Goal: Communication & Community: Participate in discussion

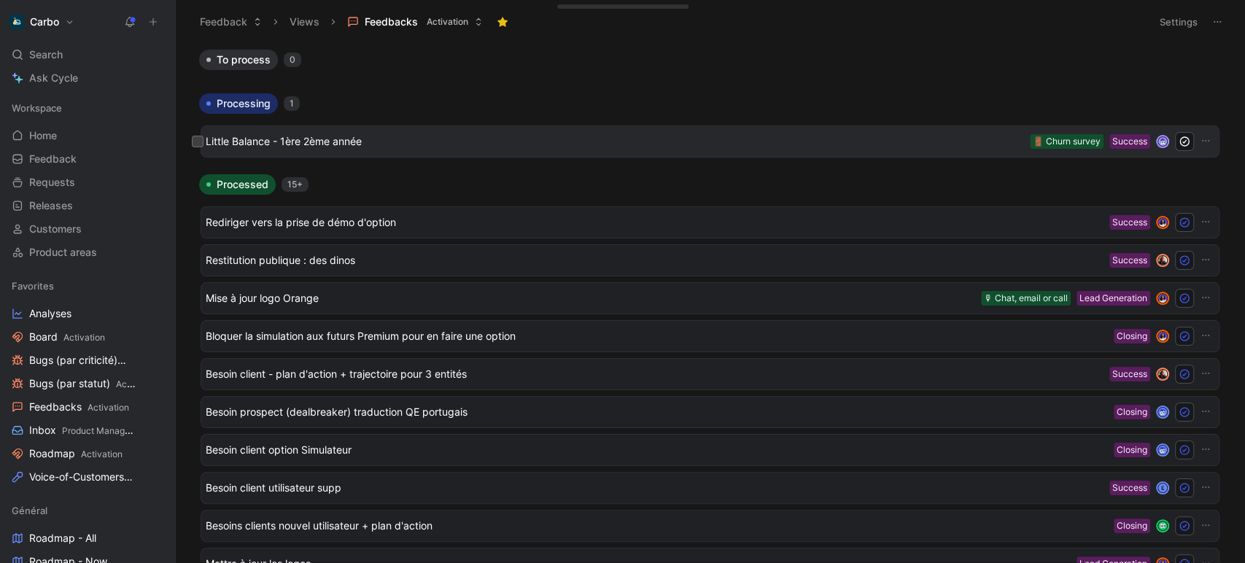
click at [354, 148] on span "Little Balance - 1ère 2ème année" at bounding box center [615, 141] width 818 height 17
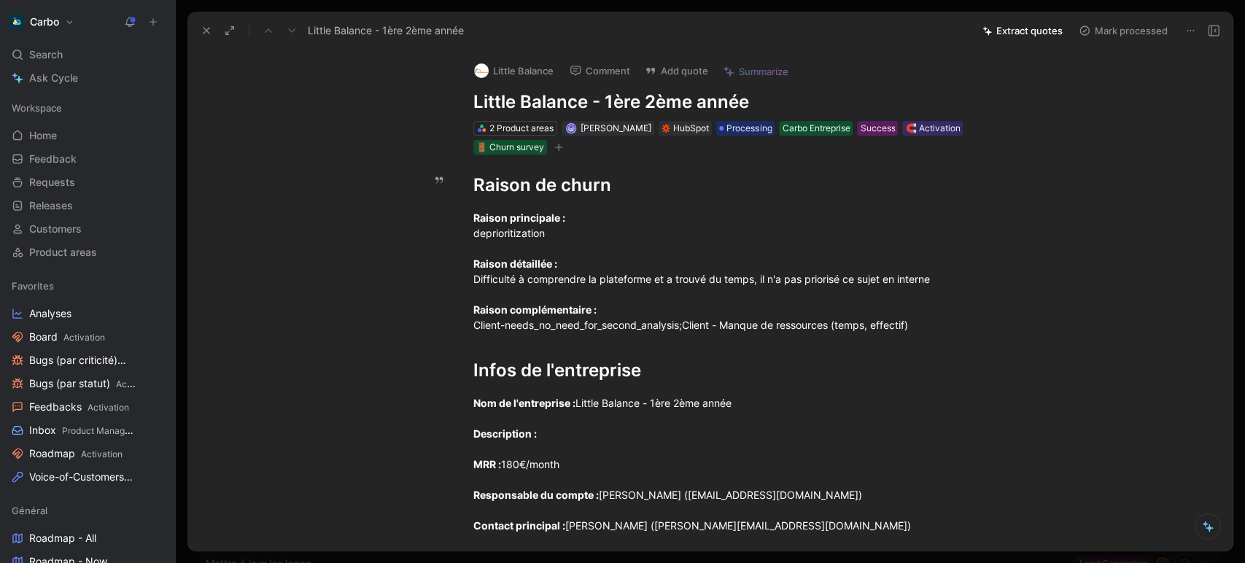
click at [1219, 28] on button at bounding box center [1213, 30] width 20 height 20
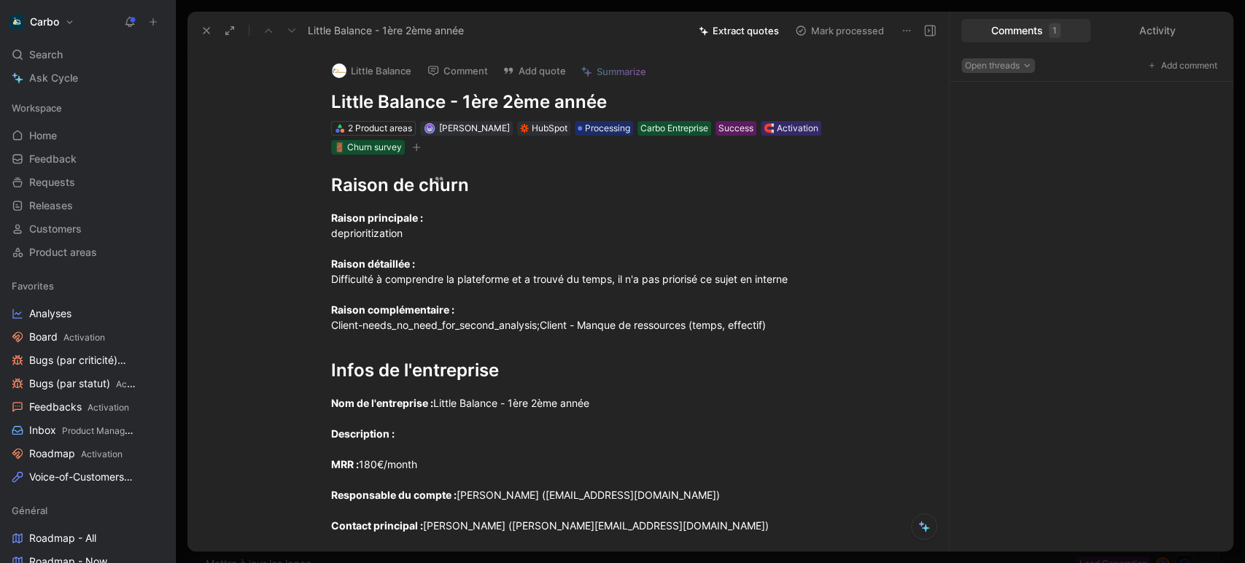
click at [1016, 69] on span "Open threads" at bounding box center [998, 65] width 66 height 15
click at [1016, 109] on div "Closed threads" at bounding box center [1009, 114] width 84 height 17
click at [1017, 64] on span "Closed threads" at bounding box center [1001, 65] width 73 height 15
click at [1019, 91] on div "Open threads" at bounding box center [1009, 92] width 84 height 17
click at [1149, 27] on div "Activity" at bounding box center [1157, 30] width 129 height 23
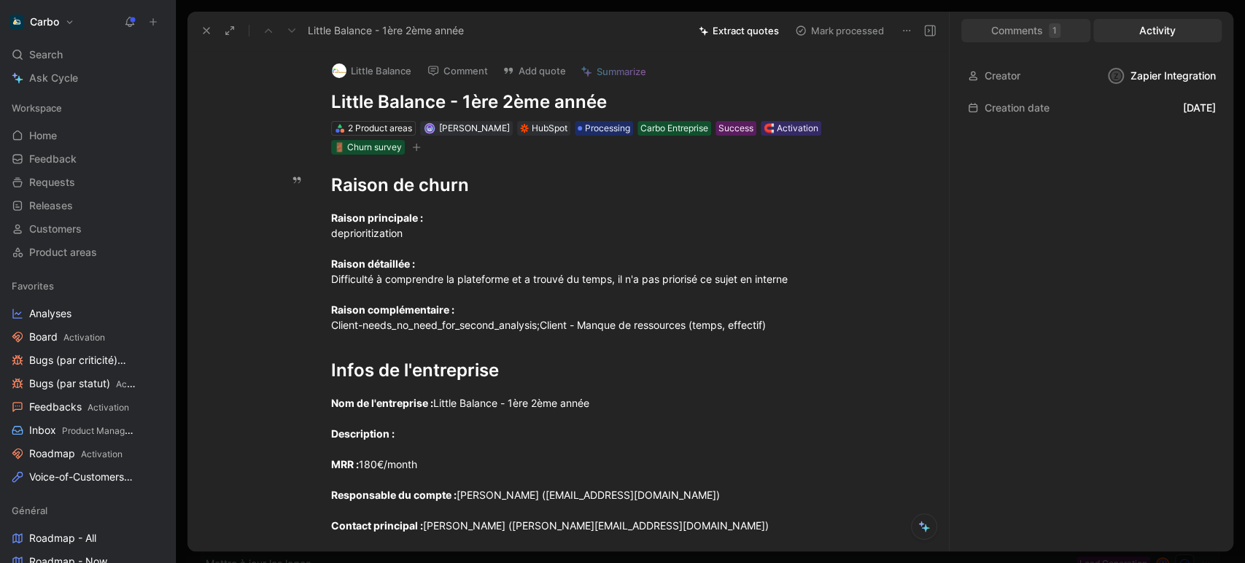
click at [1046, 30] on div "Comments 1" at bounding box center [1025, 30] width 129 height 23
click at [900, 30] on icon at bounding box center [906, 31] width 12 height 12
click at [934, 29] on use at bounding box center [929, 31] width 10 height 10
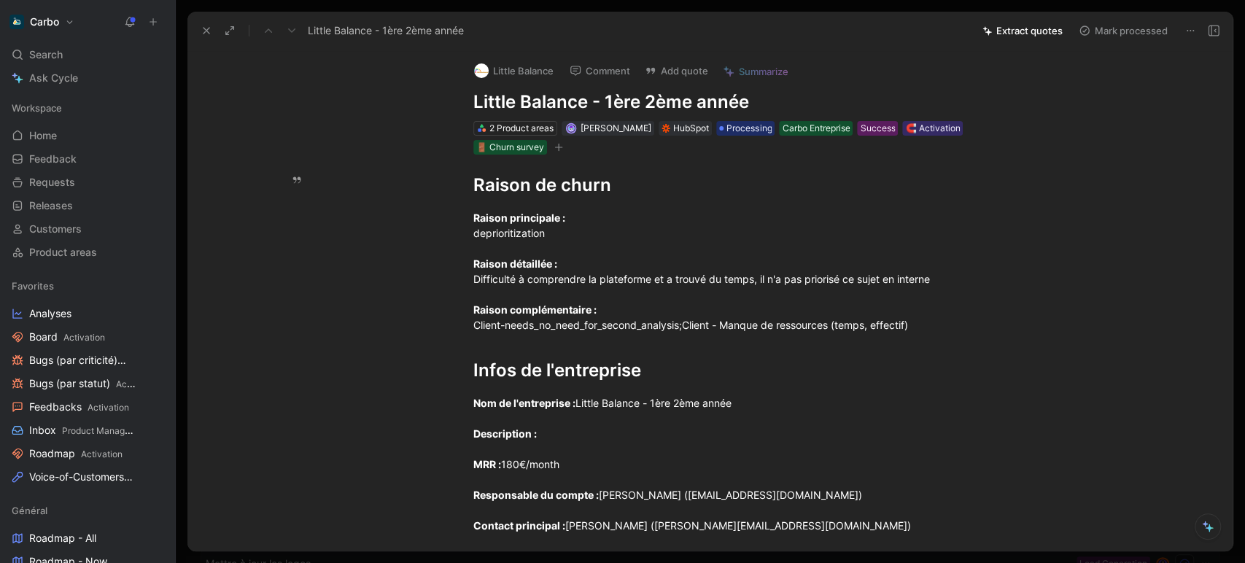
click at [1221, 42] on div "Little Balance - 1ère 2ème année Extract quotes Mark processed" at bounding box center [709, 31] width 1045 height 38
click at [1209, 28] on icon at bounding box center [1213, 31] width 12 height 12
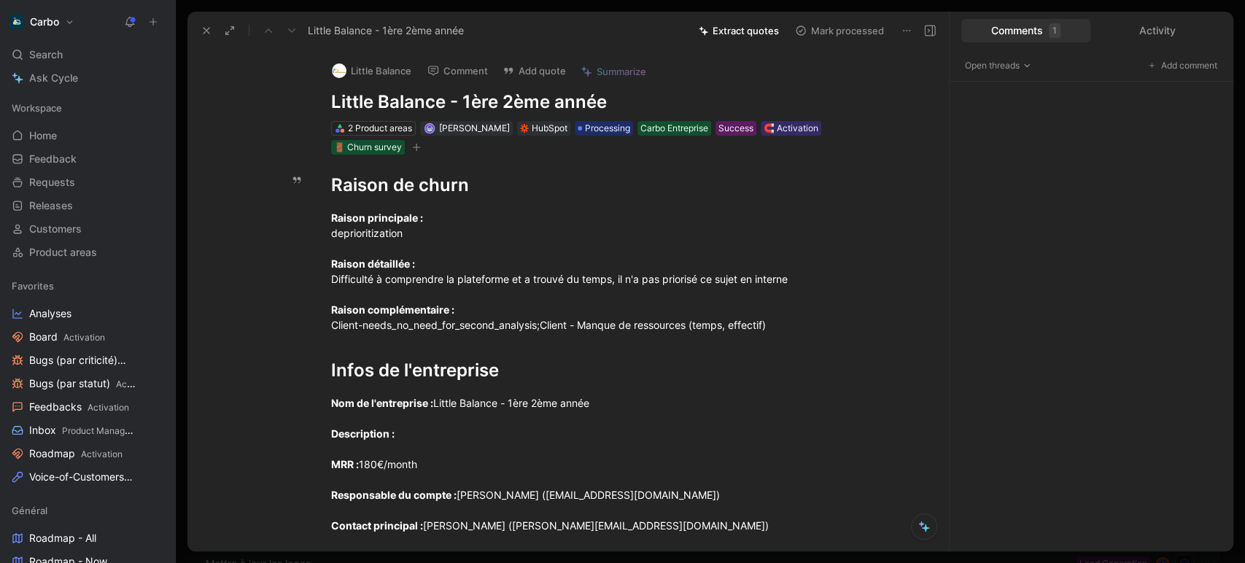
click at [1009, 33] on div "Comments 1" at bounding box center [1025, 30] width 129 height 23
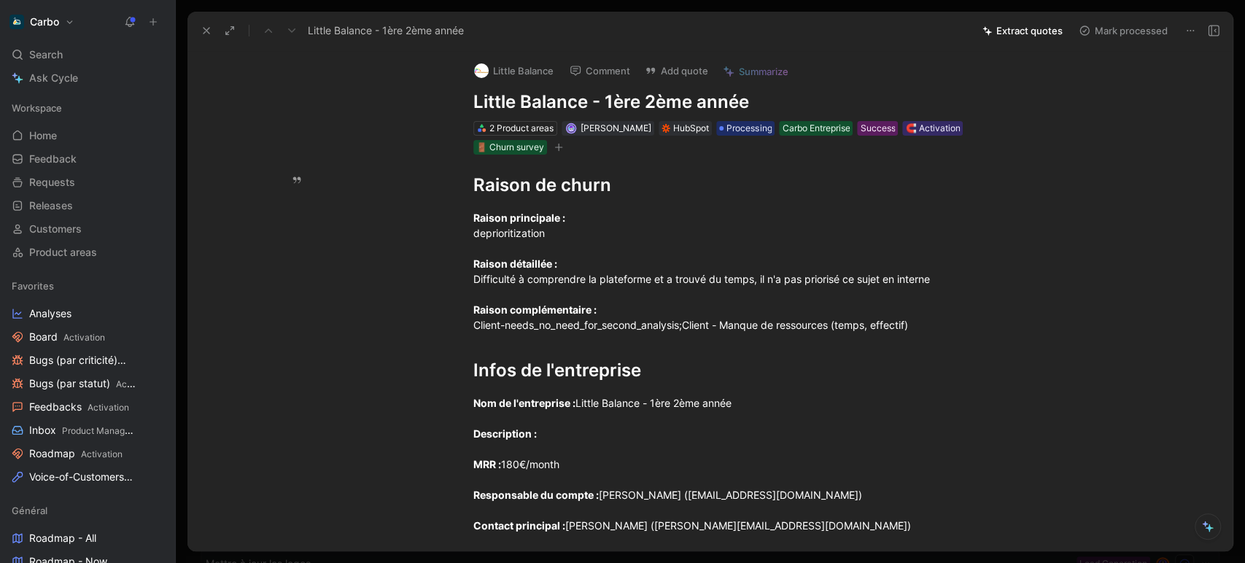
click at [1207, 26] on icon at bounding box center [1213, 31] width 12 height 12
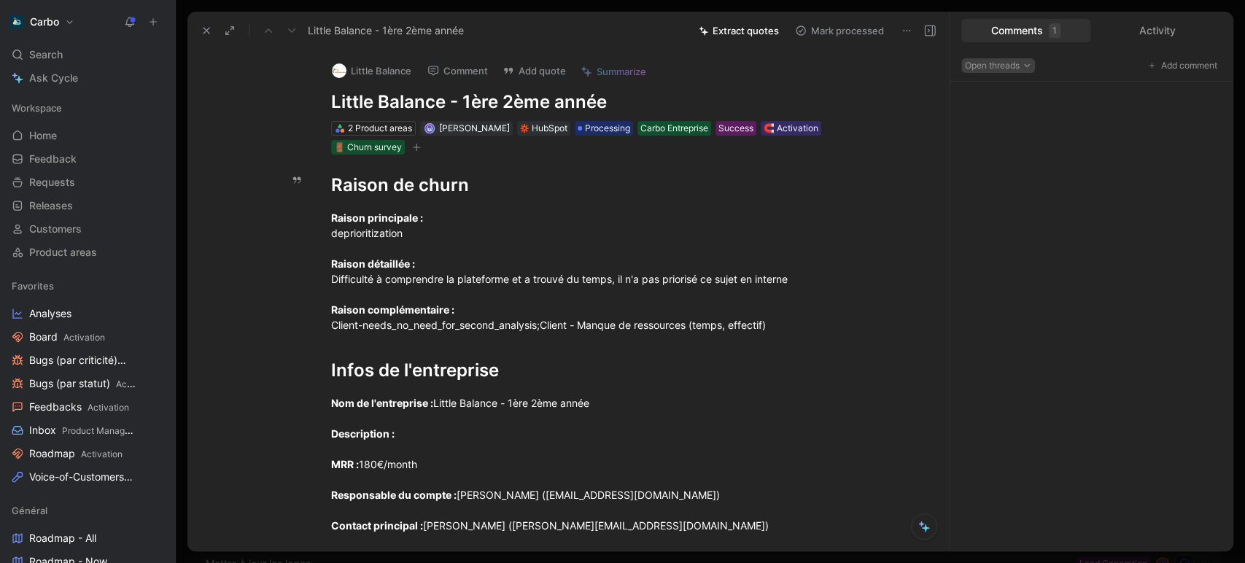
click at [1010, 69] on span "Open threads" at bounding box center [998, 65] width 66 height 15
click at [1012, 136] on div "All threads" at bounding box center [1009, 136] width 84 height 17
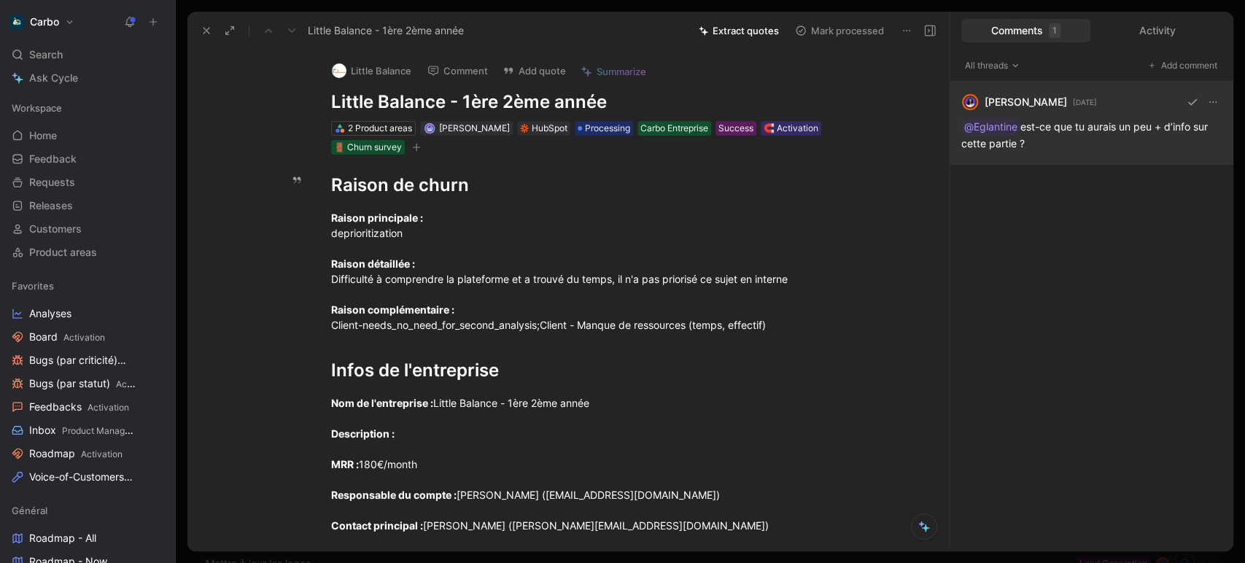
click at [1136, 132] on div "Clémentine Coycault 23 days ago @Eglantine est-ce que tu aurais un peu + d’info…" at bounding box center [1091, 123] width 284 height 83
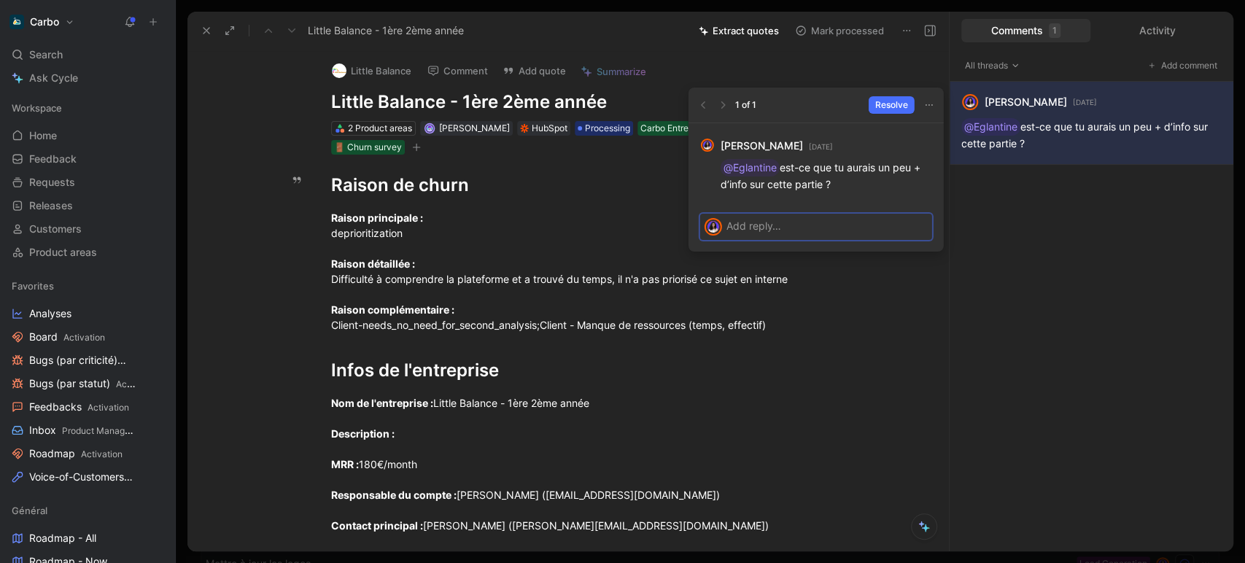
click at [779, 226] on p at bounding box center [826, 225] width 201 height 15
click at [910, 253] on span "Send" at bounding box center [910, 251] width 22 height 15
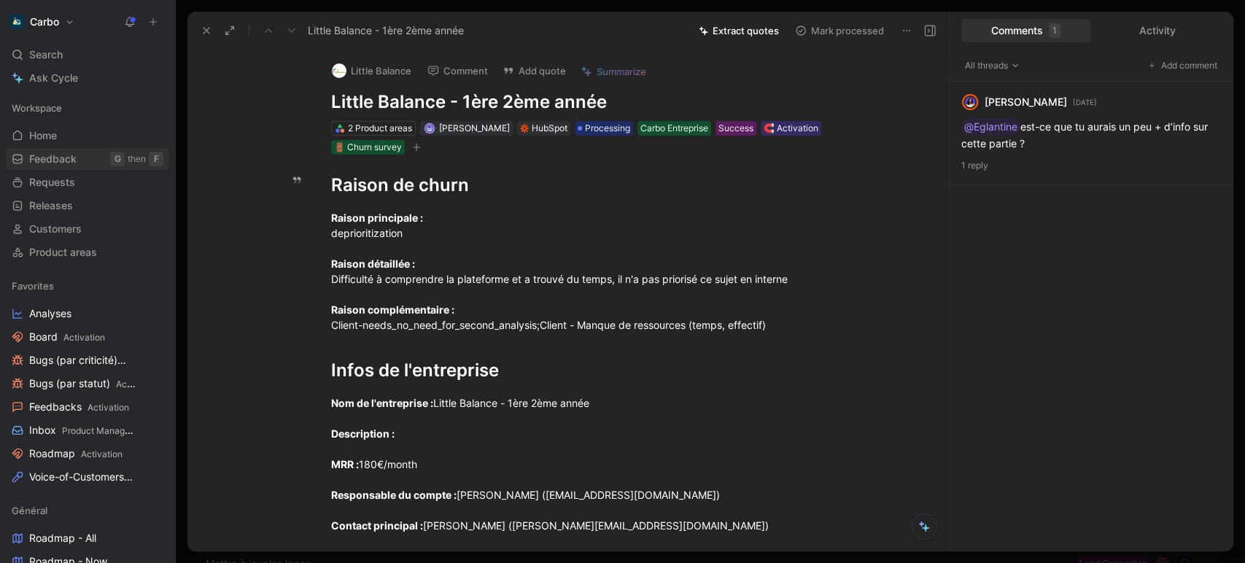
click at [55, 156] on span "Feedback" at bounding box center [52, 159] width 47 height 15
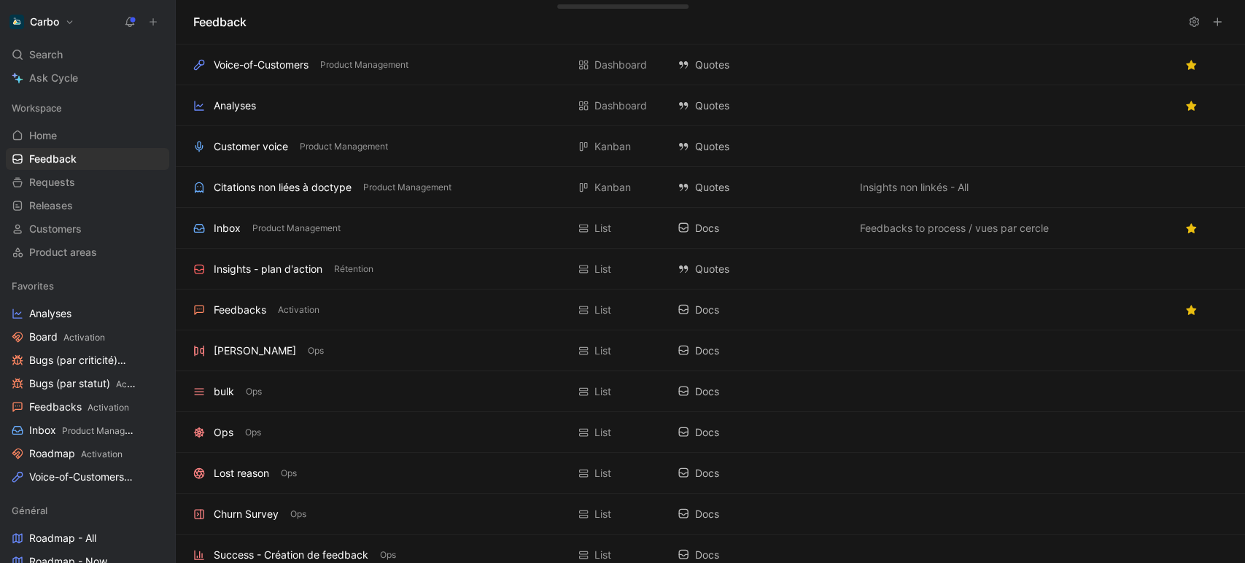
click at [128, 16] on icon at bounding box center [130, 22] width 12 height 12
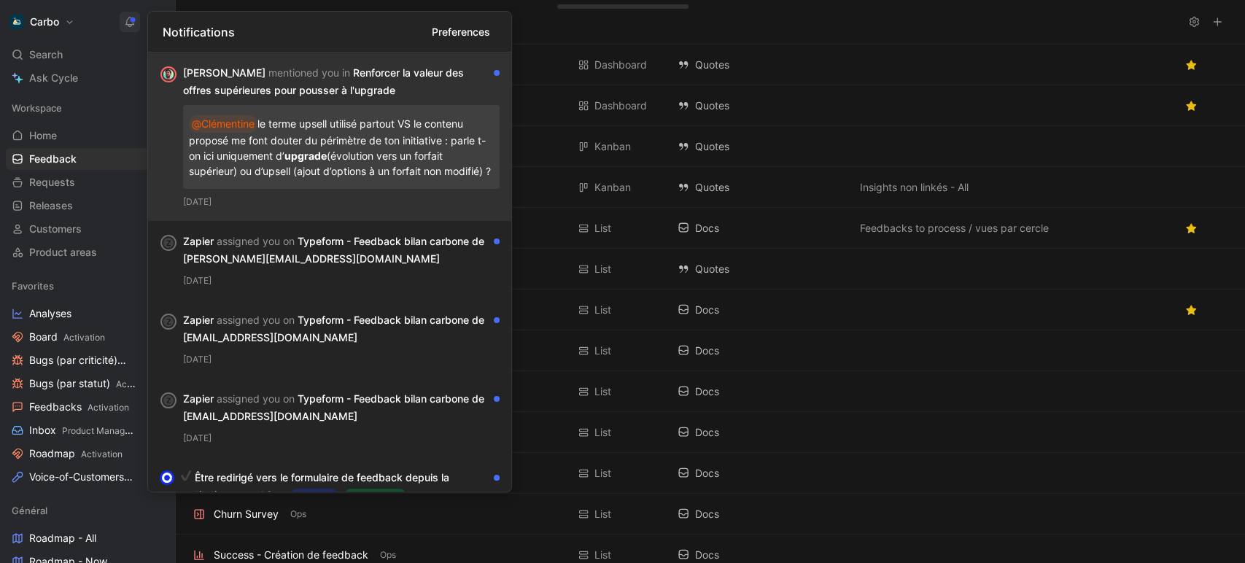
click at [335, 209] on div "[DATE]" at bounding box center [341, 202] width 316 height 15
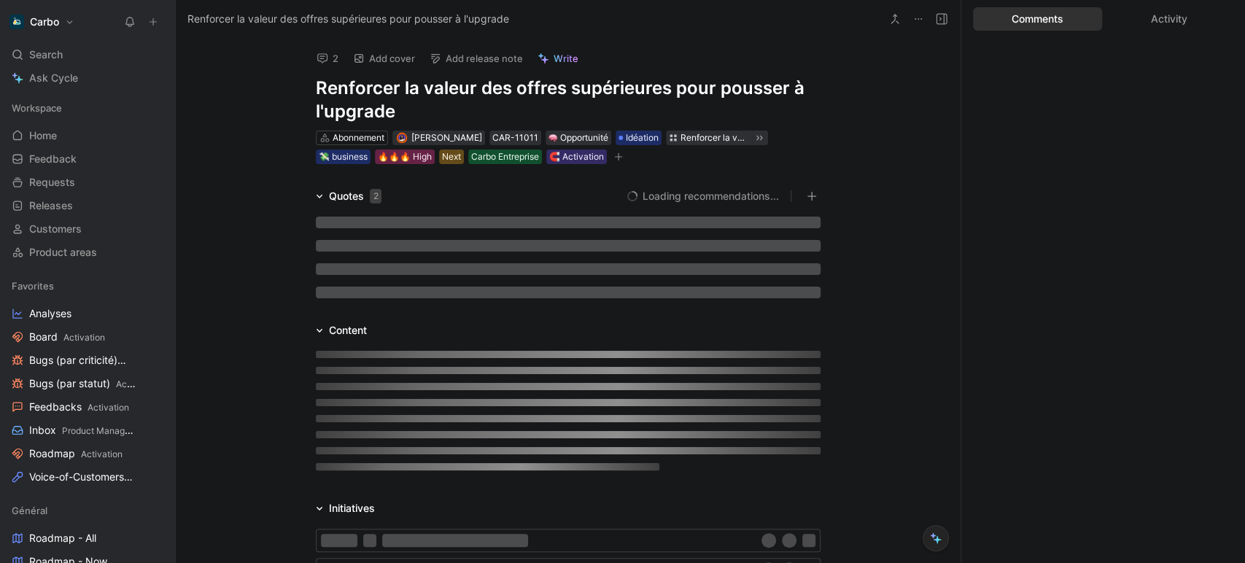
click at [125, 20] on icon at bounding box center [130, 22] width 12 height 12
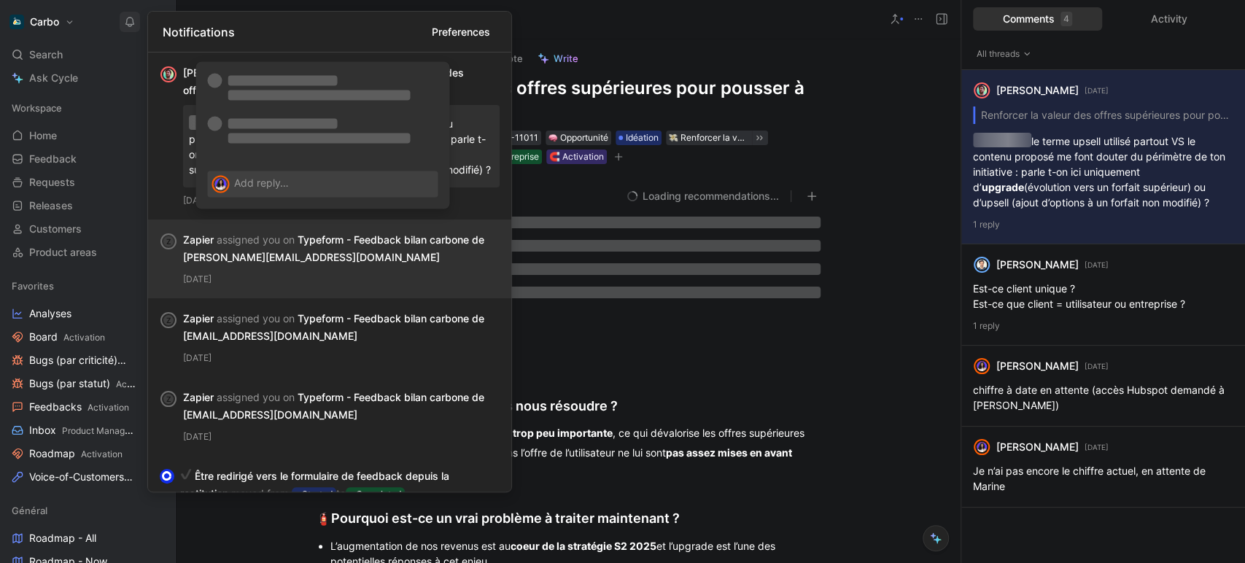
click at [378, 287] on div "[DATE]" at bounding box center [341, 279] width 316 height 15
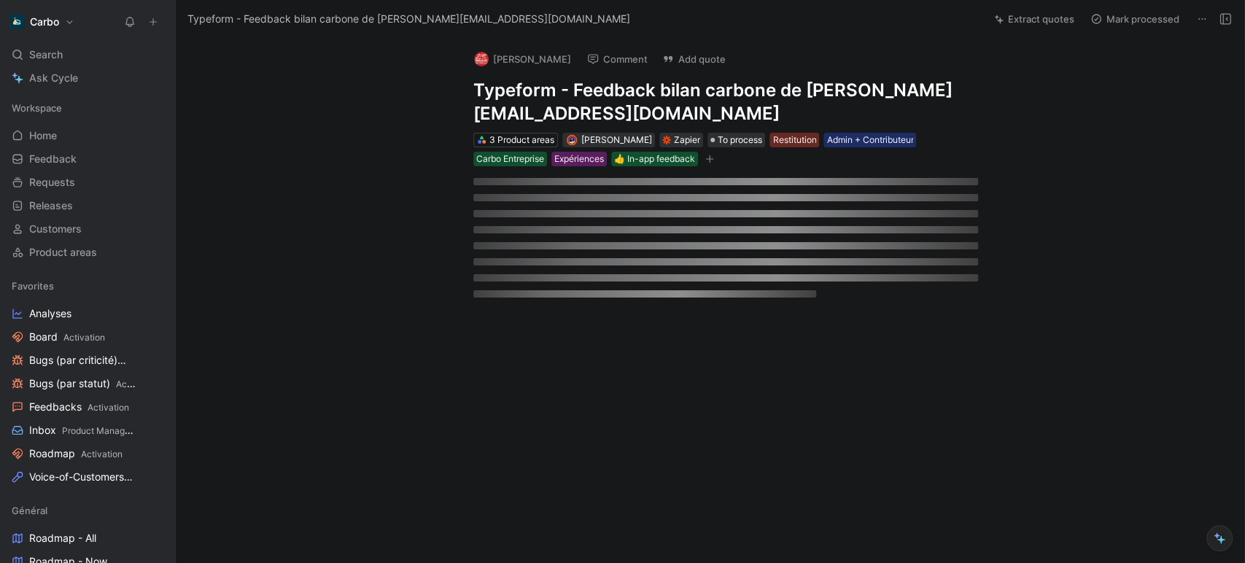
click at [127, 21] on use at bounding box center [130, 21] width 8 height 9
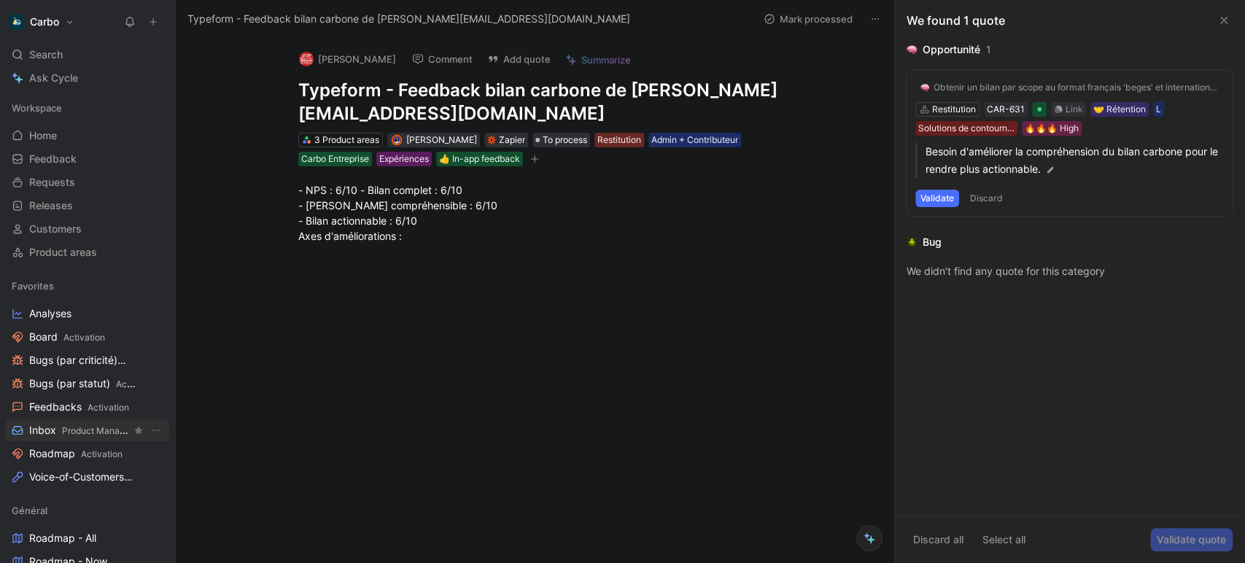
click at [69, 431] on span "Product Management" at bounding box center [106, 430] width 88 height 11
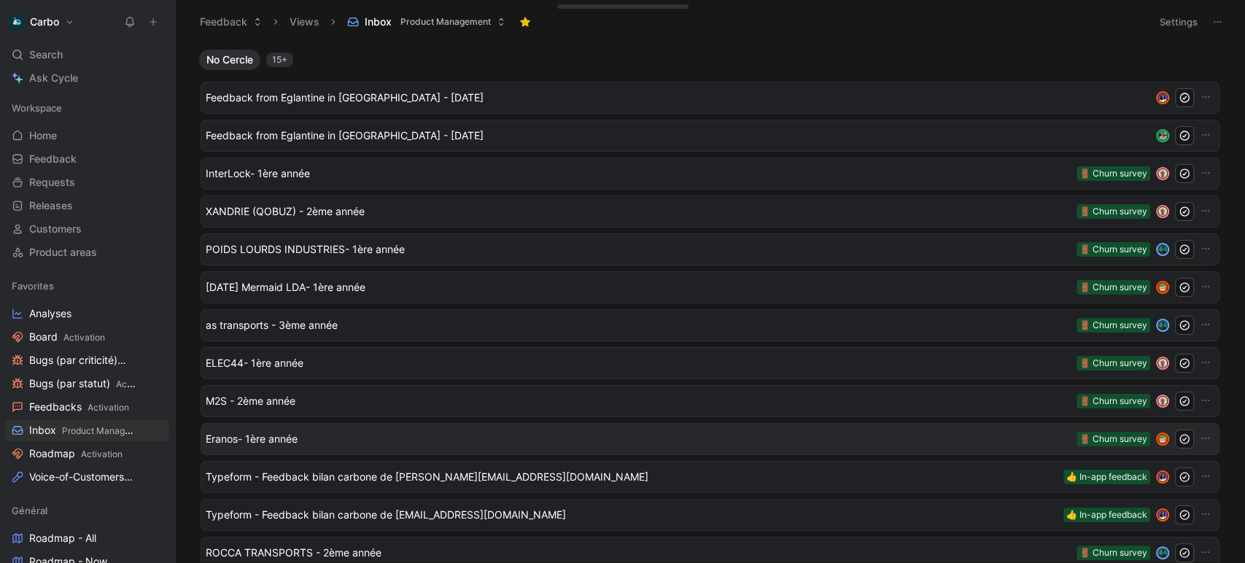
scroll to position [198, 0]
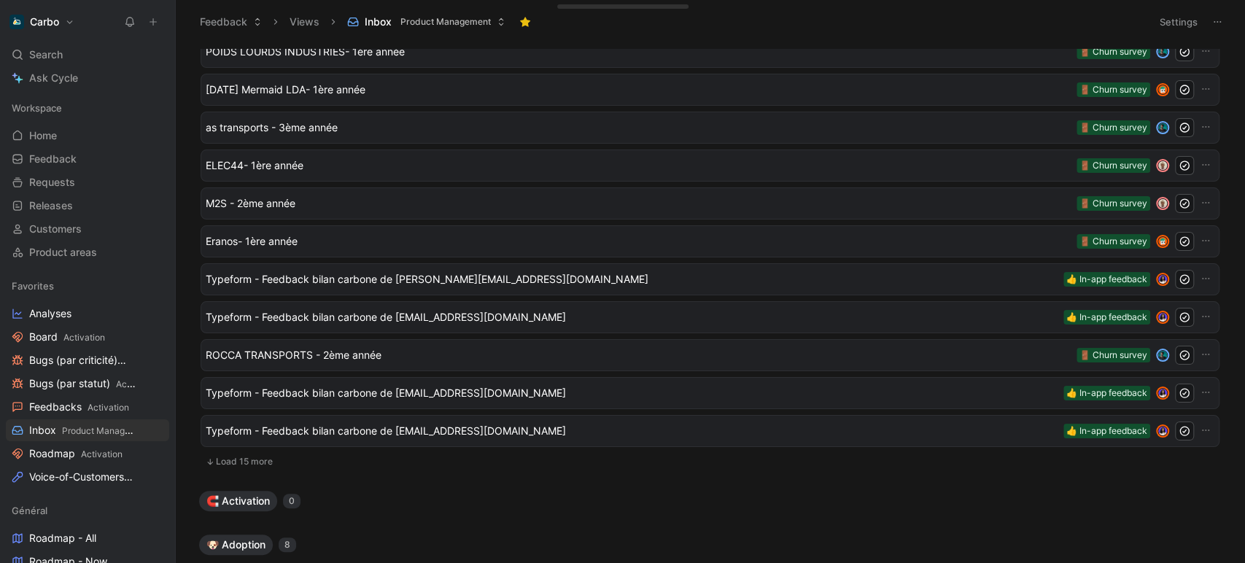
click at [250, 464] on button "Load 15 more" at bounding box center [709, 461] width 1019 height 17
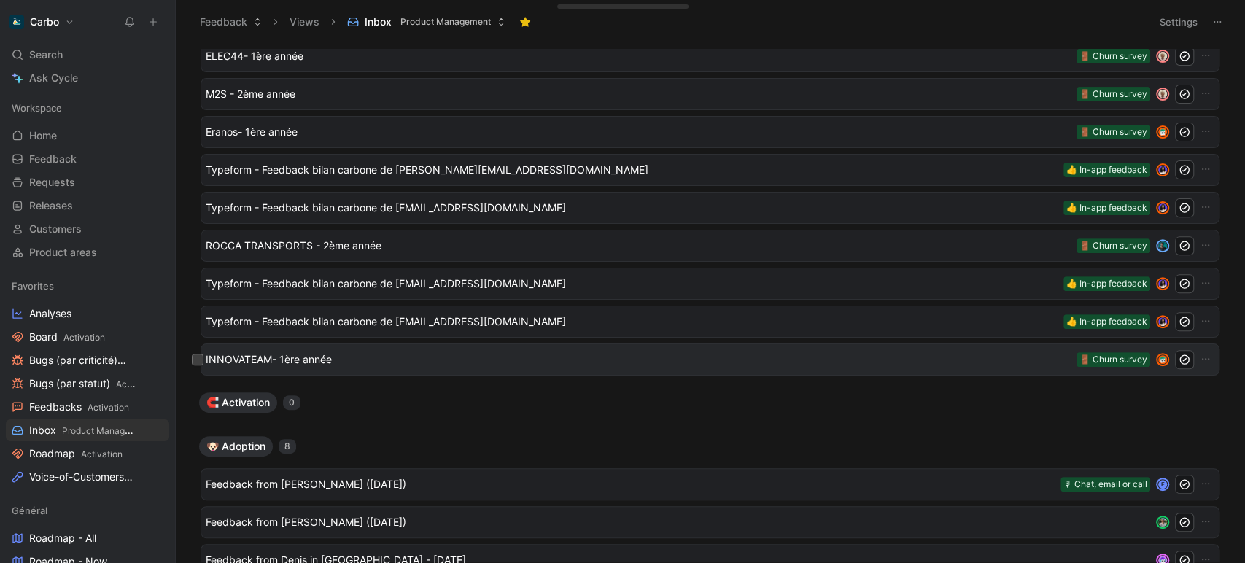
scroll to position [308, 0]
click at [389, 362] on span "INNOVATEAM- 1ère année" at bounding box center [638, 358] width 865 height 17
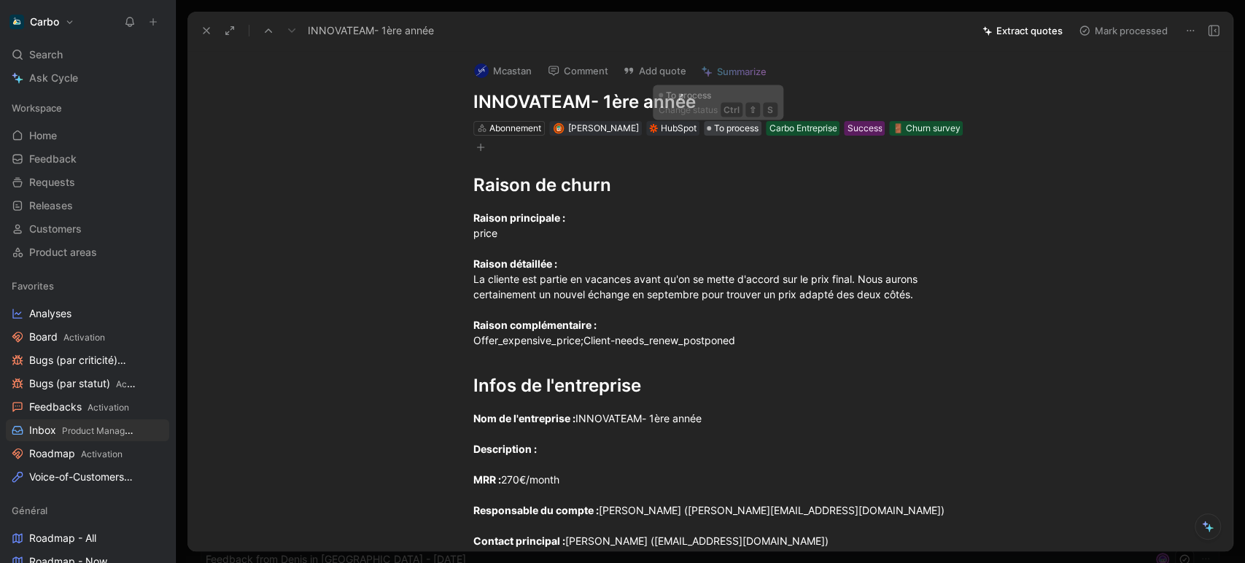
click at [725, 129] on span "To process" at bounding box center [736, 128] width 44 height 15
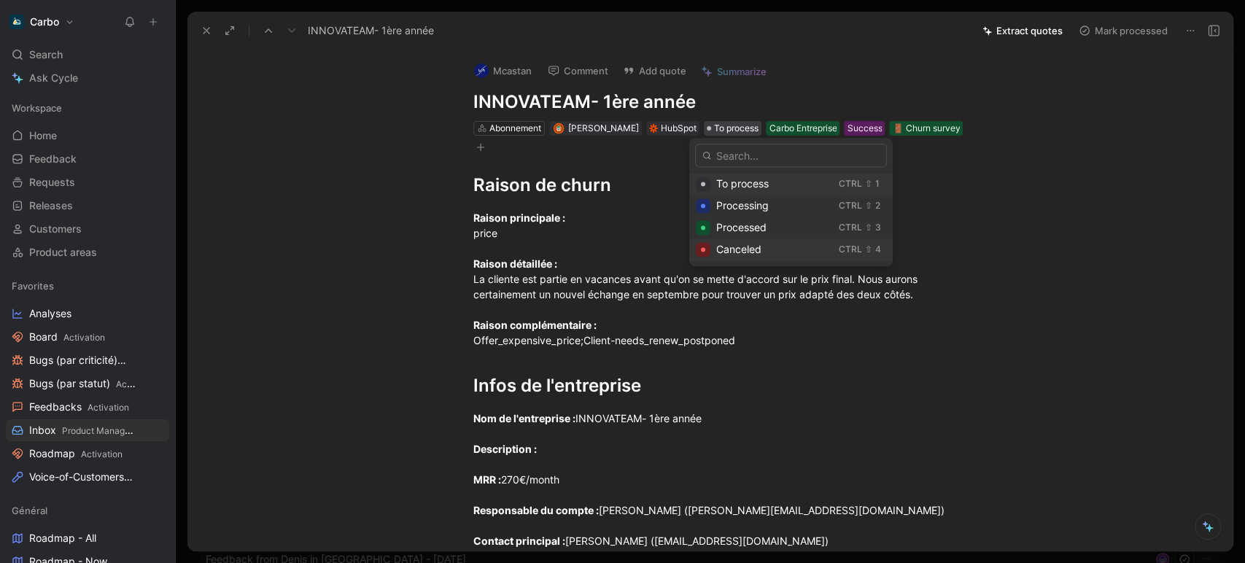
click at [758, 251] on span "Canceled" at bounding box center [738, 249] width 45 height 12
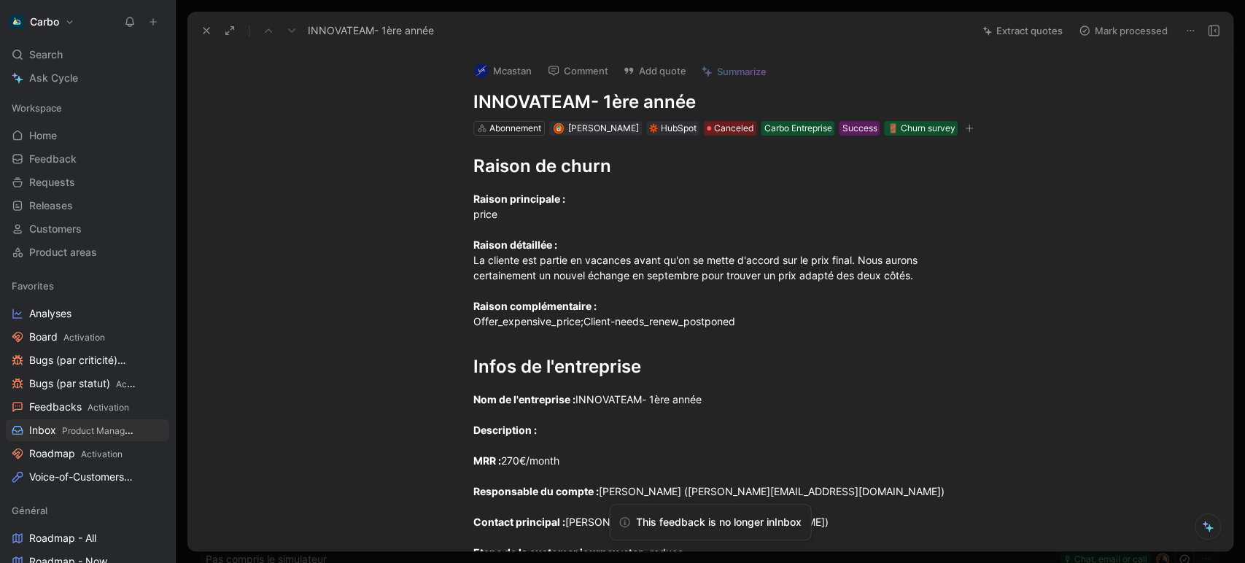
click at [203, 28] on use at bounding box center [206, 31] width 6 height 6
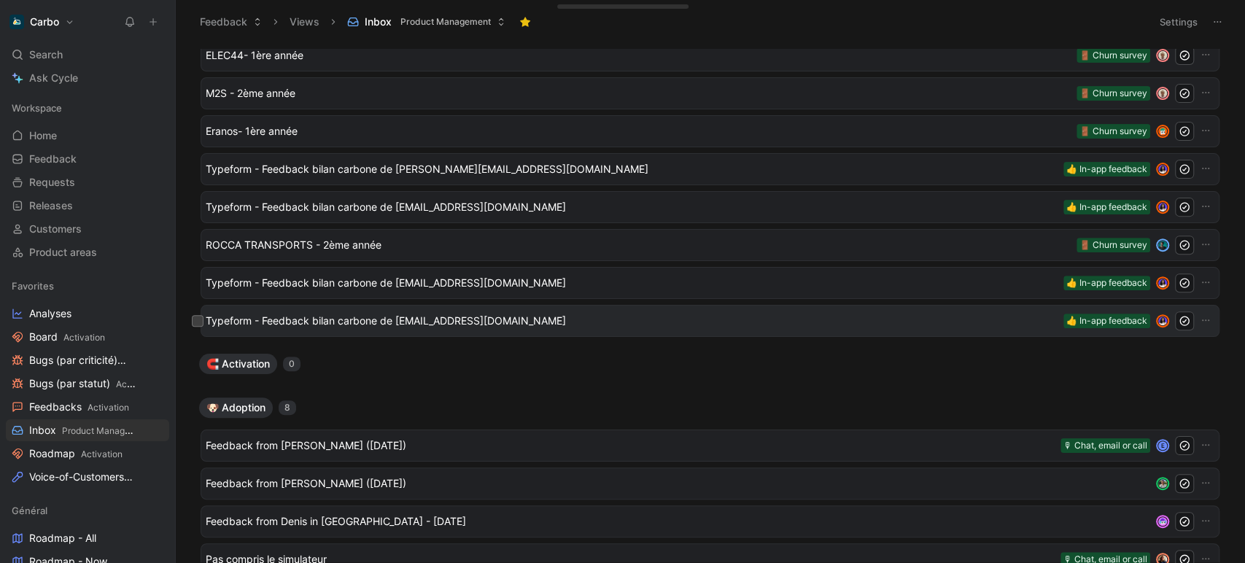
click at [384, 319] on span "Typeform - Feedback bilan carbone de [EMAIL_ADDRESS][DOMAIN_NAME]" at bounding box center [632, 320] width 852 height 17
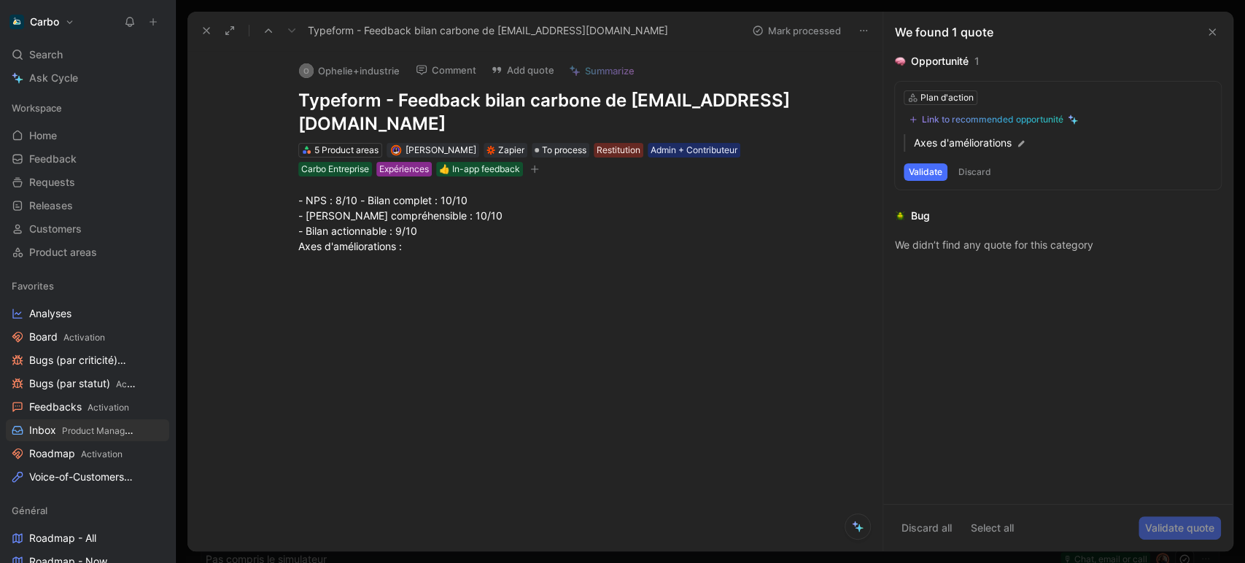
click at [408, 173] on div "Expériences" at bounding box center [404, 169] width 50 height 15
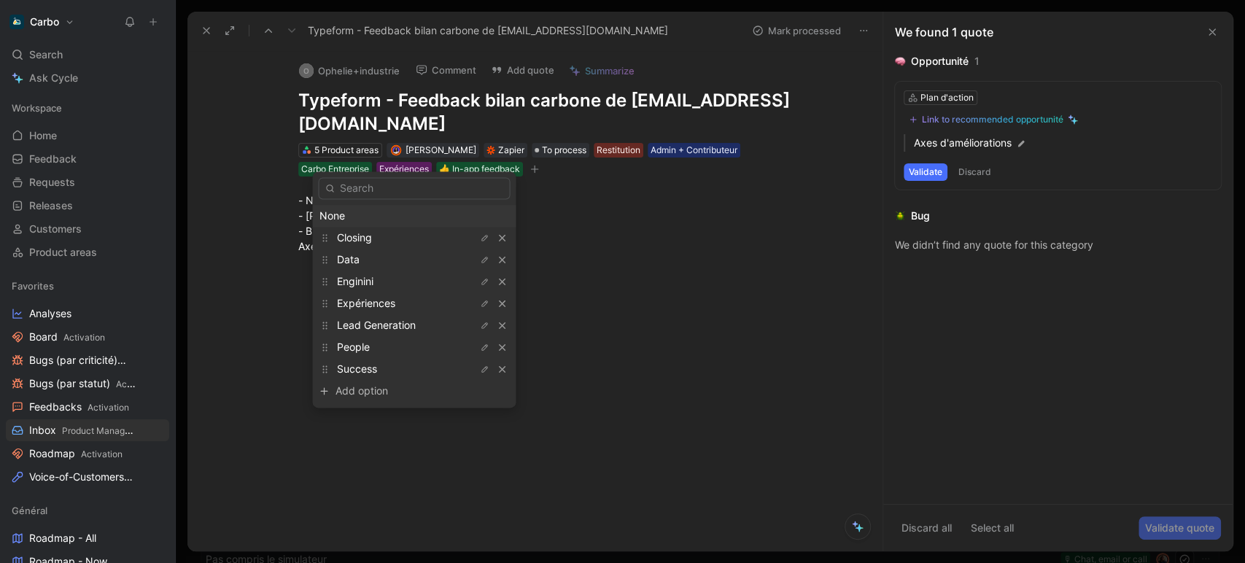
click at [539, 171] on icon "button" at bounding box center [534, 169] width 9 height 9
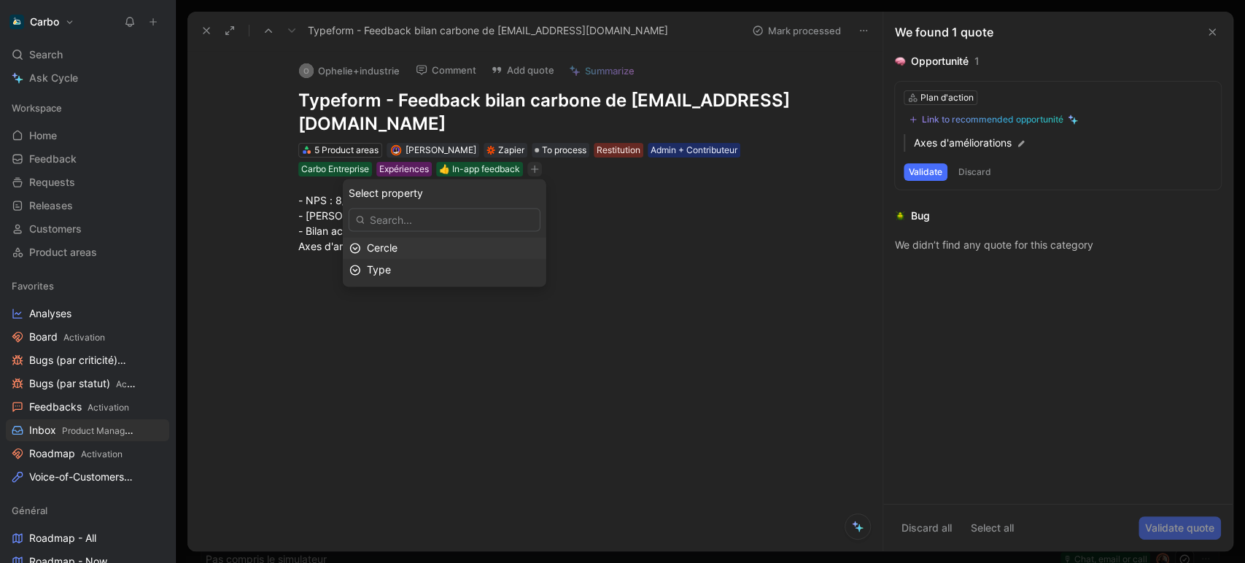
click at [456, 248] on div "Cercle" at bounding box center [453, 247] width 173 height 17
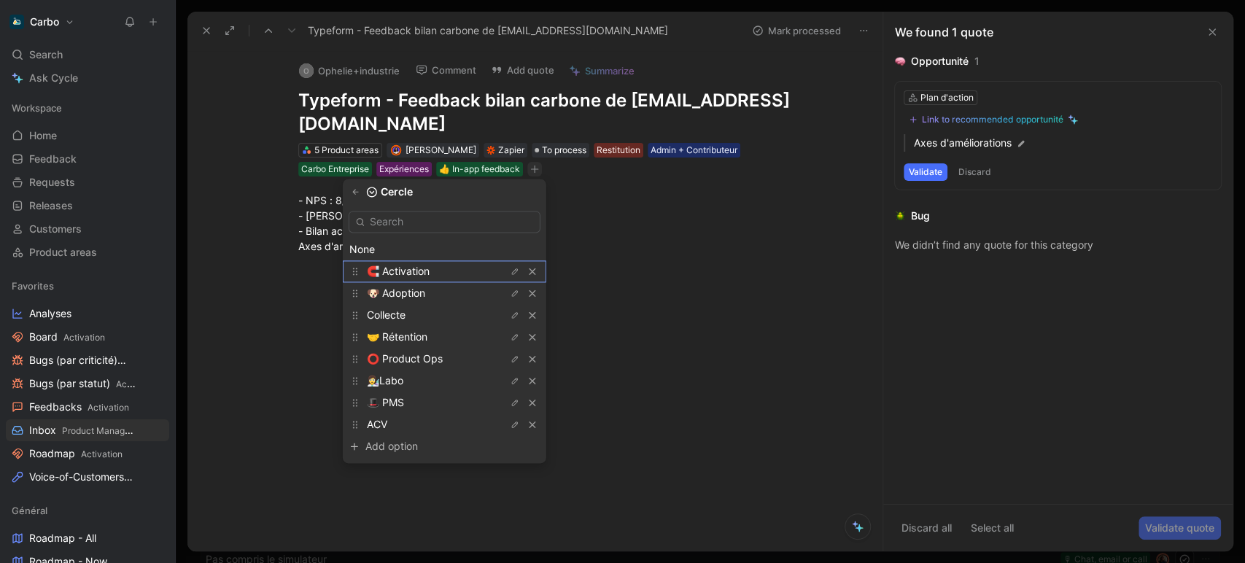
click at [418, 272] on span "🧲 Activation" at bounding box center [398, 271] width 63 height 12
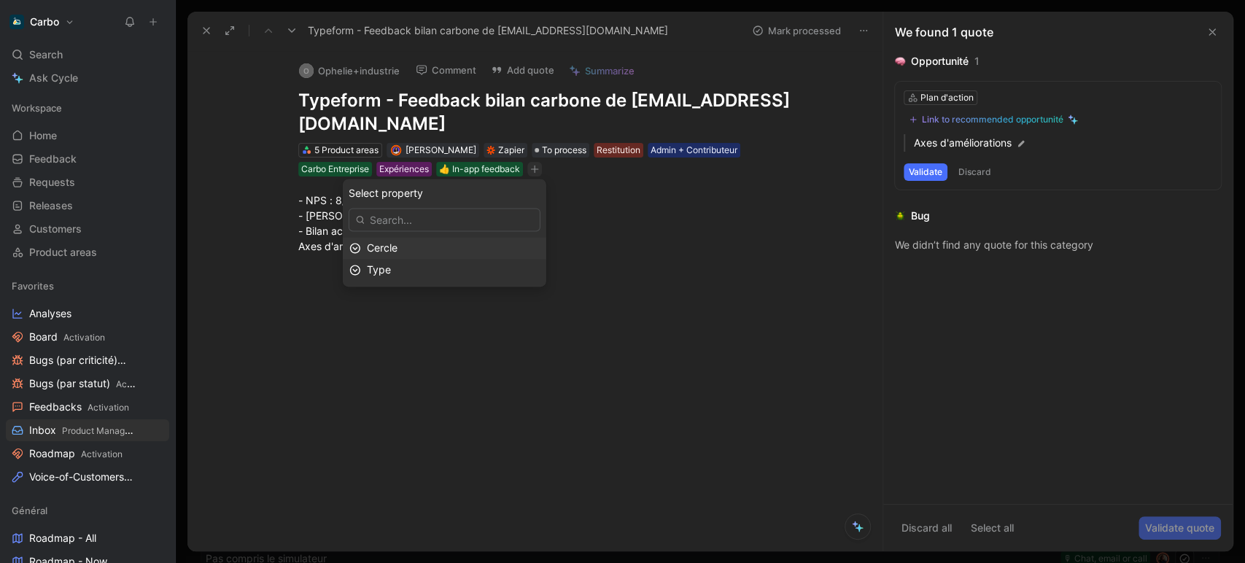
click at [397, 248] on span "Cercle" at bounding box center [382, 247] width 31 height 12
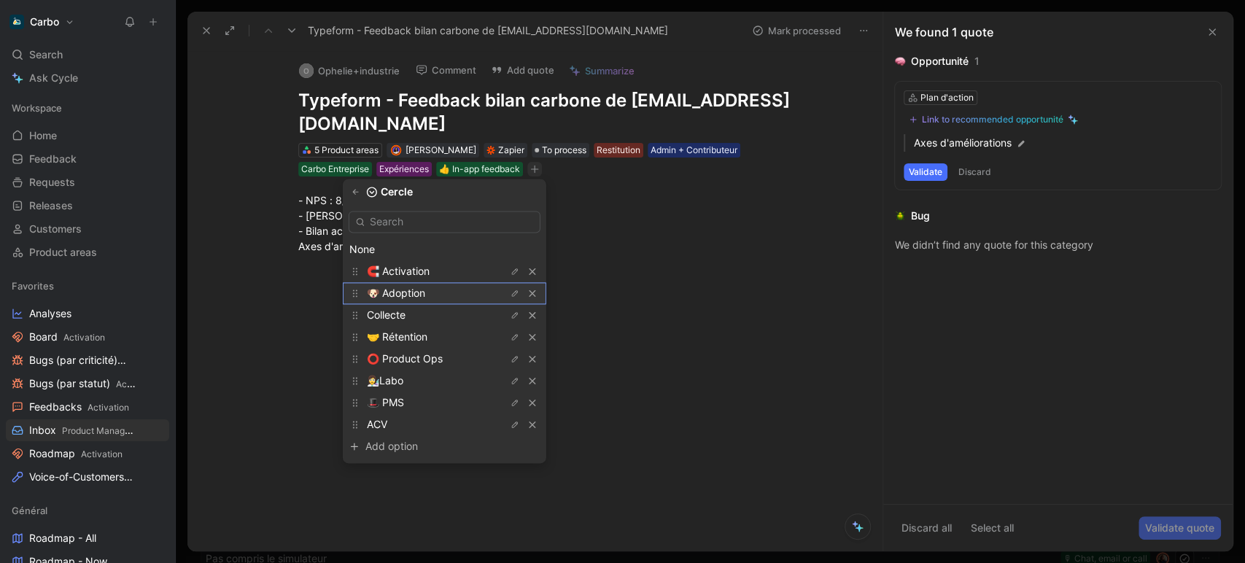
click at [425, 292] on span "🐶 Adoption" at bounding box center [396, 293] width 58 height 12
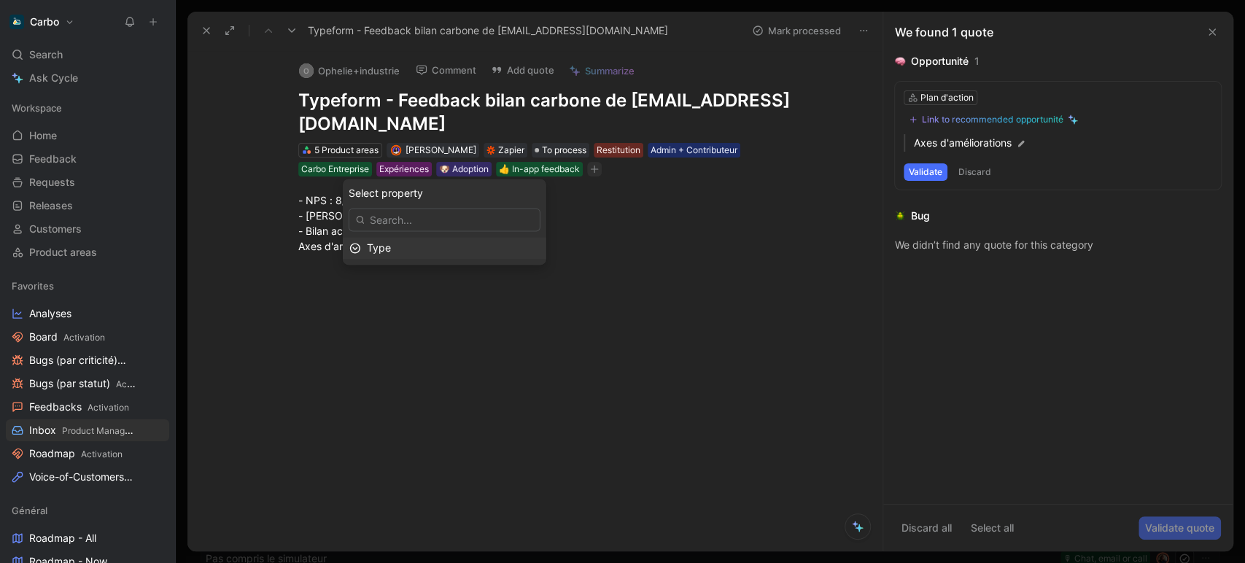
click at [387, 246] on span "Type" at bounding box center [379, 247] width 24 height 12
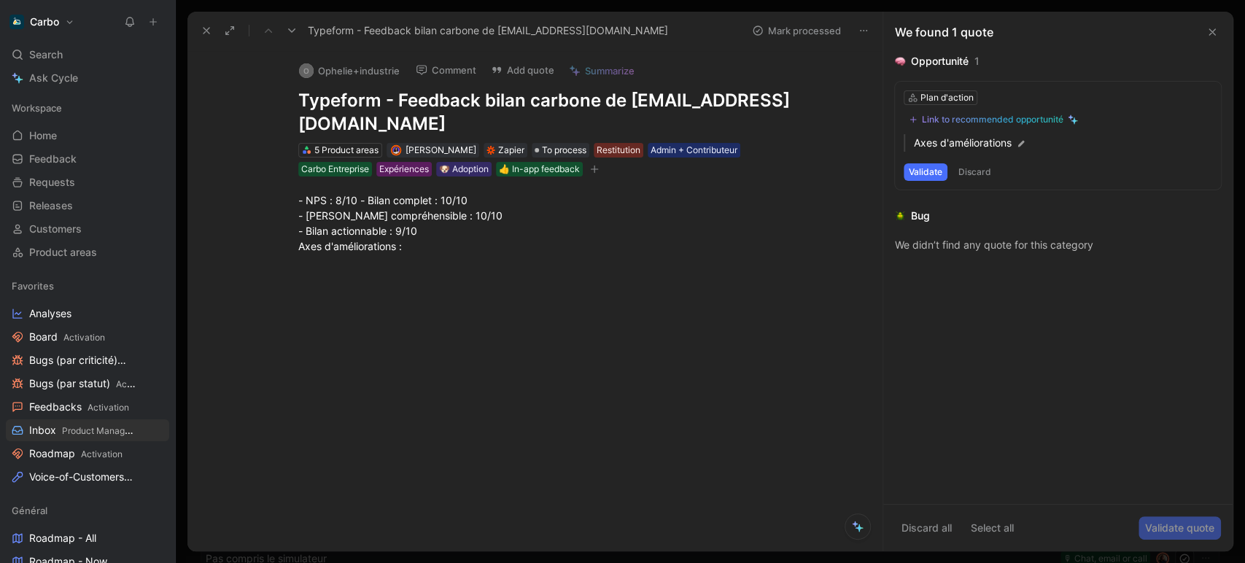
click at [203, 30] on icon at bounding box center [206, 31] width 12 height 12
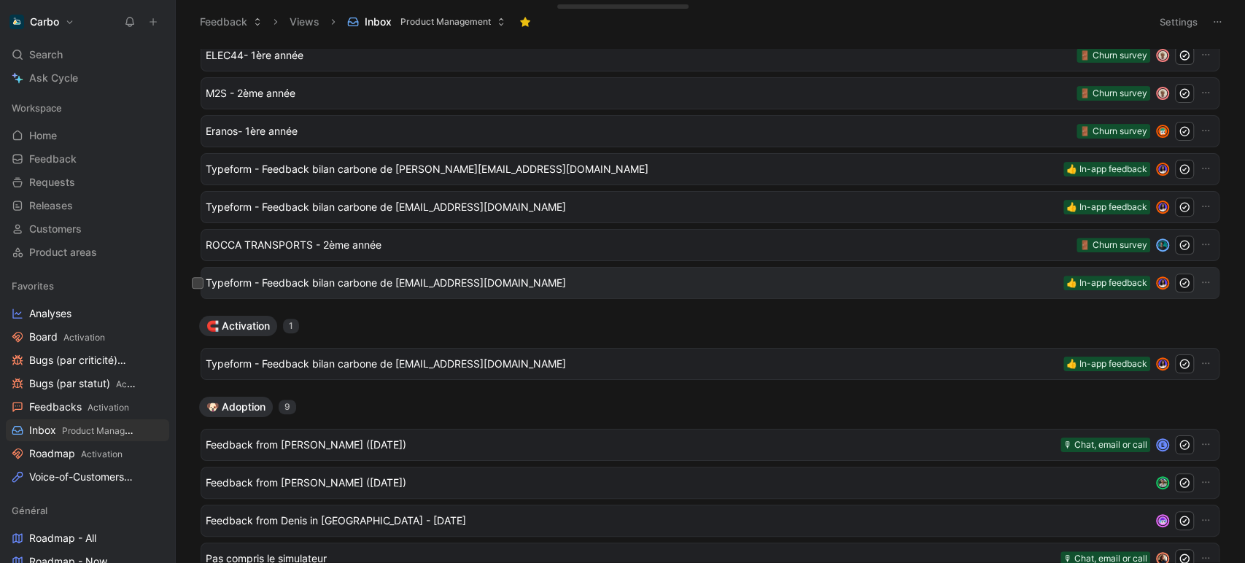
click at [365, 289] on span "Typeform - Feedback bilan carbone de [EMAIL_ADDRESS][DOMAIN_NAME]" at bounding box center [632, 282] width 852 height 17
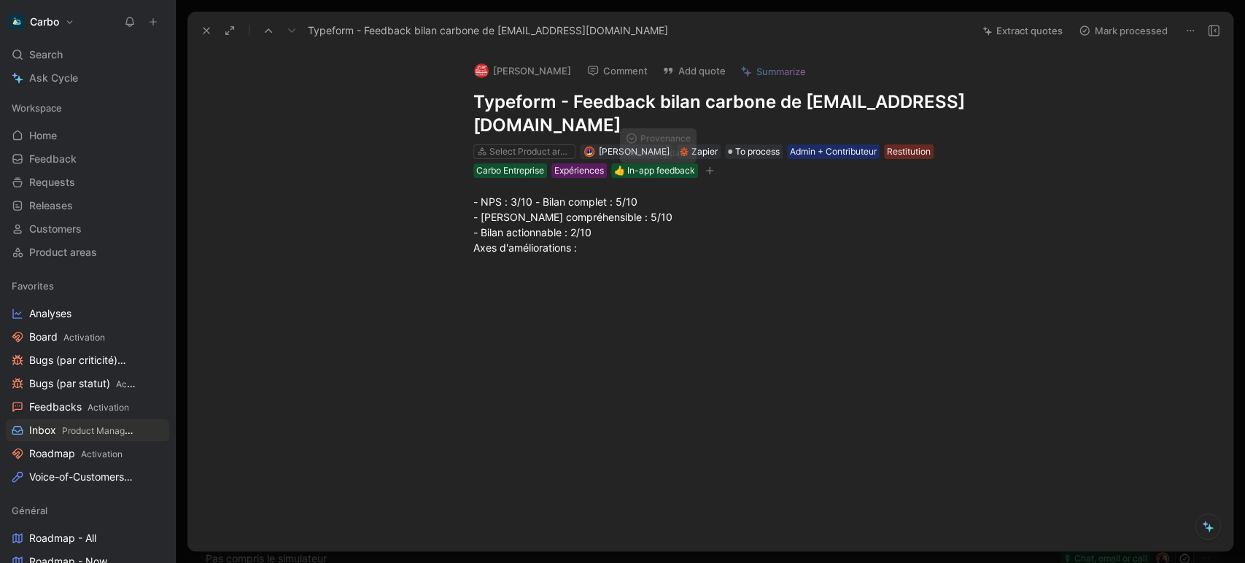
click at [710, 172] on icon "button" at bounding box center [709, 170] width 9 height 9
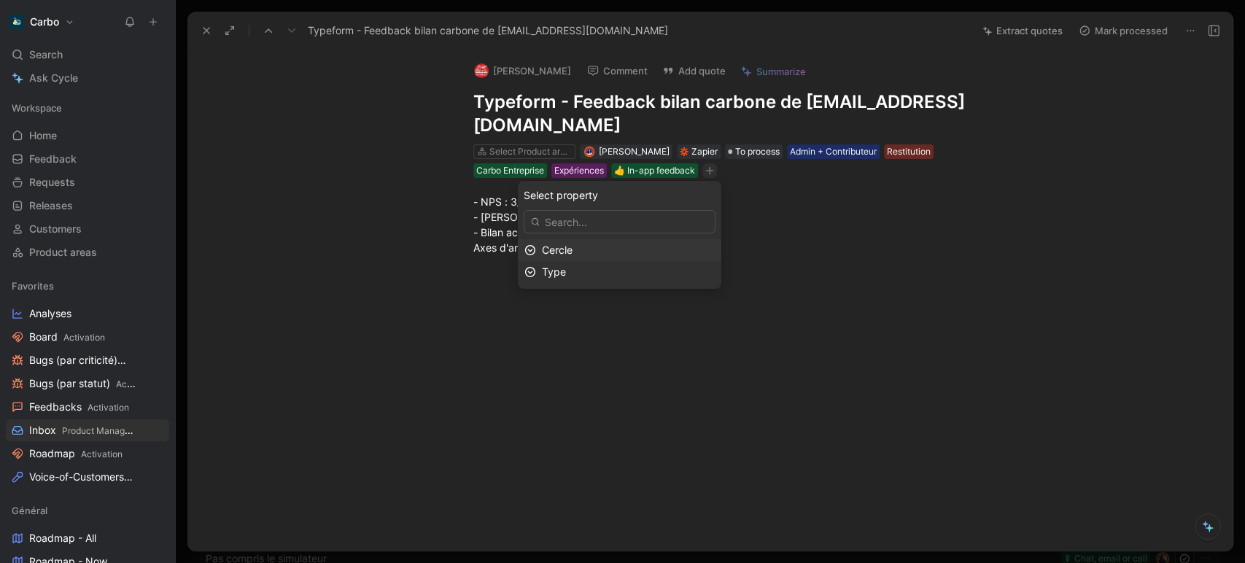
click at [620, 243] on div "Cercle" at bounding box center [628, 249] width 173 height 17
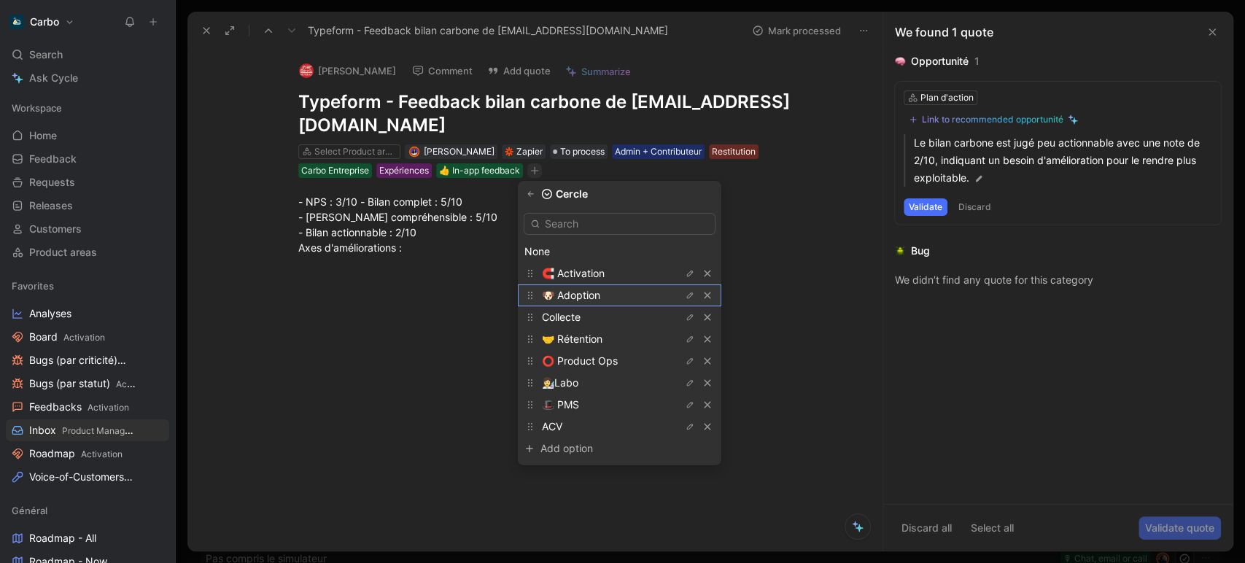
click at [600, 300] on span "🐶 Adoption" at bounding box center [571, 295] width 58 height 12
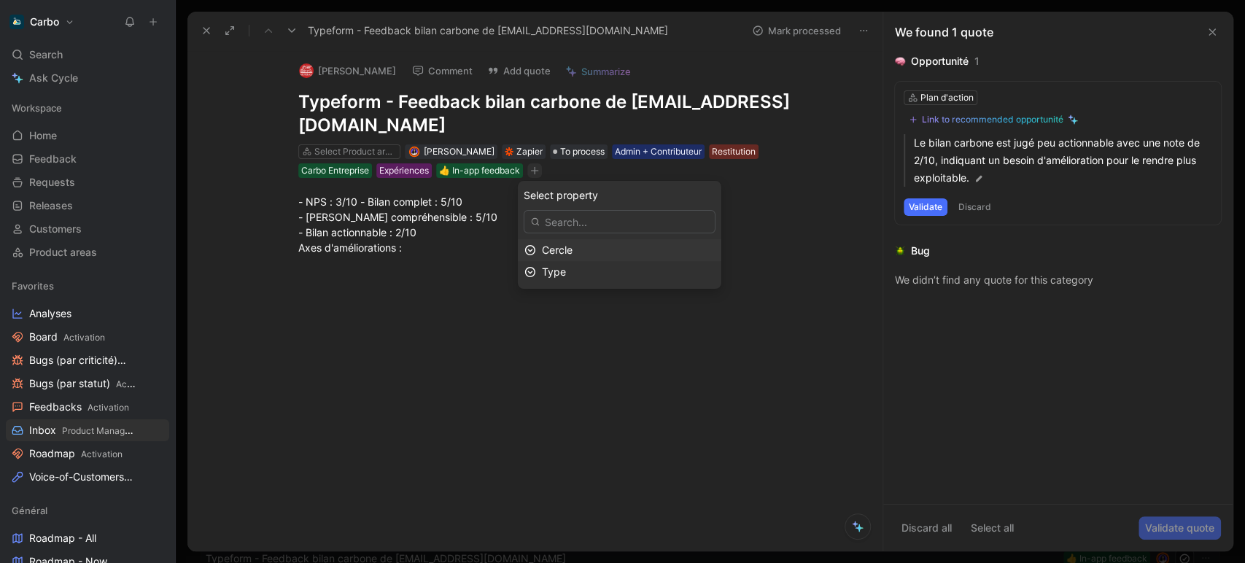
click at [572, 251] on span "Cercle" at bounding box center [557, 250] width 31 height 12
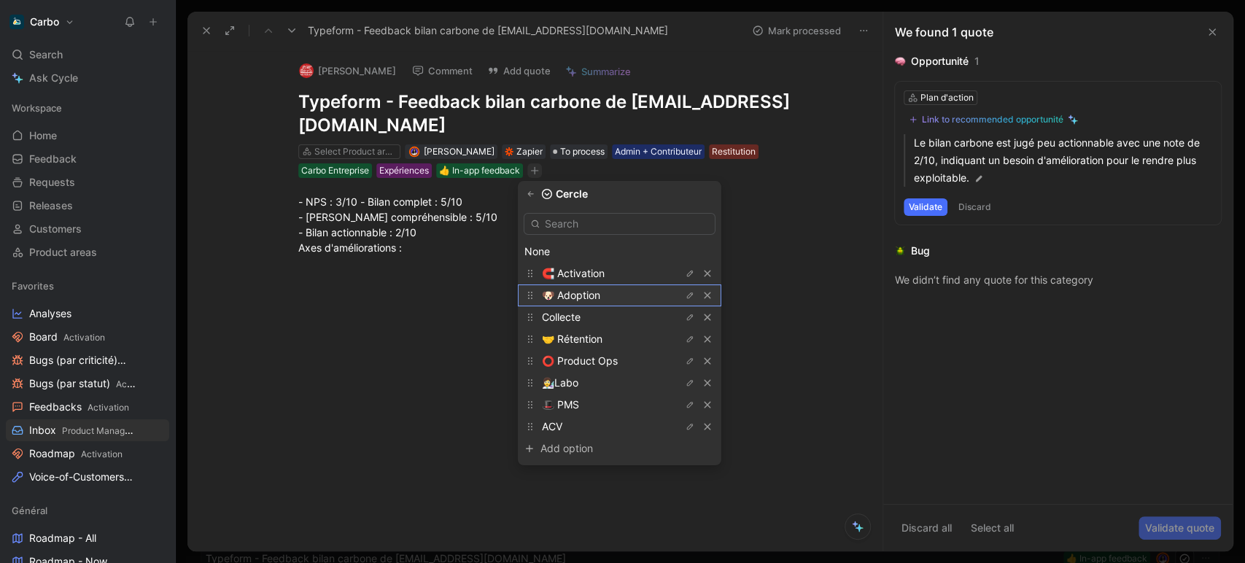
click at [600, 296] on span "🐶 Adoption" at bounding box center [571, 295] width 58 height 12
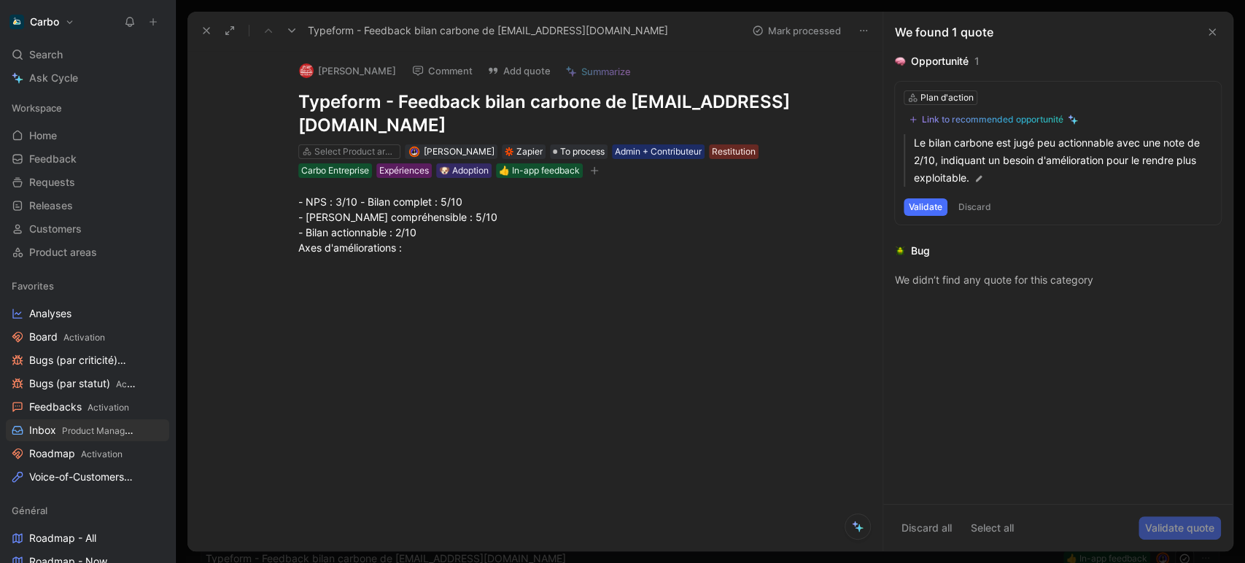
click at [204, 31] on icon at bounding box center [206, 31] width 12 height 12
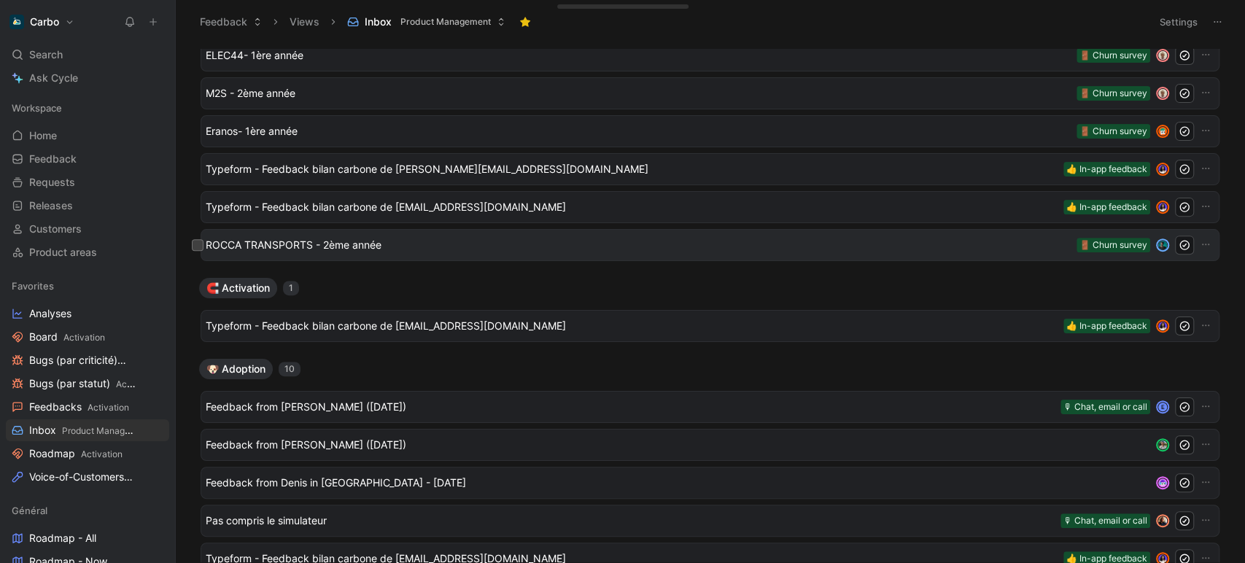
click at [293, 244] on span "ROCCA TRANSPORTS - 2ème année" at bounding box center [638, 244] width 865 height 17
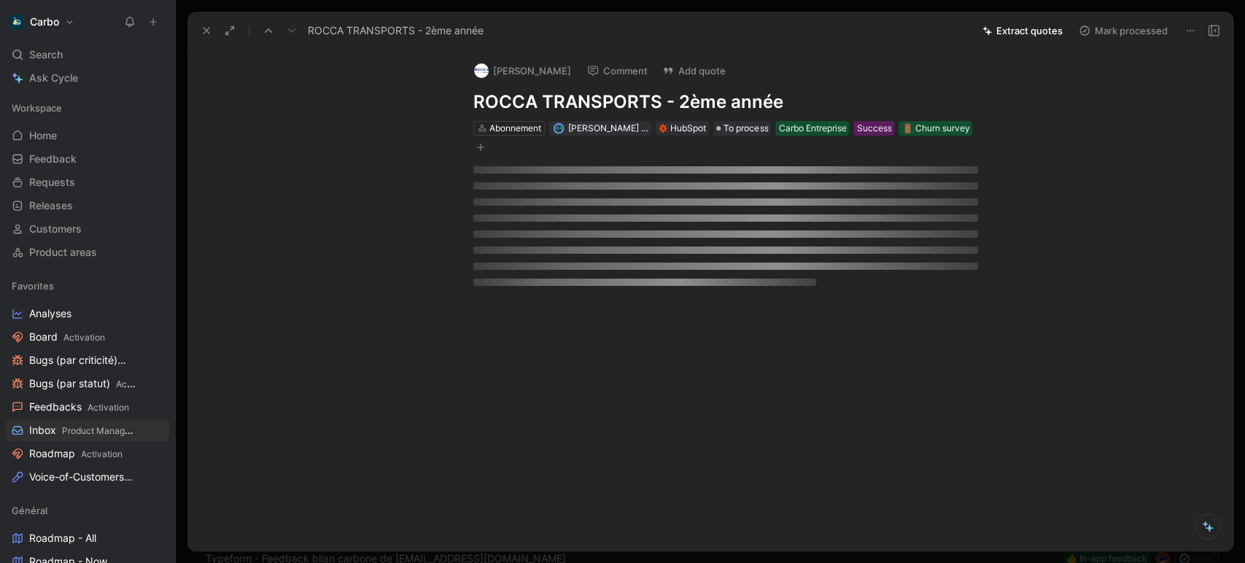
click at [482, 147] on icon "button" at bounding box center [480, 147] width 8 height 1
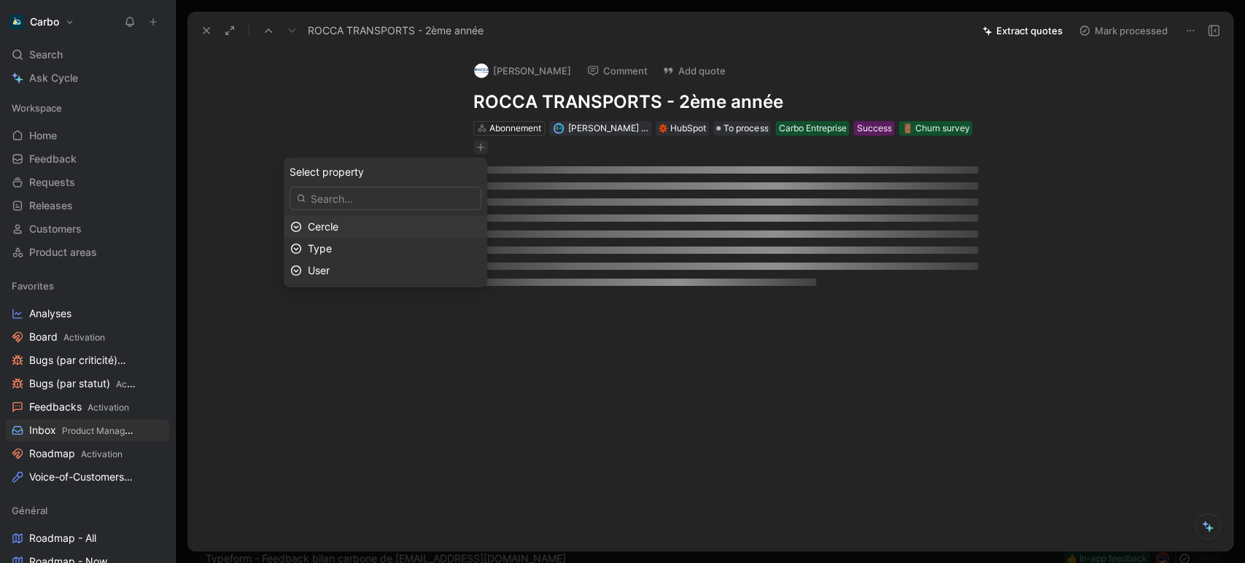
click at [362, 227] on div "Cercle" at bounding box center [394, 226] width 173 height 17
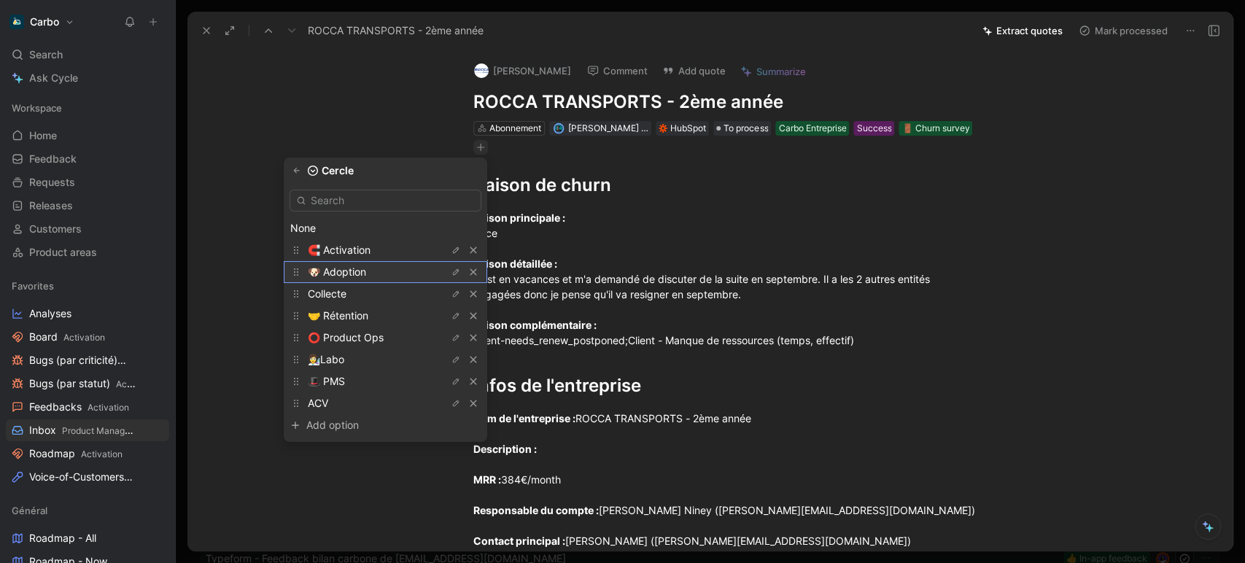
click at [366, 271] on span "🐶 Adoption" at bounding box center [337, 271] width 58 height 12
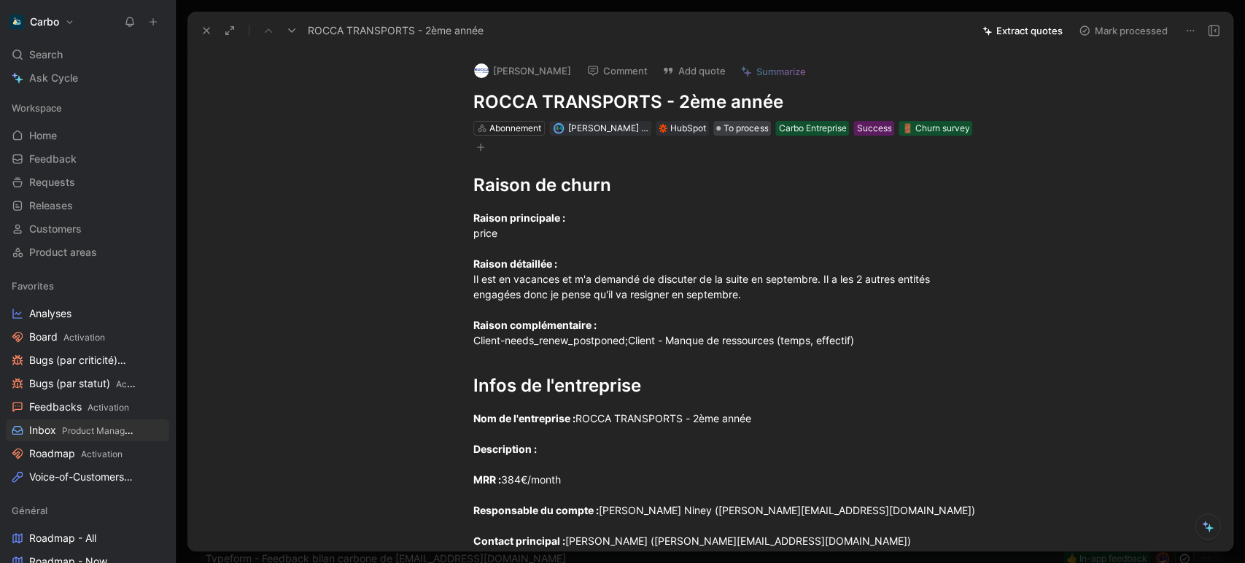
click at [741, 124] on span "To process" at bounding box center [745, 128] width 44 height 15
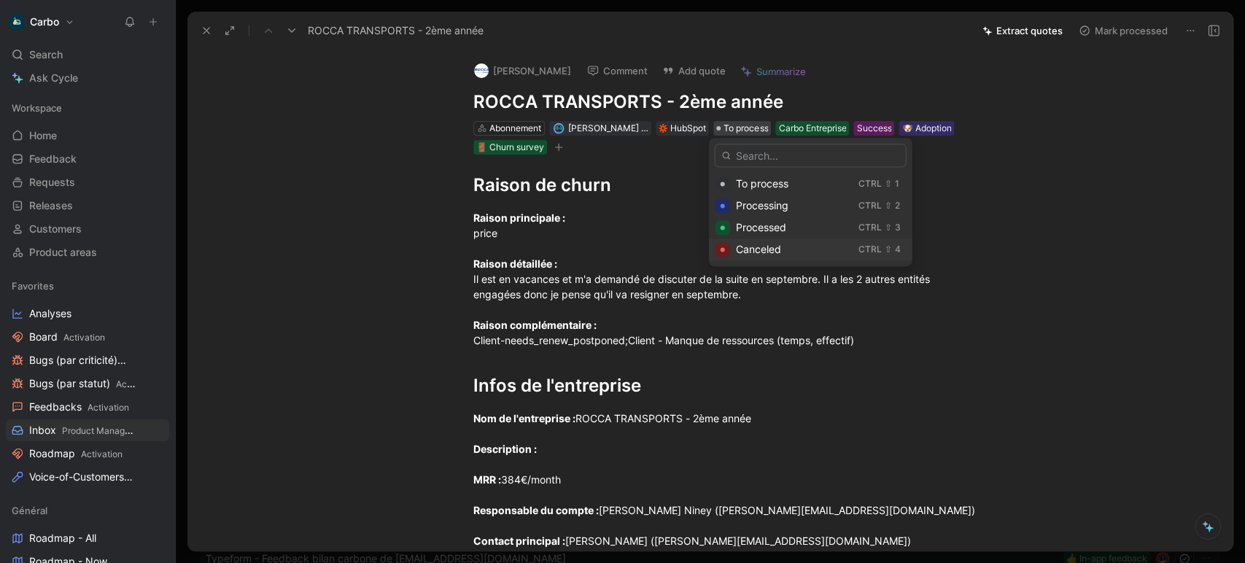
click at [755, 252] on span "Canceled" at bounding box center [758, 249] width 45 height 12
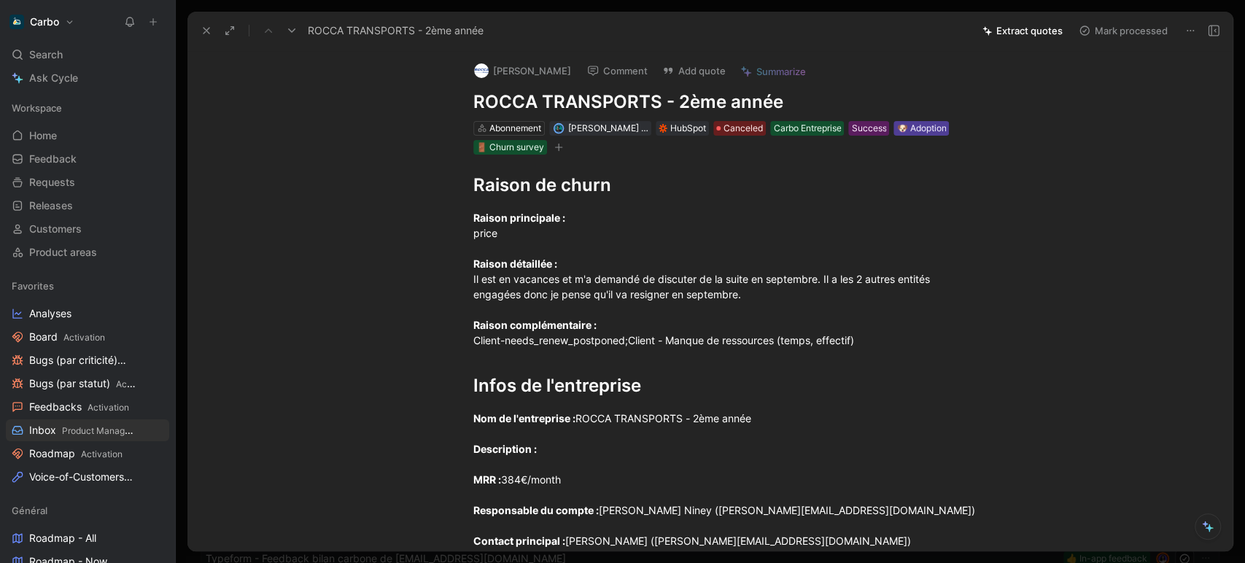
click at [911, 129] on div "🐶 Adoption" at bounding box center [921, 128] width 50 height 15
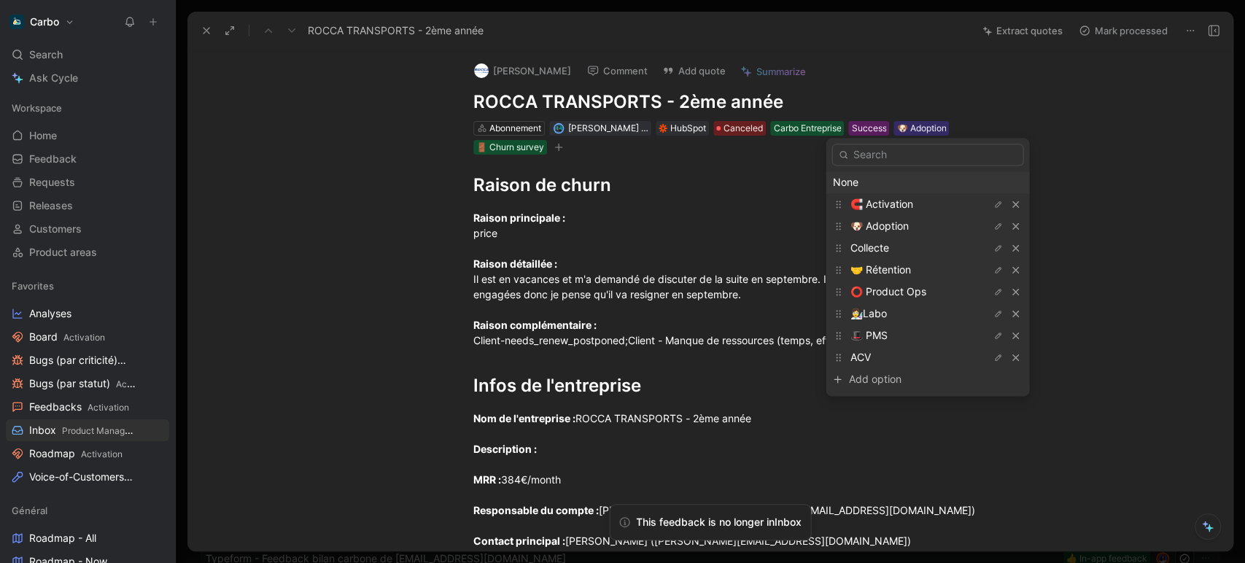
click at [881, 184] on div "None" at bounding box center [927, 182] width 190 height 17
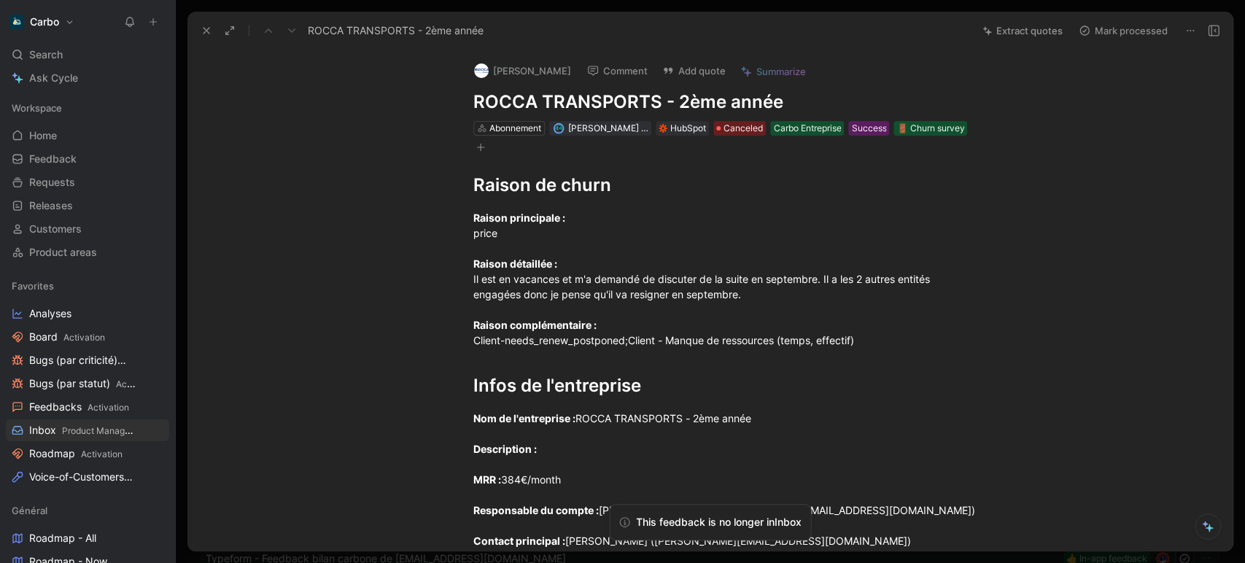
click at [208, 32] on use at bounding box center [206, 31] width 6 height 6
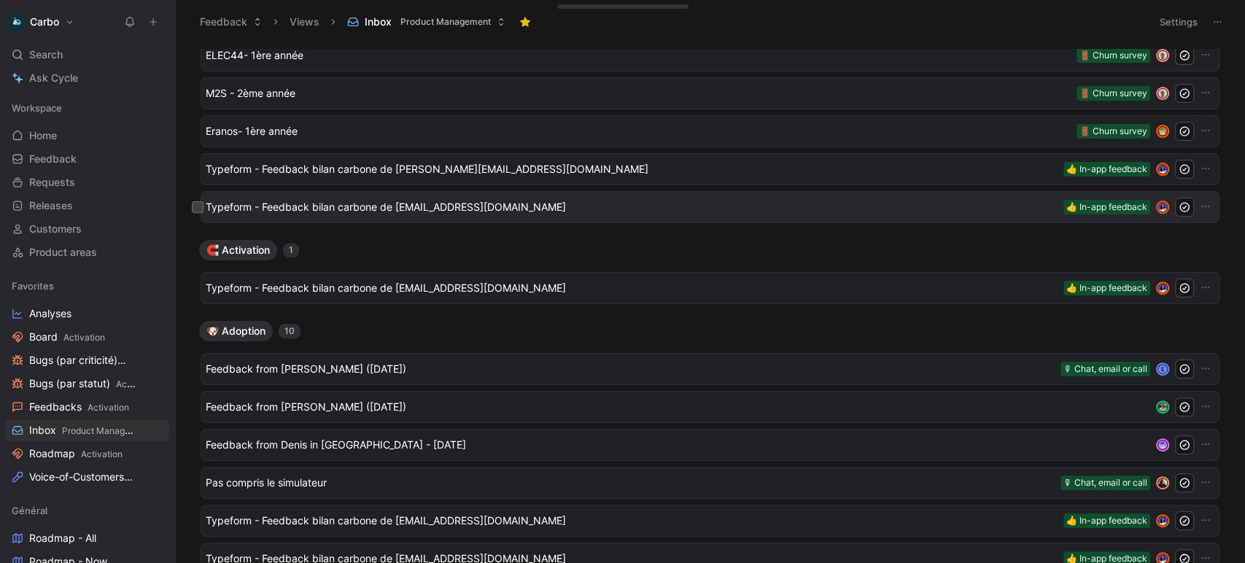
click at [377, 203] on span "Typeform - Feedback bilan carbone de [EMAIL_ADDRESS][DOMAIN_NAME]" at bounding box center [632, 206] width 852 height 17
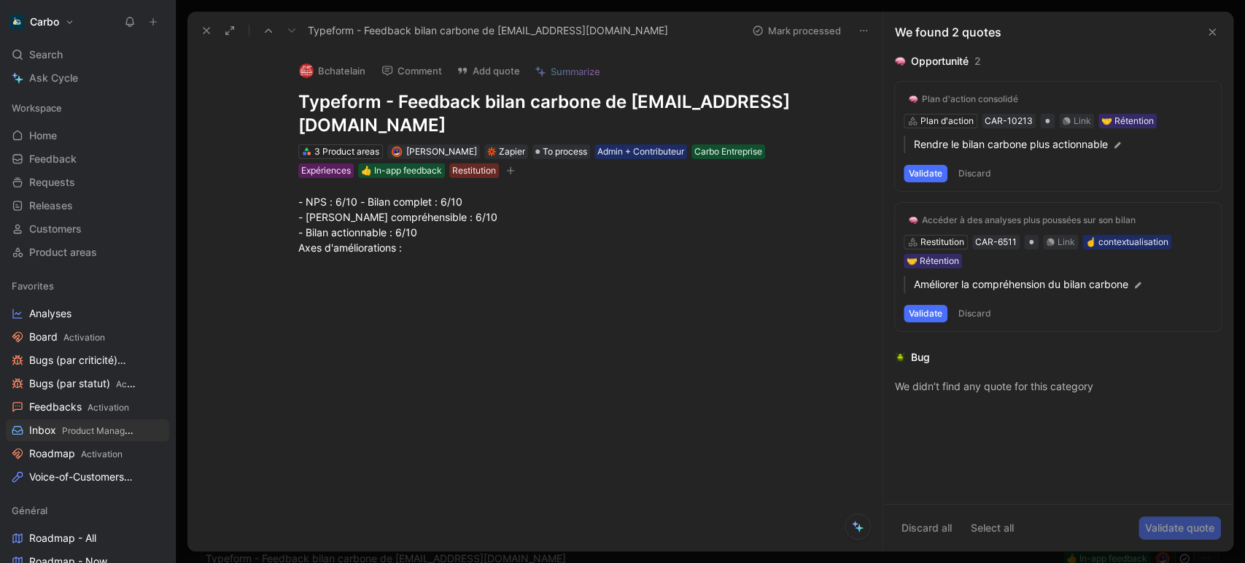
click at [513, 169] on icon "button" at bounding box center [510, 170] width 9 height 9
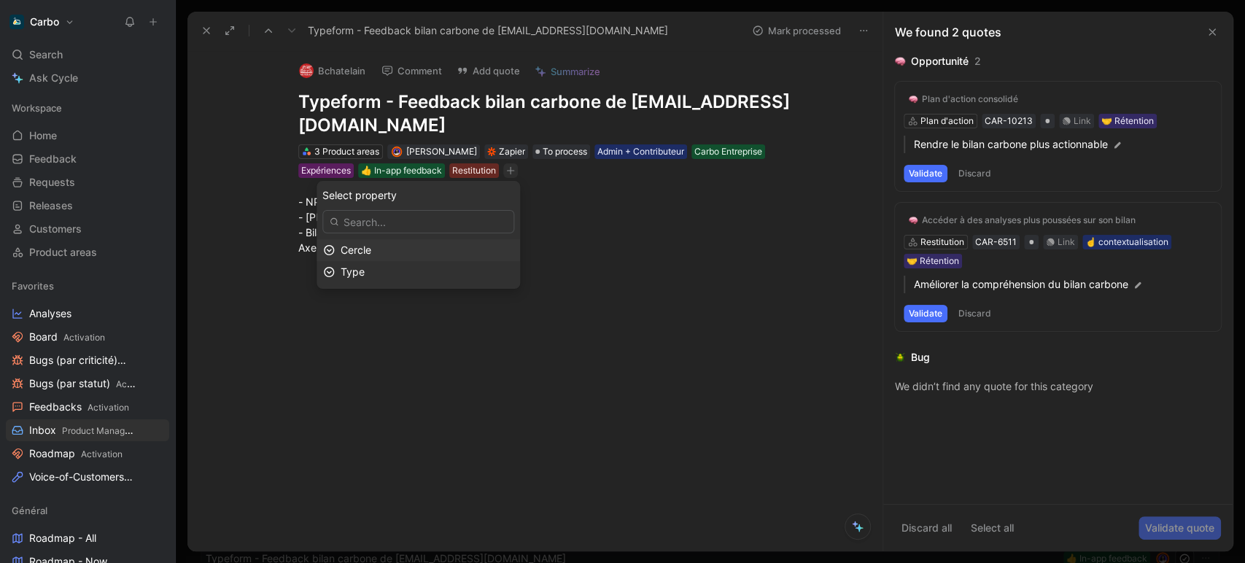
click at [410, 249] on div "Cercle" at bounding box center [426, 249] width 173 height 17
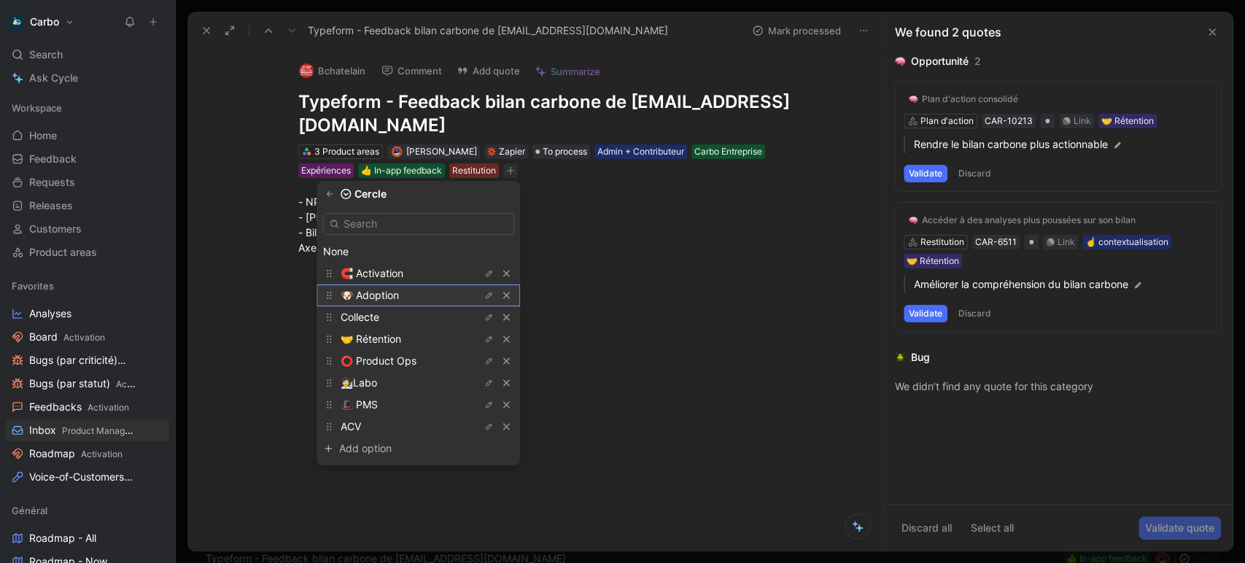
click at [417, 294] on div "🐶 Adoption" at bounding box center [394, 295] width 109 height 17
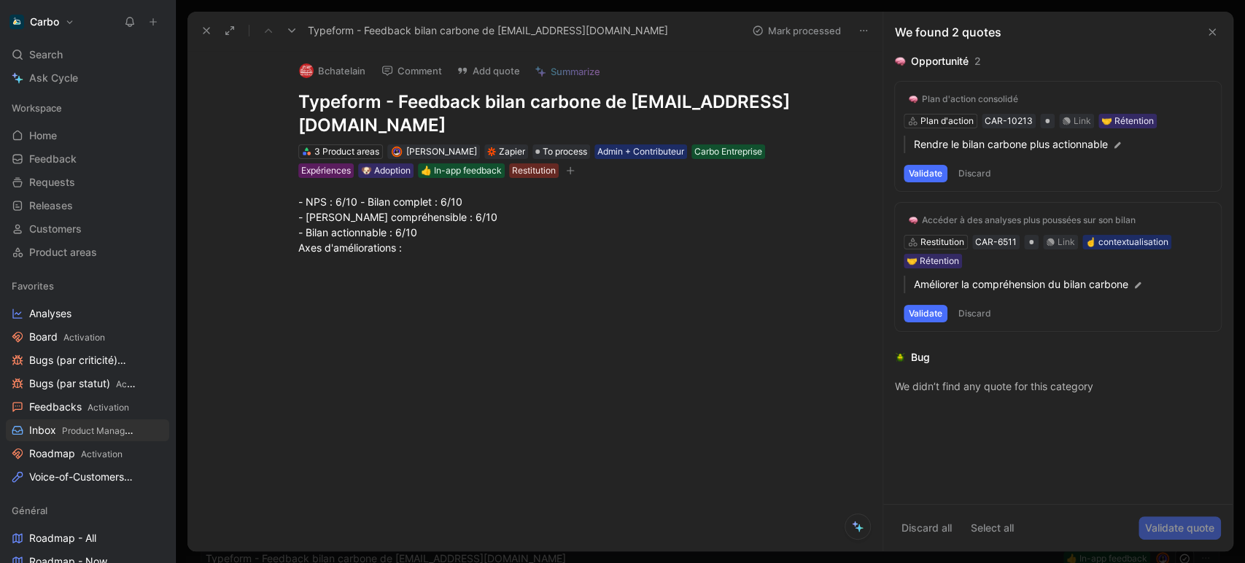
click at [205, 26] on icon at bounding box center [206, 31] width 12 height 12
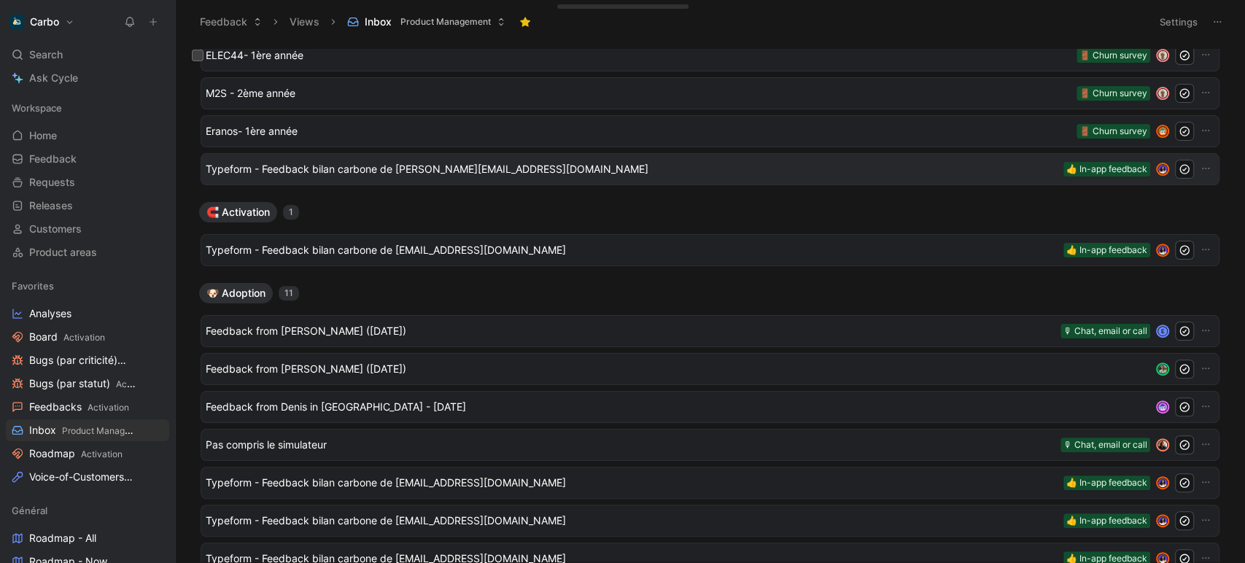
scroll to position [181, 0]
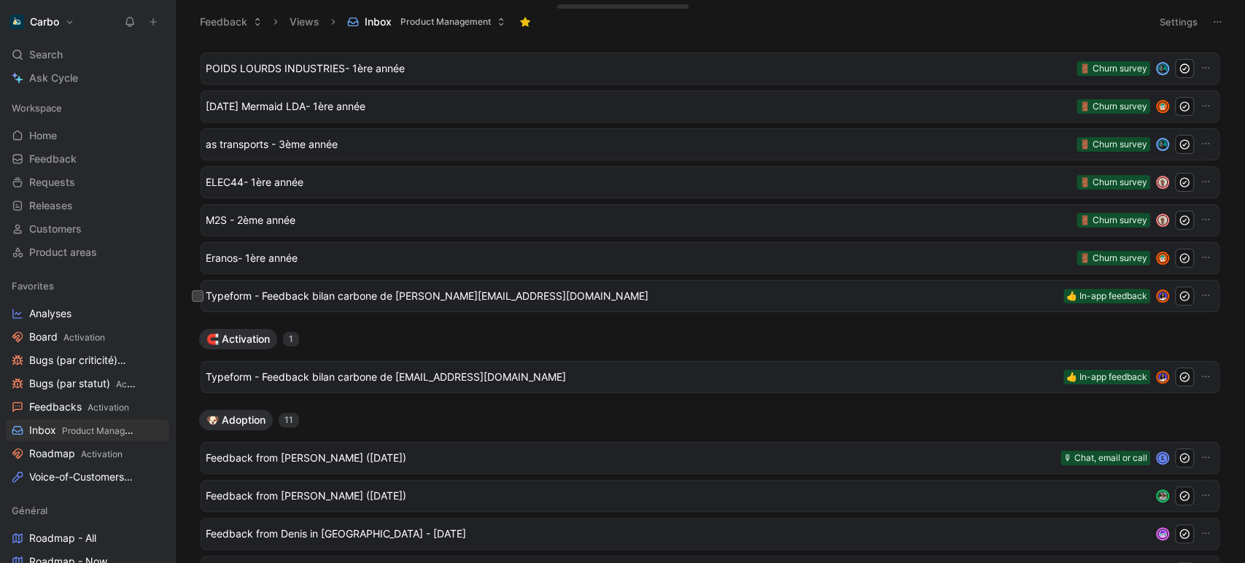
drag, startPoint x: 198, startPoint y: 300, endPoint x: 227, endPoint y: 287, distance: 31.7
click at [198, 300] on button at bounding box center [198, 296] width 12 height 12
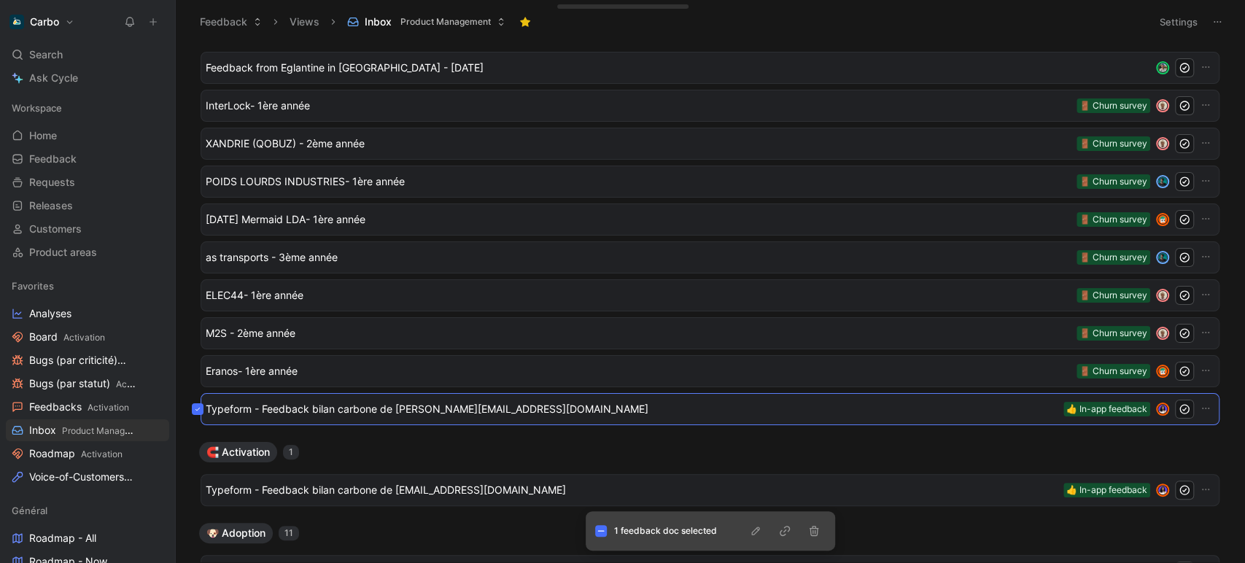
scroll to position [0, 0]
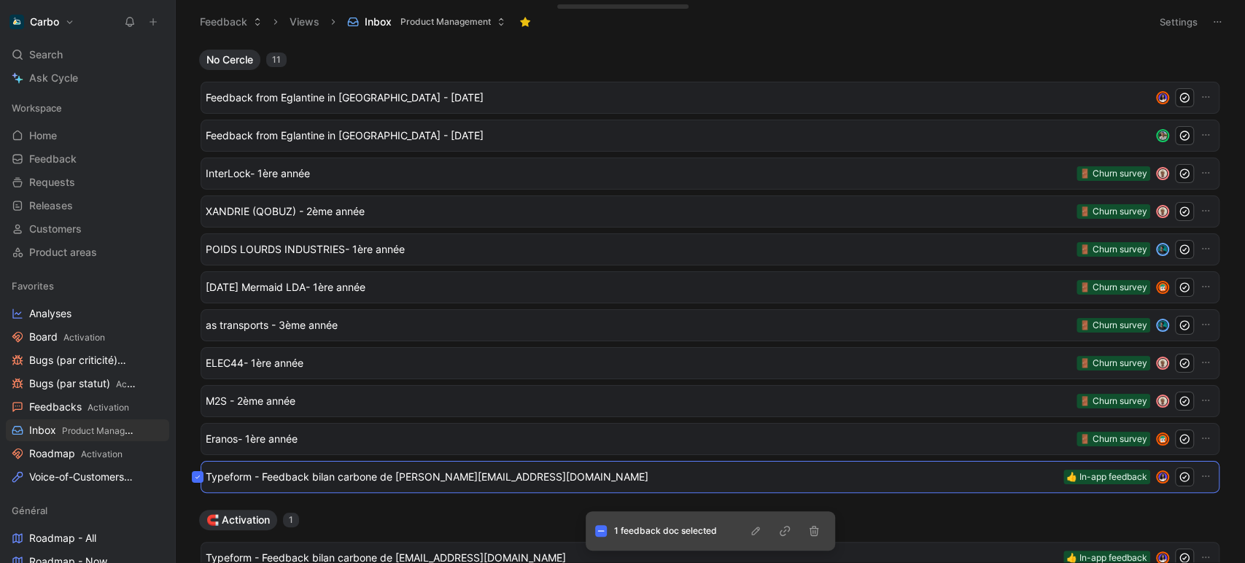
click at [416, 478] on div "Typeform - Feedback bilan carbone de olivier.simon@agence.generali.fr 👍 In-app …" at bounding box center [709, 477] width 1019 height 32
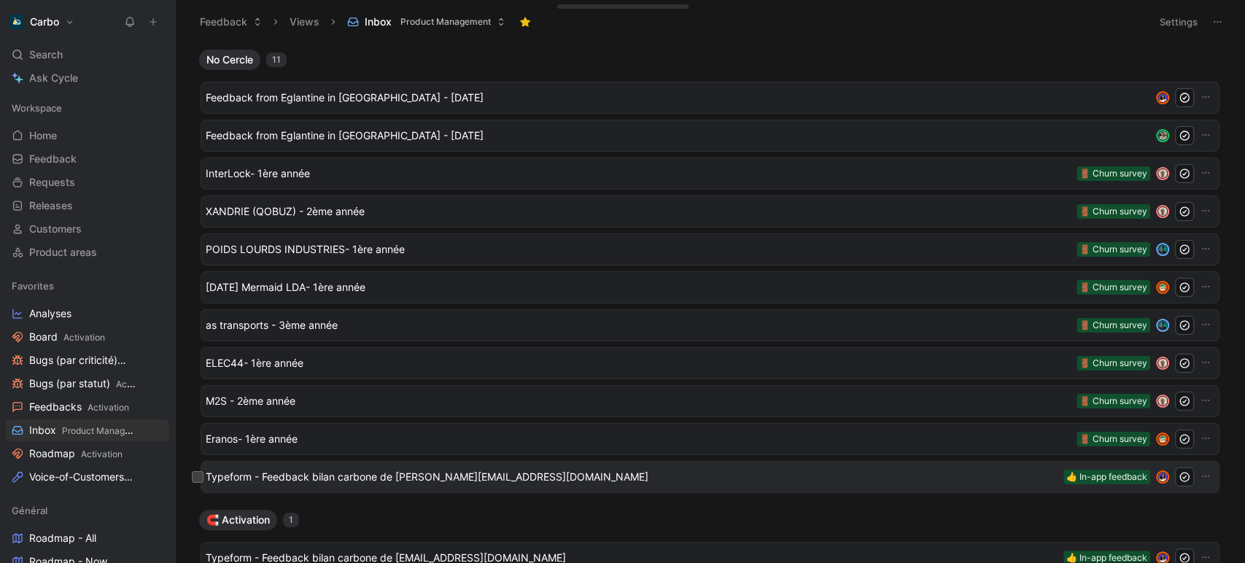
click at [477, 478] on span "Typeform - Feedback bilan carbone de [PERSON_NAME][EMAIL_ADDRESS][DOMAIN_NAME]" at bounding box center [632, 476] width 852 height 17
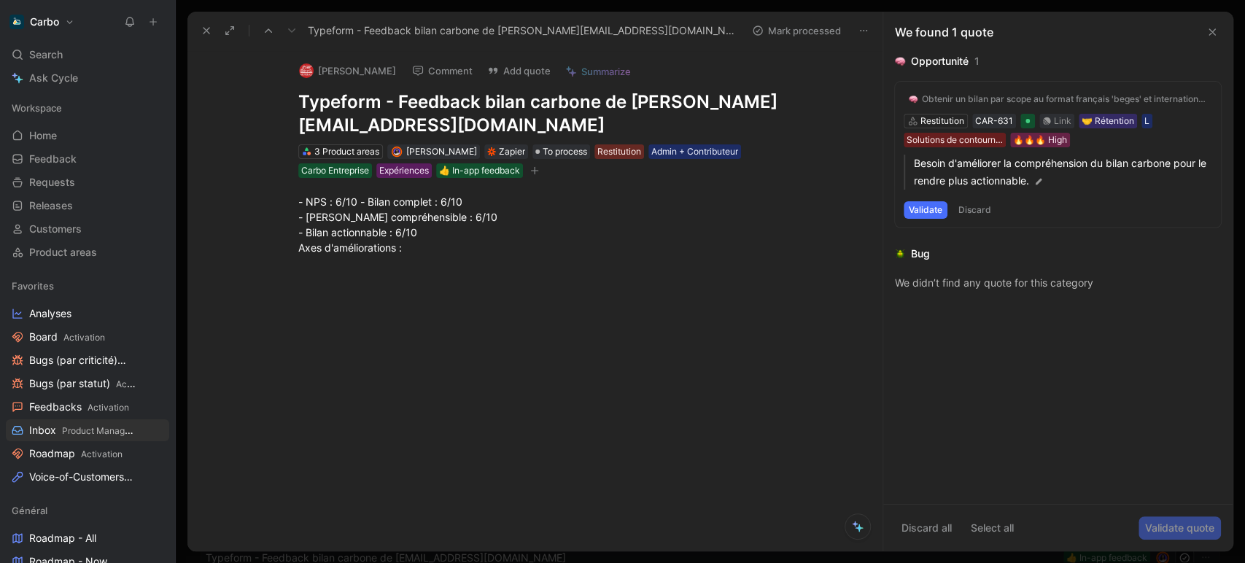
click at [534, 171] on icon "button" at bounding box center [534, 170] width 9 height 9
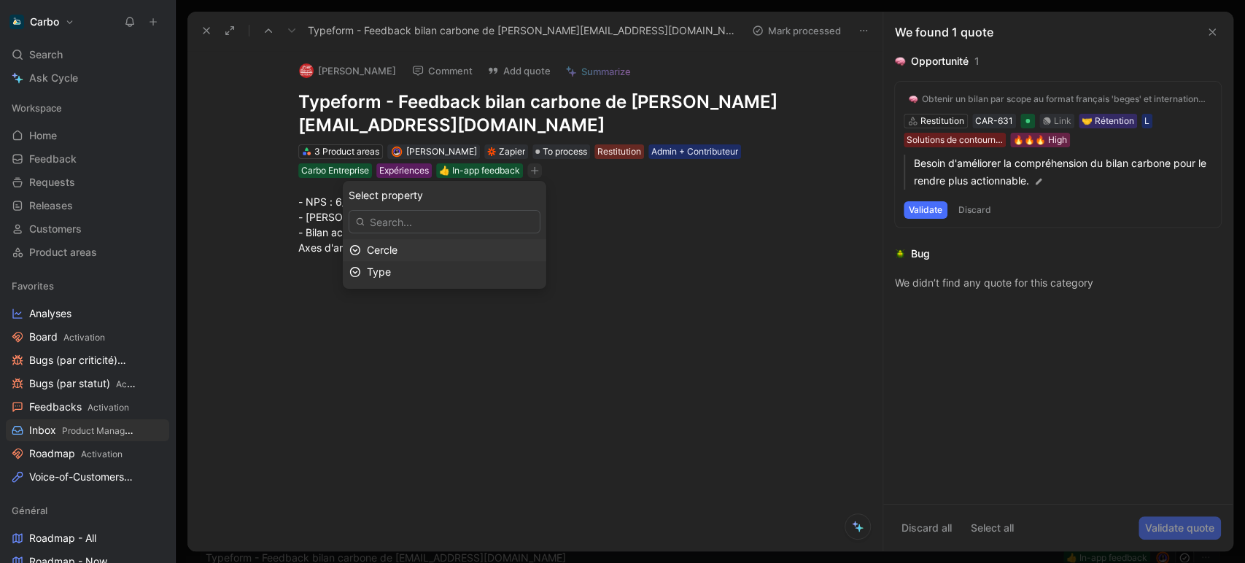
click at [433, 246] on div "Cercle" at bounding box center [453, 249] width 173 height 17
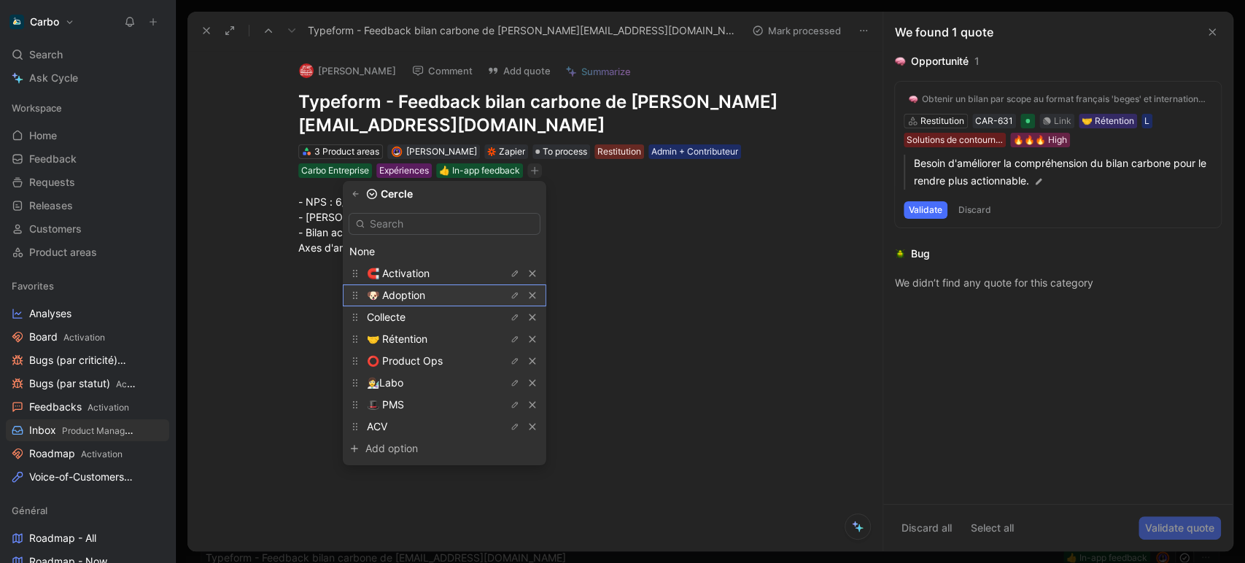
click at [425, 295] on span "🐶 Adoption" at bounding box center [396, 295] width 58 height 12
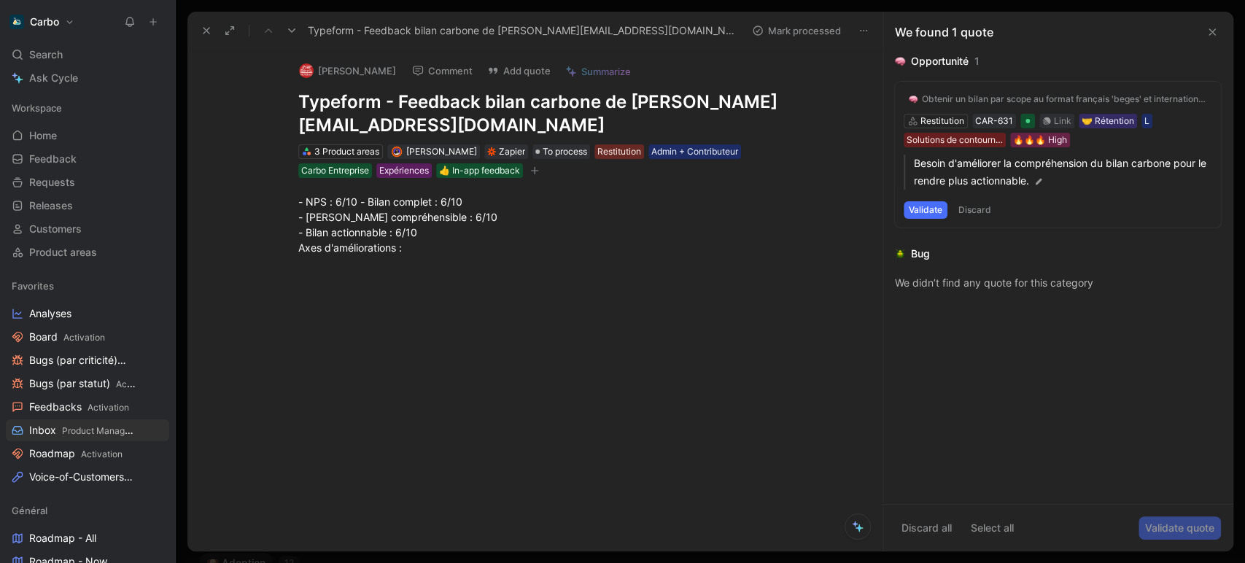
click at [203, 28] on icon at bounding box center [206, 31] width 12 height 12
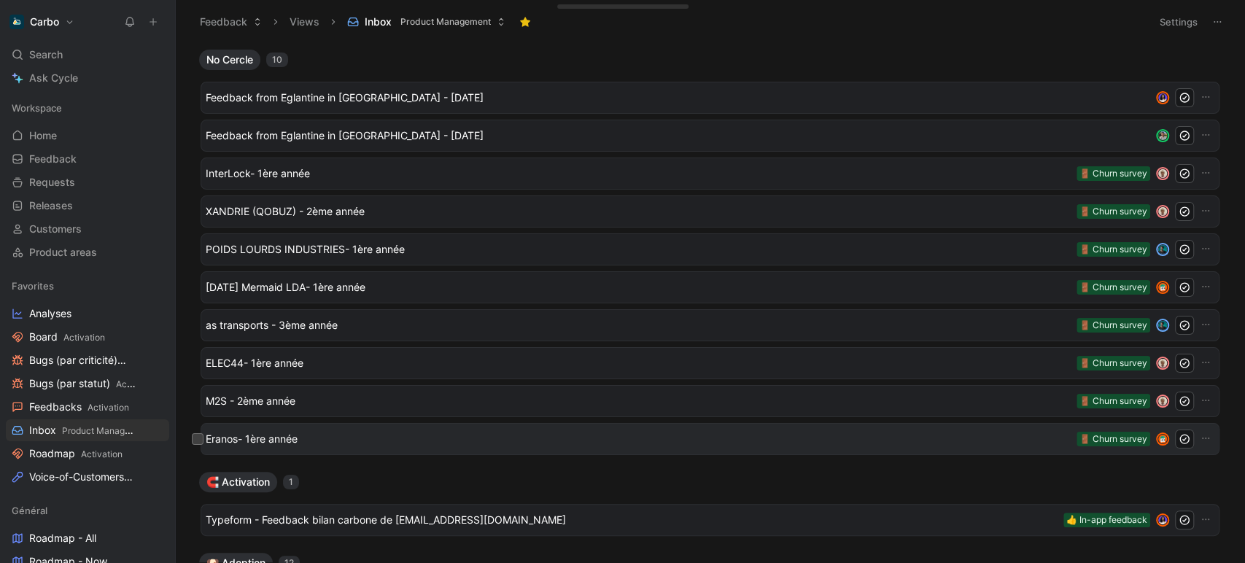
click at [324, 437] on span "Eranos- 1ère année" at bounding box center [638, 438] width 865 height 17
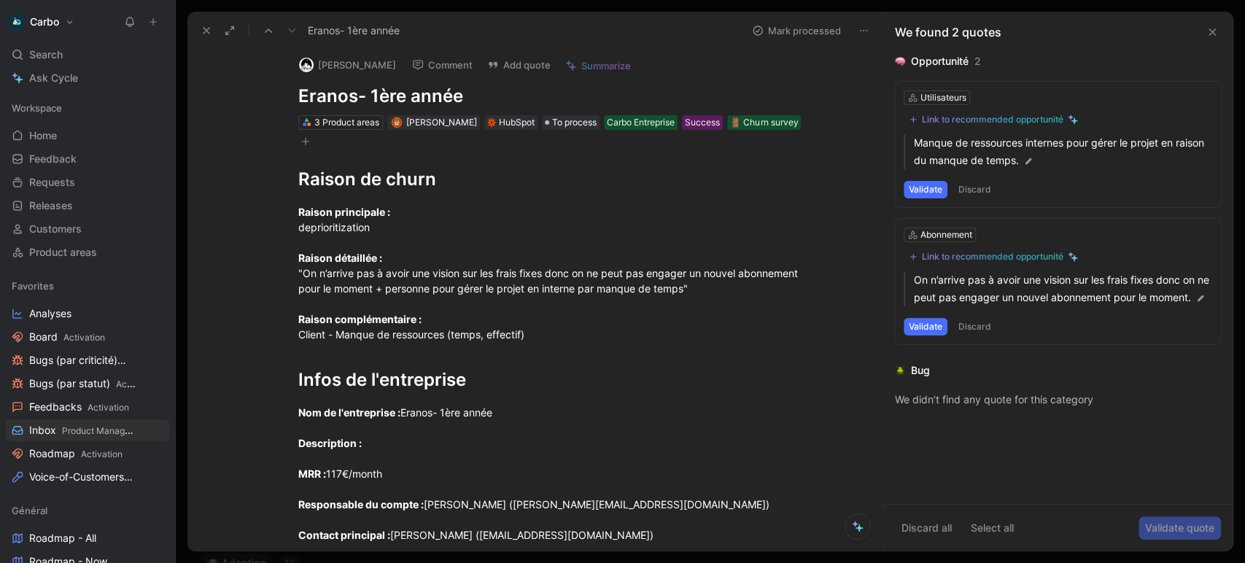
scroll to position [6, 0]
click at [558, 120] on span "To process" at bounding box center [574, 122] width 44 height 15
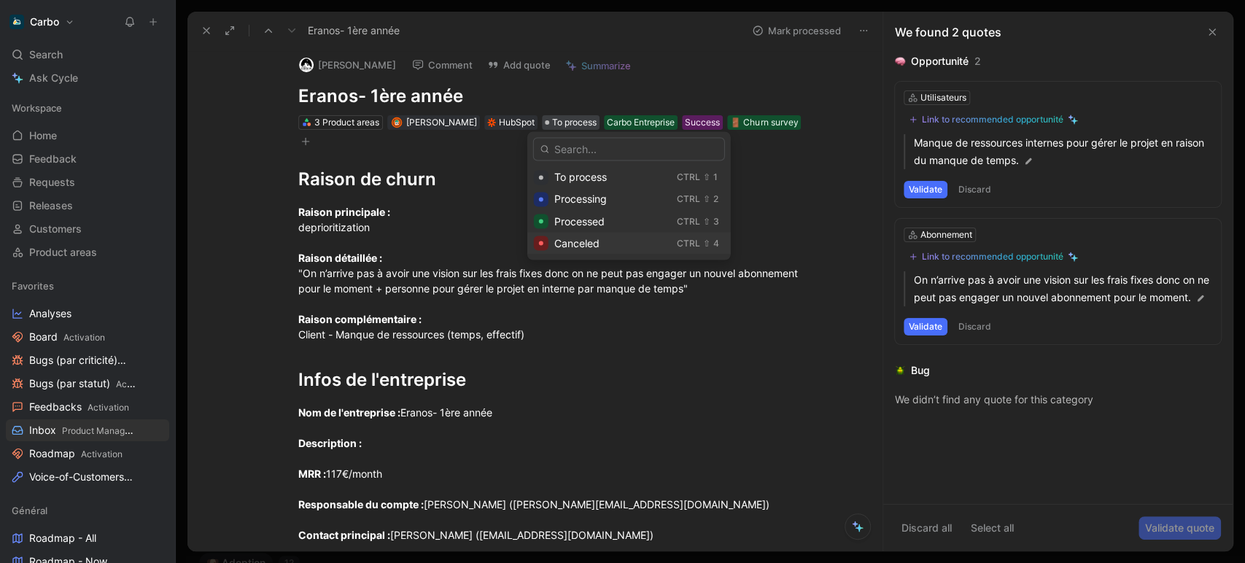
click at [591, 249] on span "Canceled" at bounding box center [576, 242] width 45 height 12
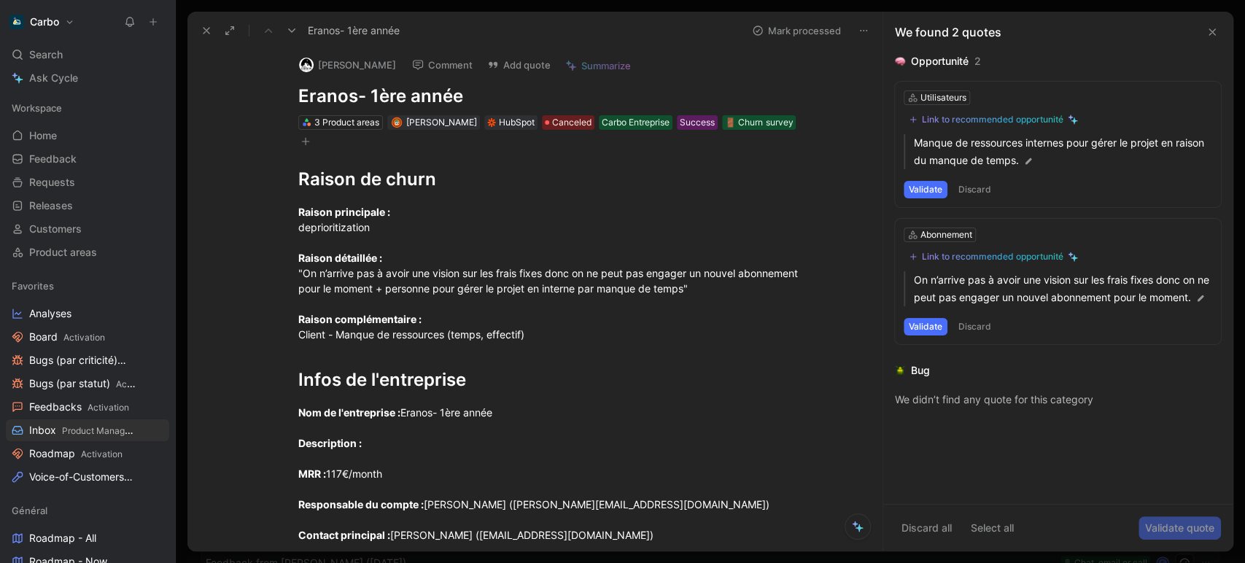
click at [207, 23] on button at bounding box center [206, 30] width 20 height 20
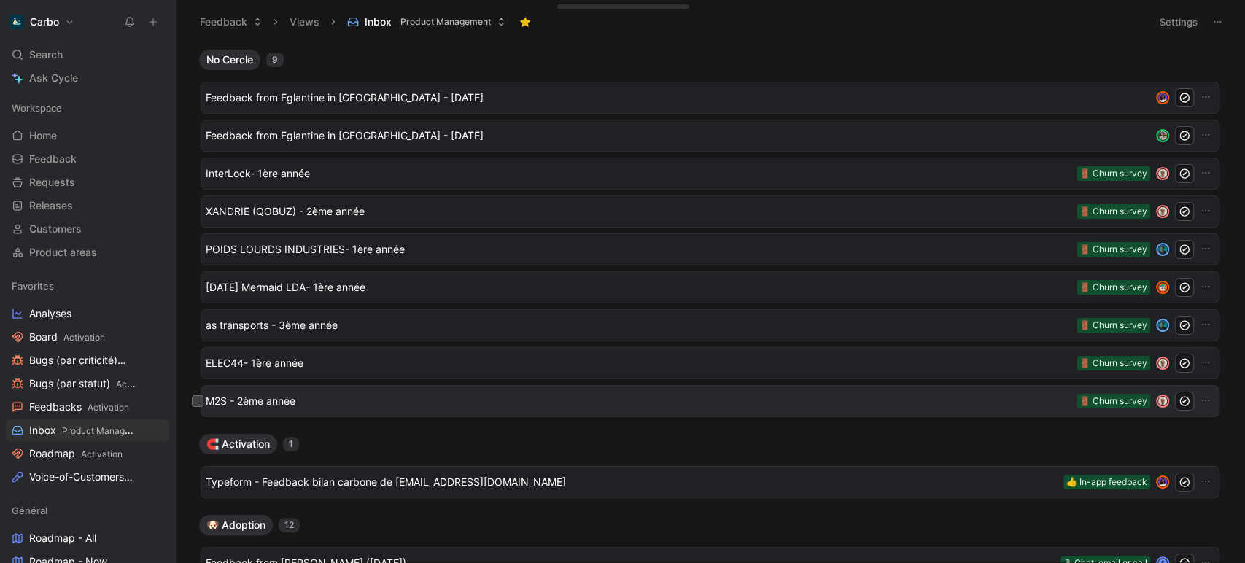
click at [288, 407] on span "M2S - 2ème année" at bounding box center [638, 400] width 865 height 17
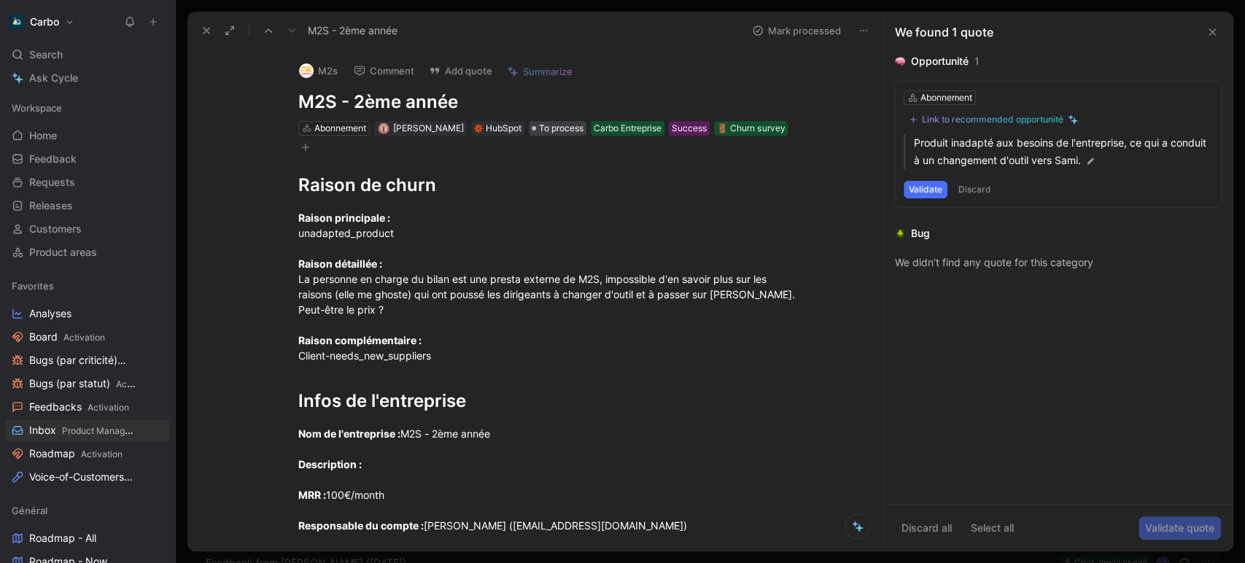
click at [549, 124] on span "To process" at bounding box center [561, 128] width 44 height 15
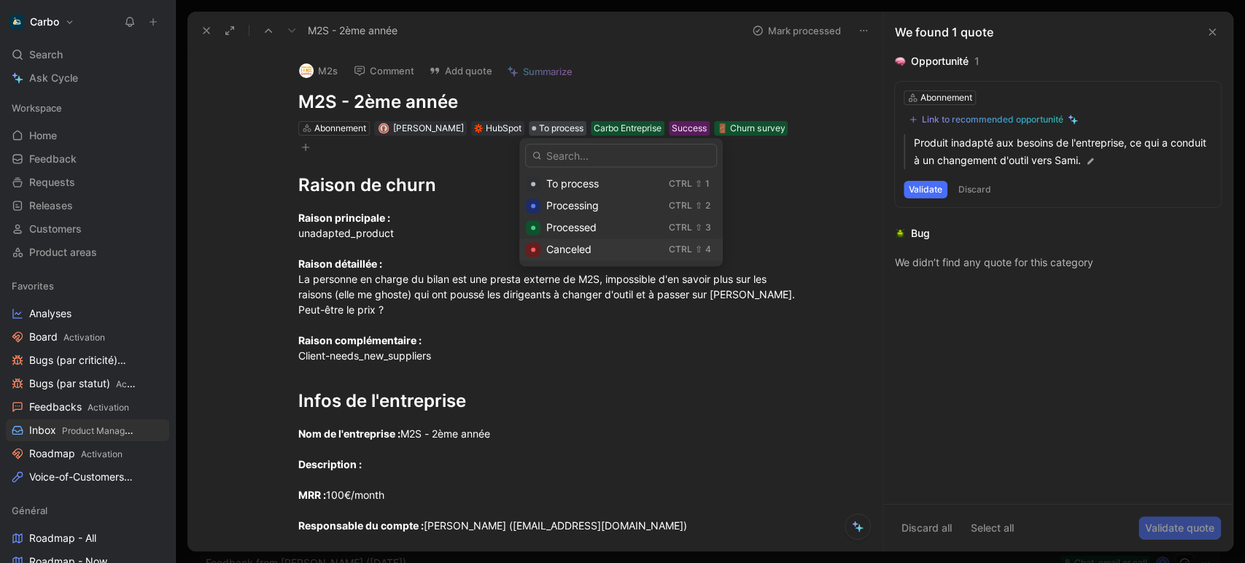
click at [563, 253] on span "Canceled" at bounding box center [568, 249] width 45 height 12
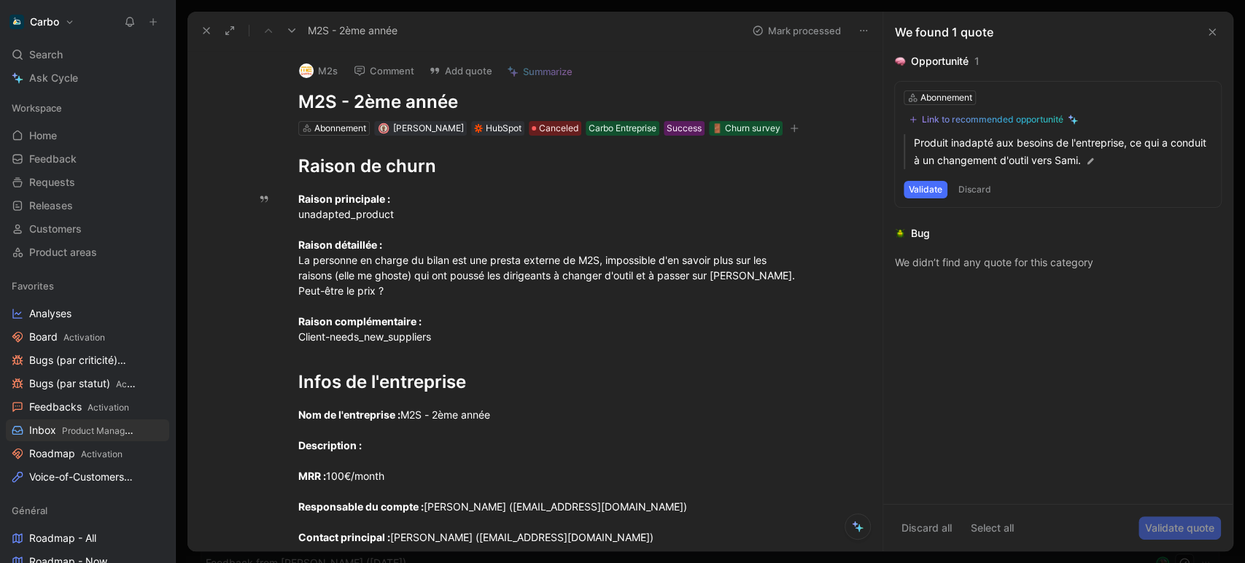
click at [206, 31] on use at bounding box center [206, 31] width 6 height 6
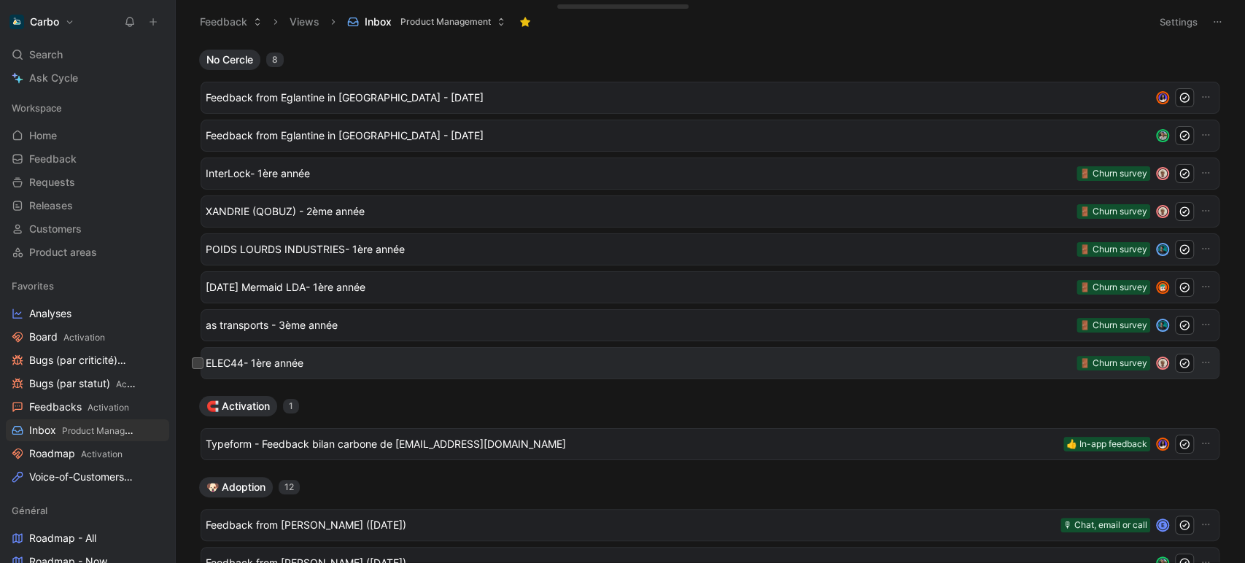
click at [329, 358] on span "ELEC44- 1ère année" at bounding box center [638, 362] width 865 height 17
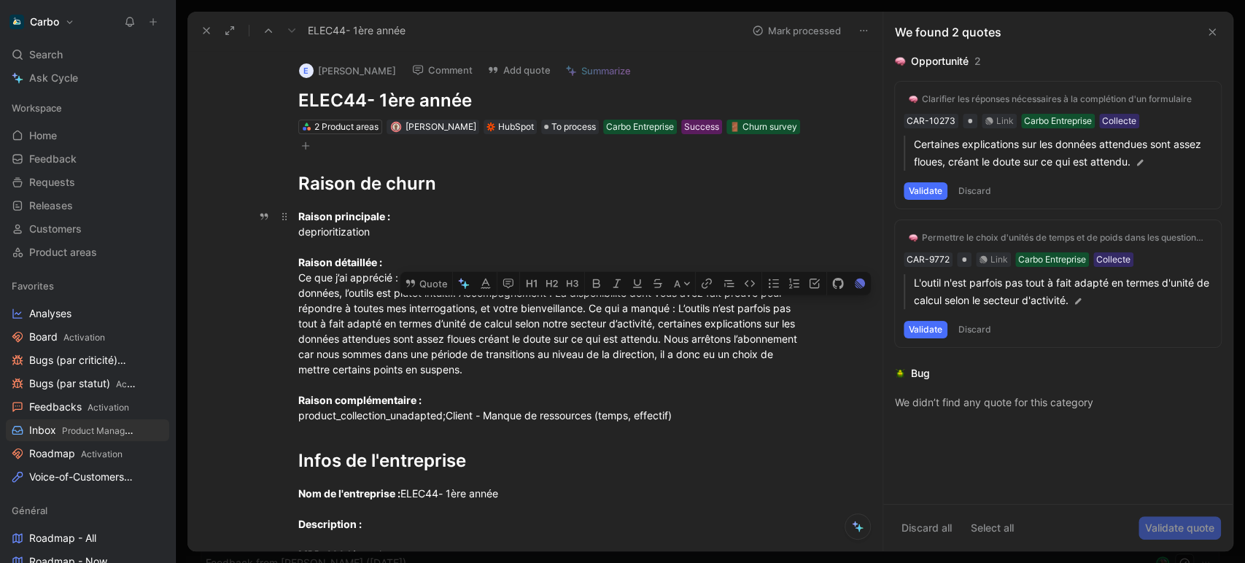
drag, startPoint x: 676, startPoint y: 308, endPoint x: 677, endPoint y: 338, distance: 29.9
click at [677, 338] on div "Raison principale : deprioritization Raison détaillée : Ce que j’ai apprécié : …" at bounding box center [550, 316] width 505 height 214
click at [418, 283] on button "Quote" at bounding box center [426, 283] width 52 height 23
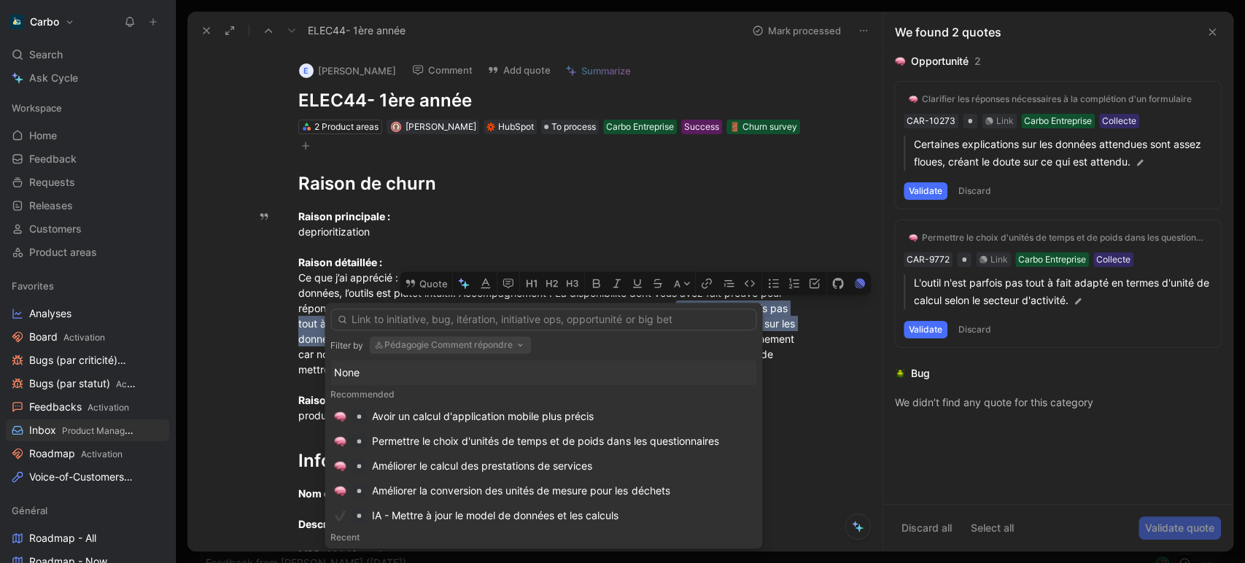
click at [362, 375] on div "None" at bounding box center [543, 372] width 418 height 17
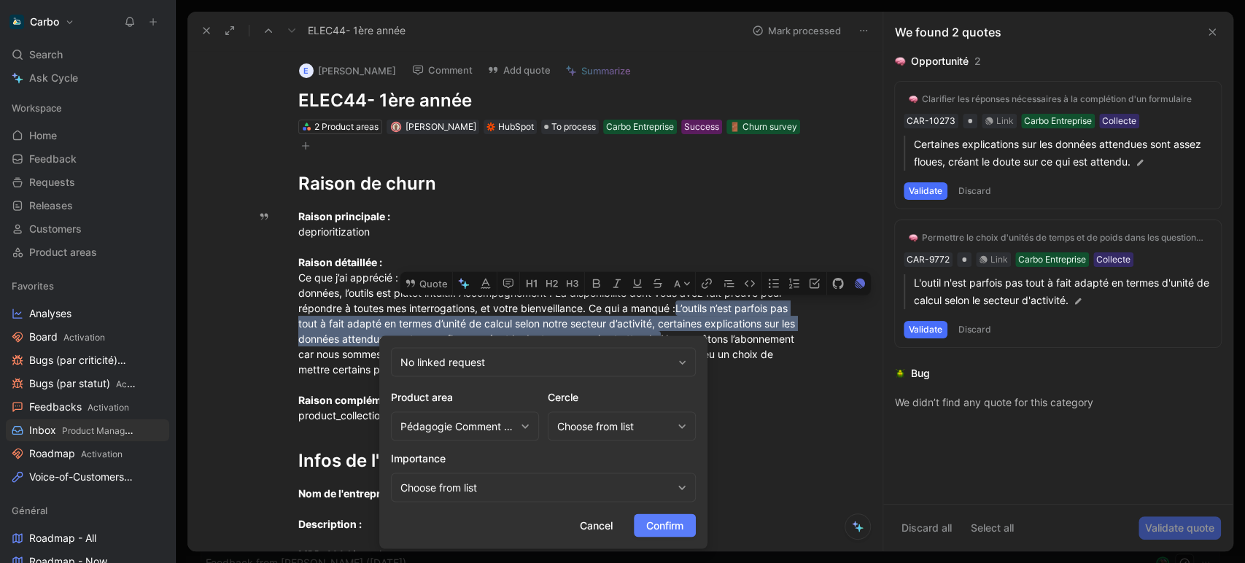
click at [667, 523] on span "Confirm" at bounding box center [664, 524] width 37 height 17
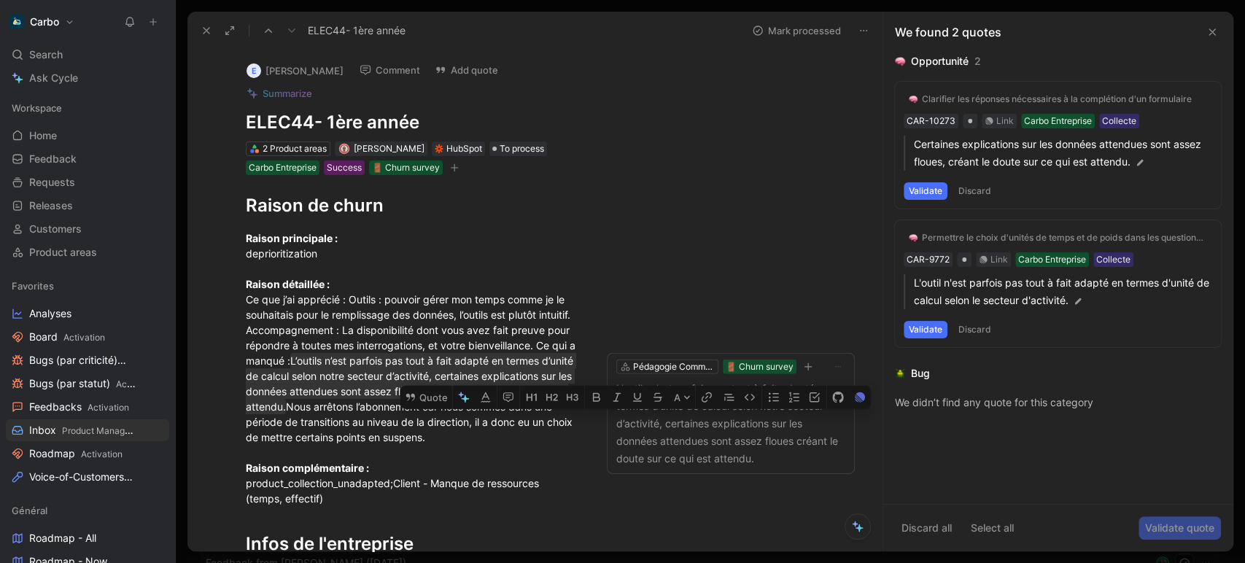
click at [458, 163] on icon "button" at bounding box center [454, 167] width 9 height 9
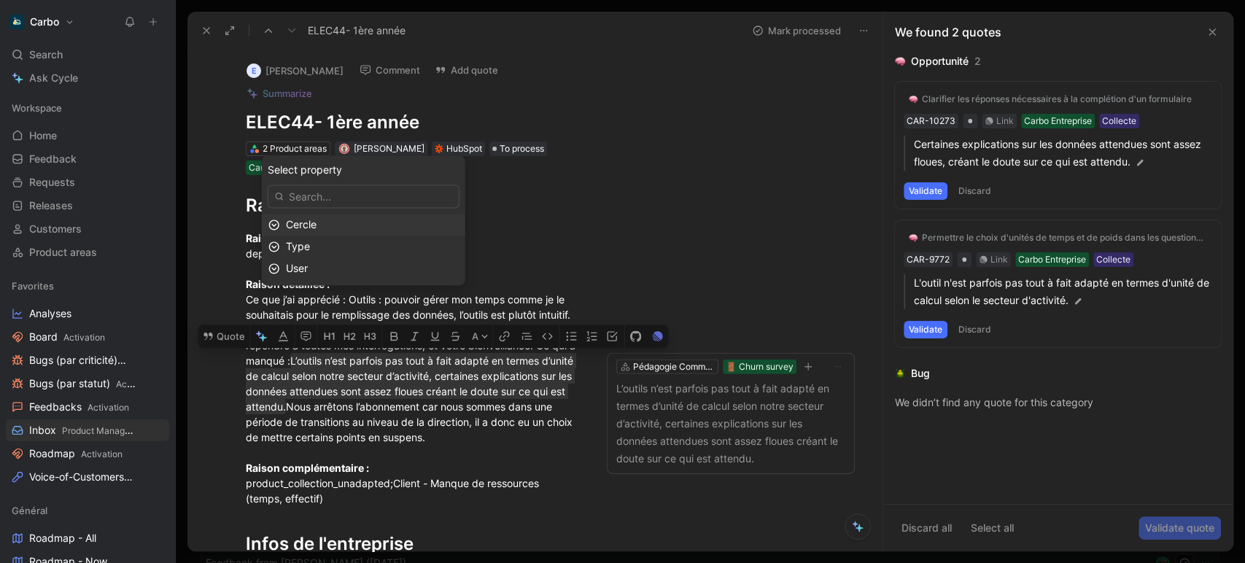
click at [376, 220] on div "Cercle" at bounding box center [372, 224] width 173 height 17
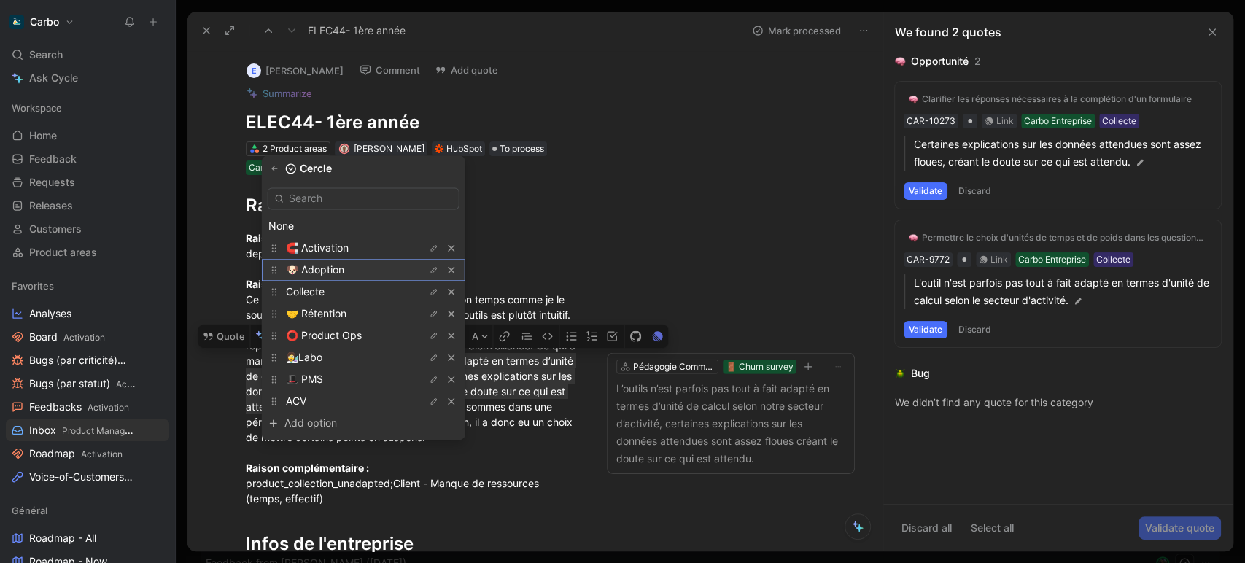
click at [344, 273] on span "🐶 Adoption" at bounding box center [315, 269] width 58 height 12
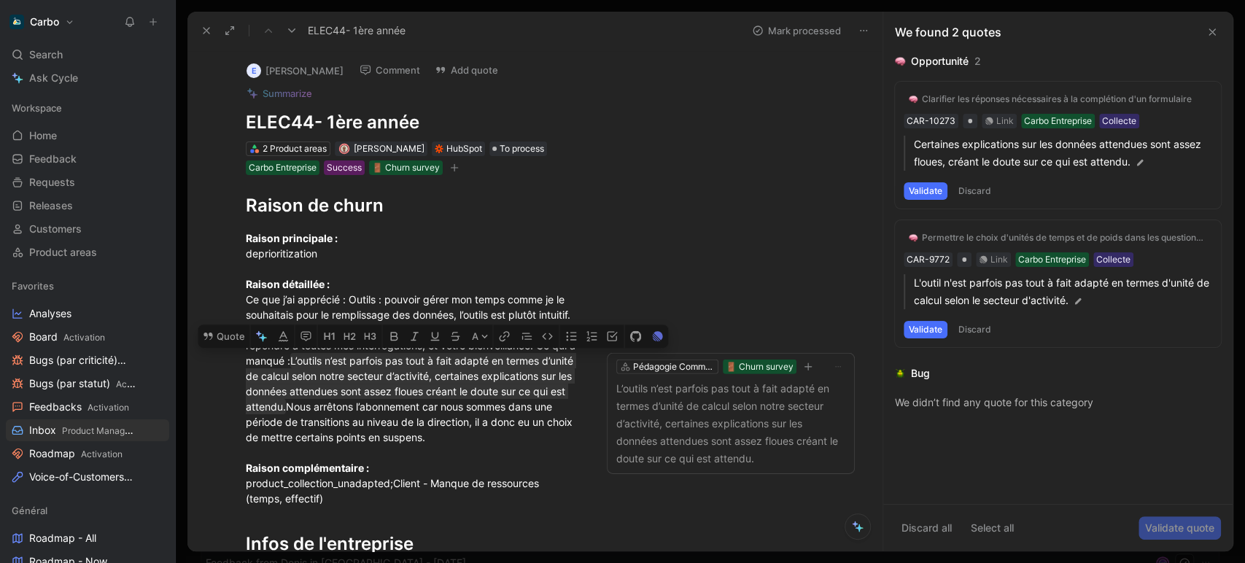
click at [205, 30] on use at bounding box center [206, 31] width 6 height 6
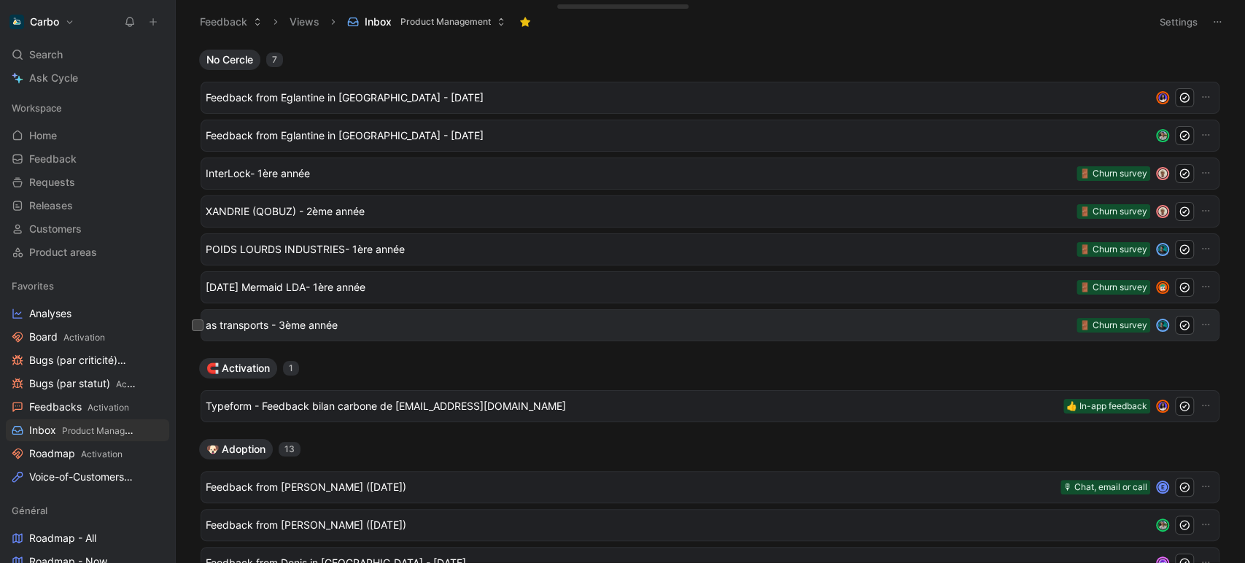
click at [373, 324] on span "as transports - 3ème année" at bounding box center [638, 324] width 865 height 17
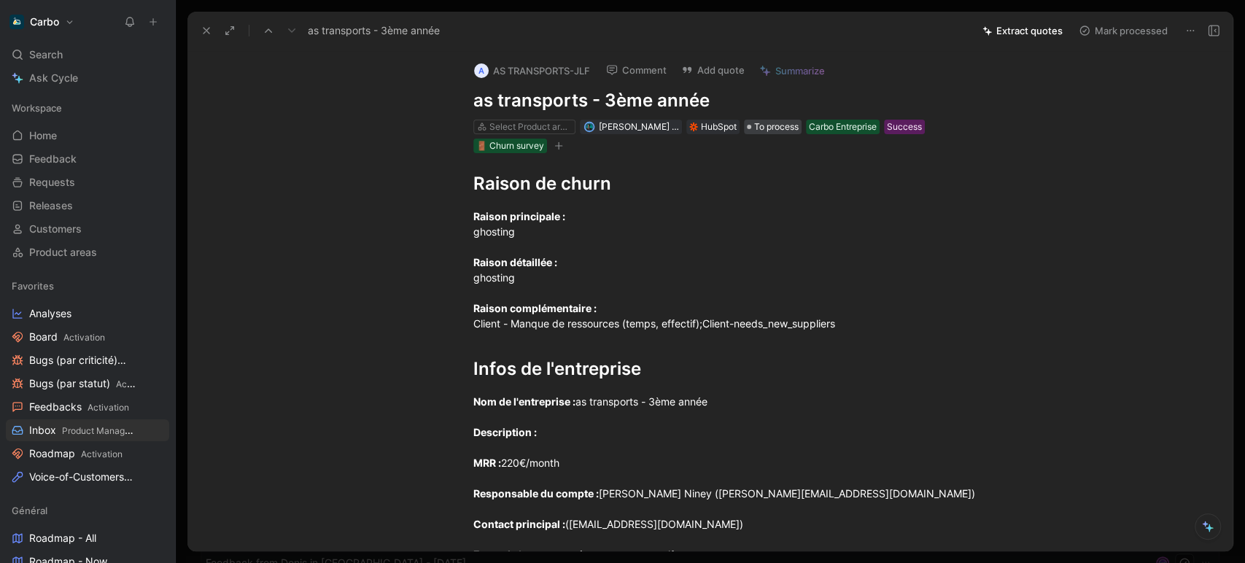
click at [754, 125] on span "To process" at bounding box center [776, 127] width 44 height 15
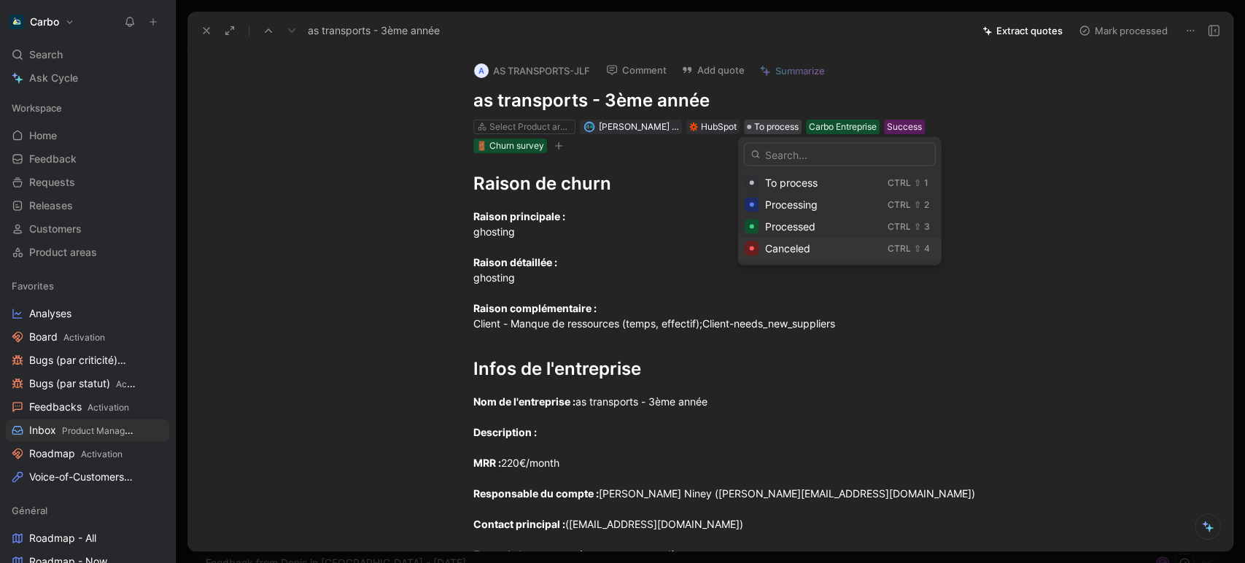
click at [776, 249] on span "Canceled" at bounding box center [787, 248] width 45 height 12
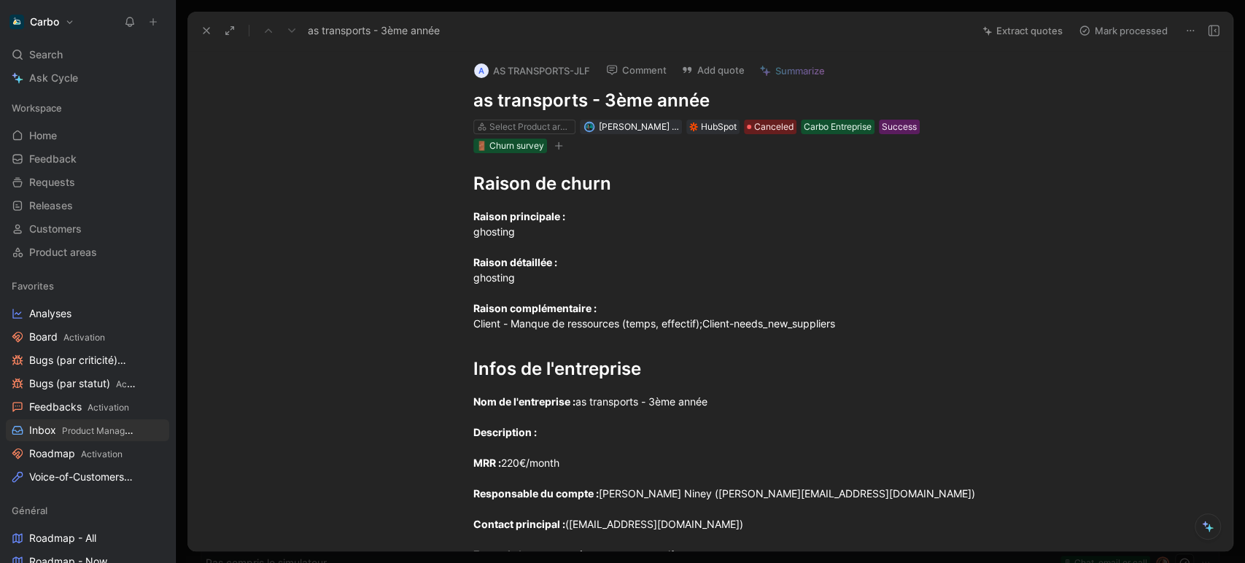
click at [206, 35] on icon at bounding box center [206, 31] width 12 height 12
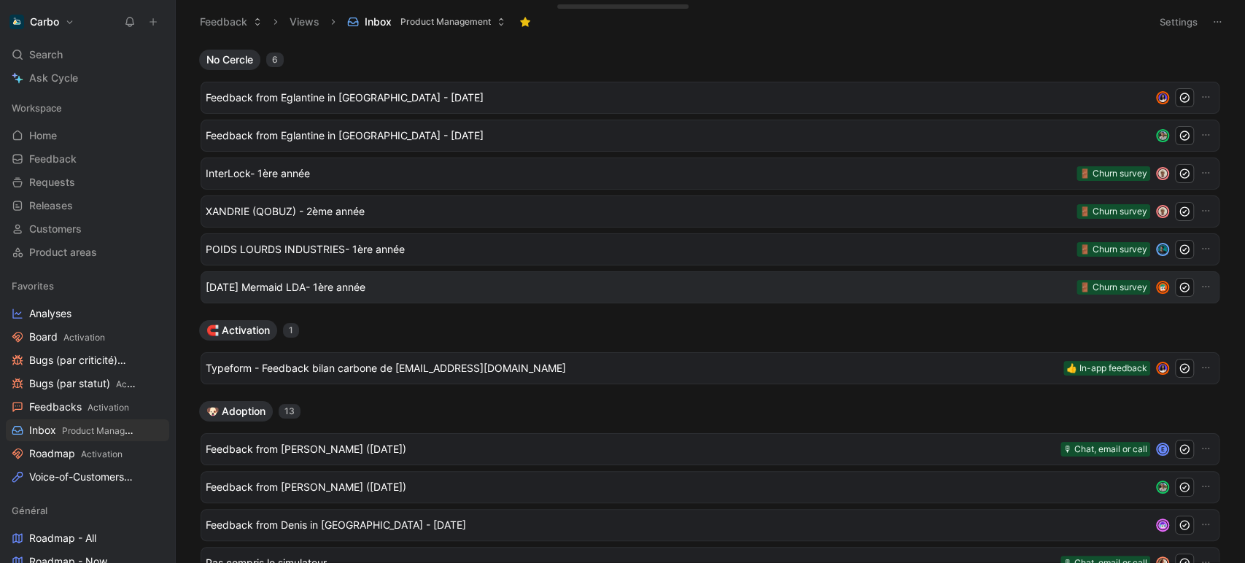
click at [340, 297] on div "Sunday Mermaid LDA- 1ère année 🚪 Churn survey" at bounding box center [709, 287] width 1019 height 32
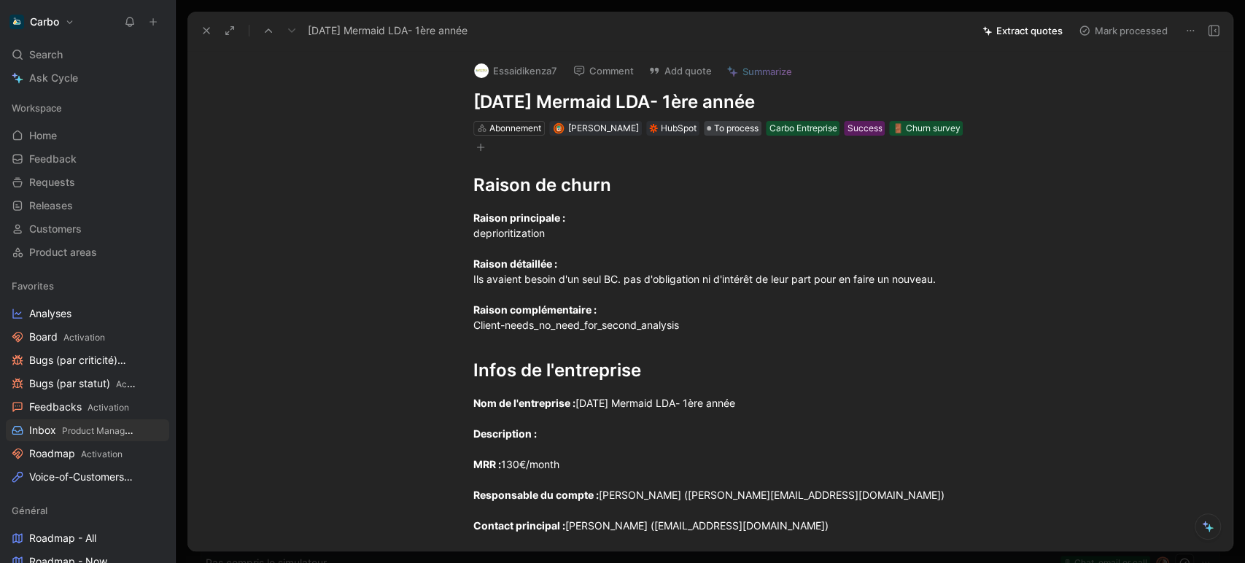
click at [727, 134] on span "To process" at bounding box center [736, 128] width 44 height 15
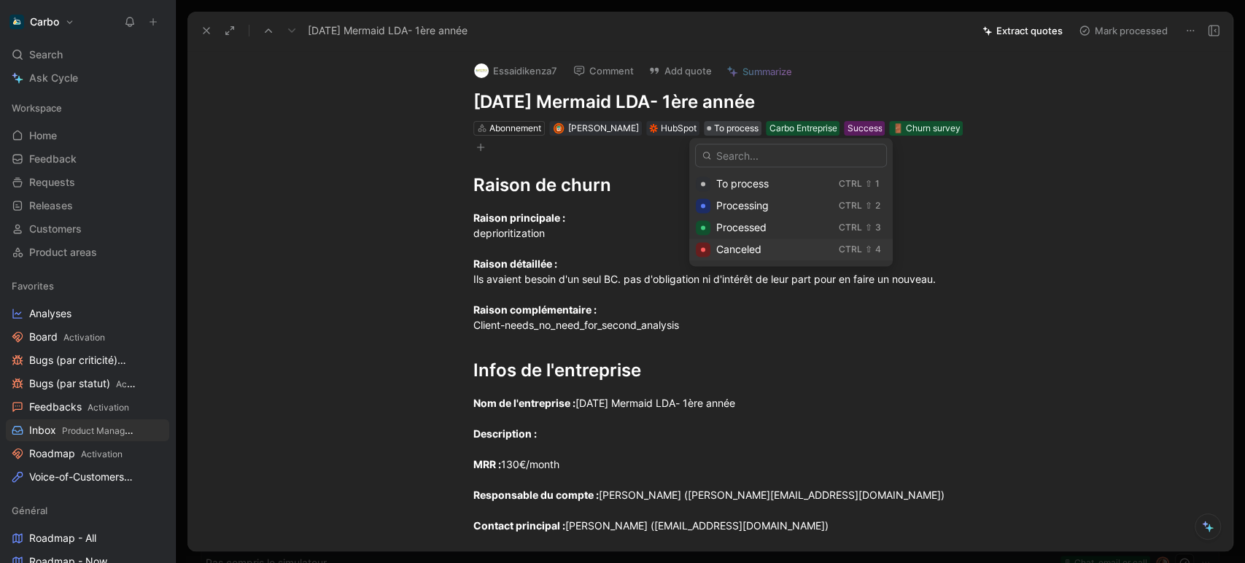
click at [741, 244] on span "Canceled" at bounding box center [738, 249] width 45 height 12
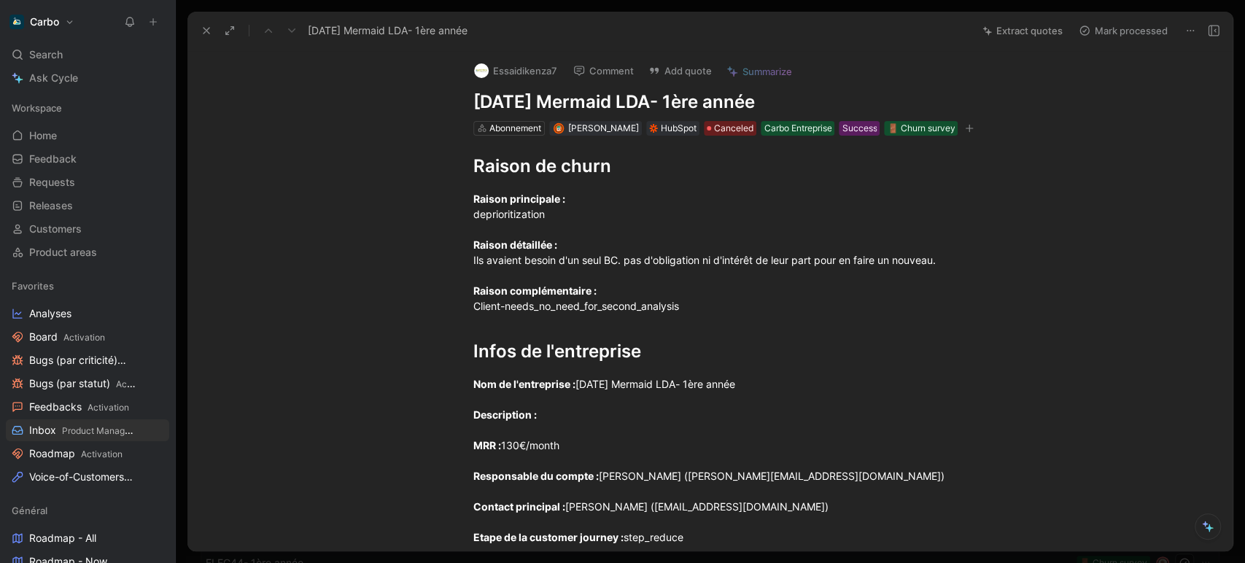
click at [205, 28] on icon at bounding box center [206, 31] width 12 height 12
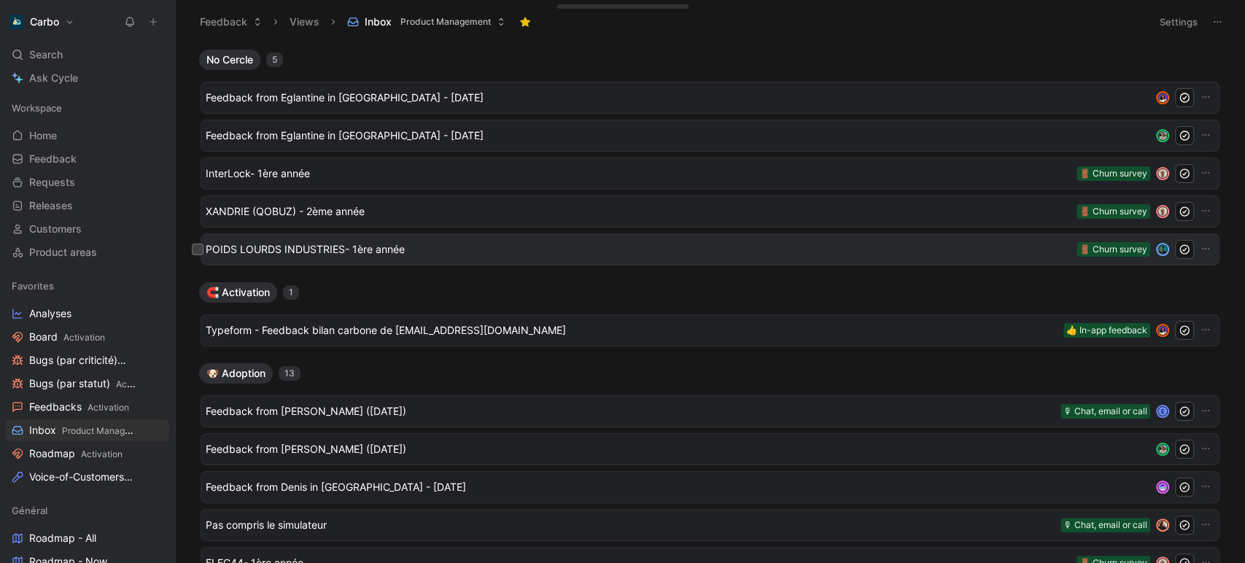
click at [315, 253] on span "POIDS LOURDS INDUSTRIES- 1ère année" at bounding box center [638, 249] width 865 height 17
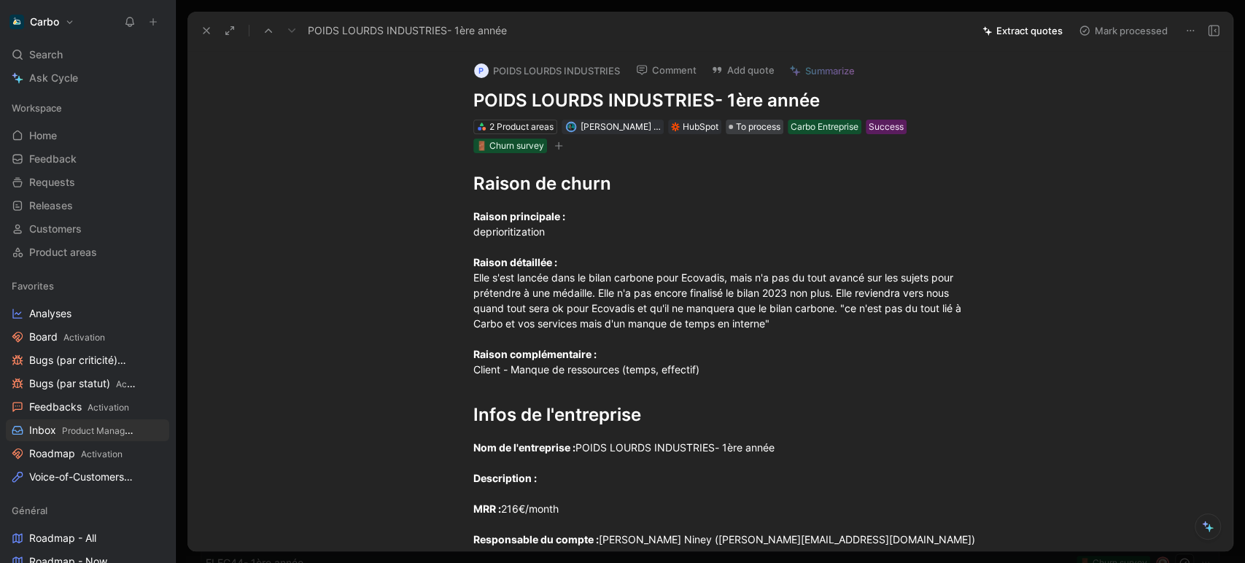
click at [743, 127] on span "To process" at bounding box center [758, 127] width 44 height 15
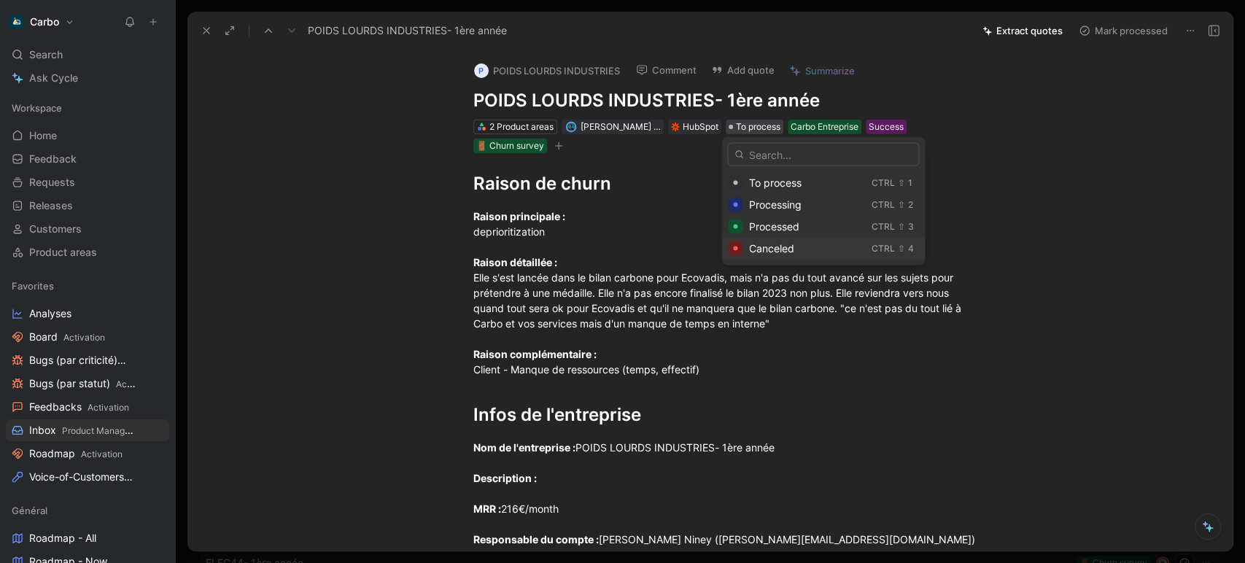
click at [789, 250] on span "Canceled" at bounding box center [770, 248] width 45 height 12
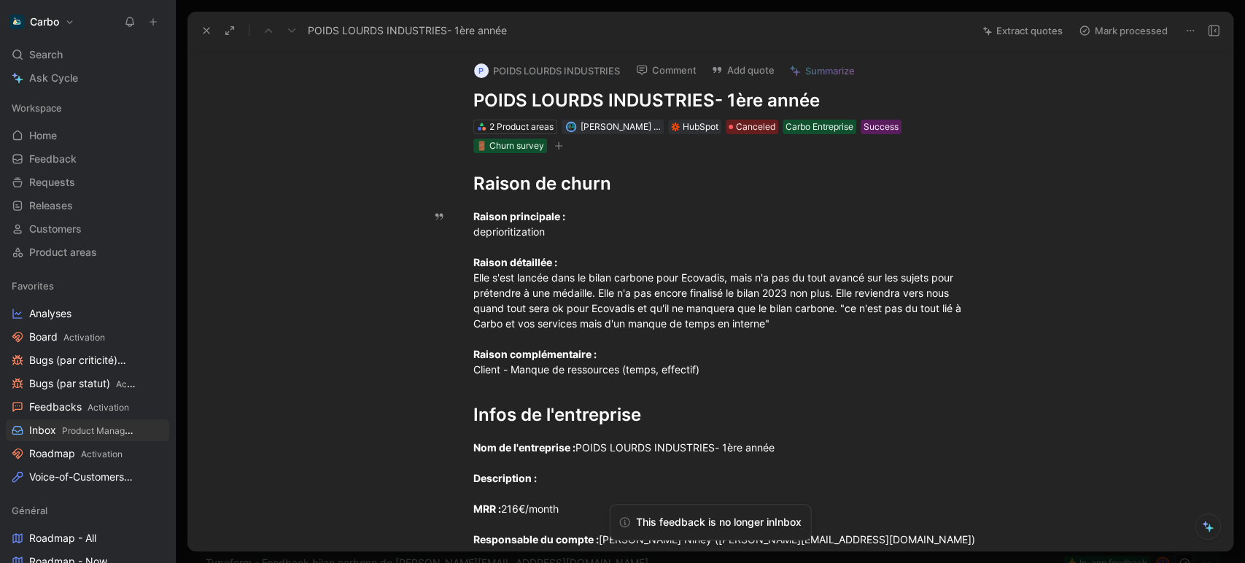
click at [203, 34] on icon at bounding box center [206, 31] width 12 height 12
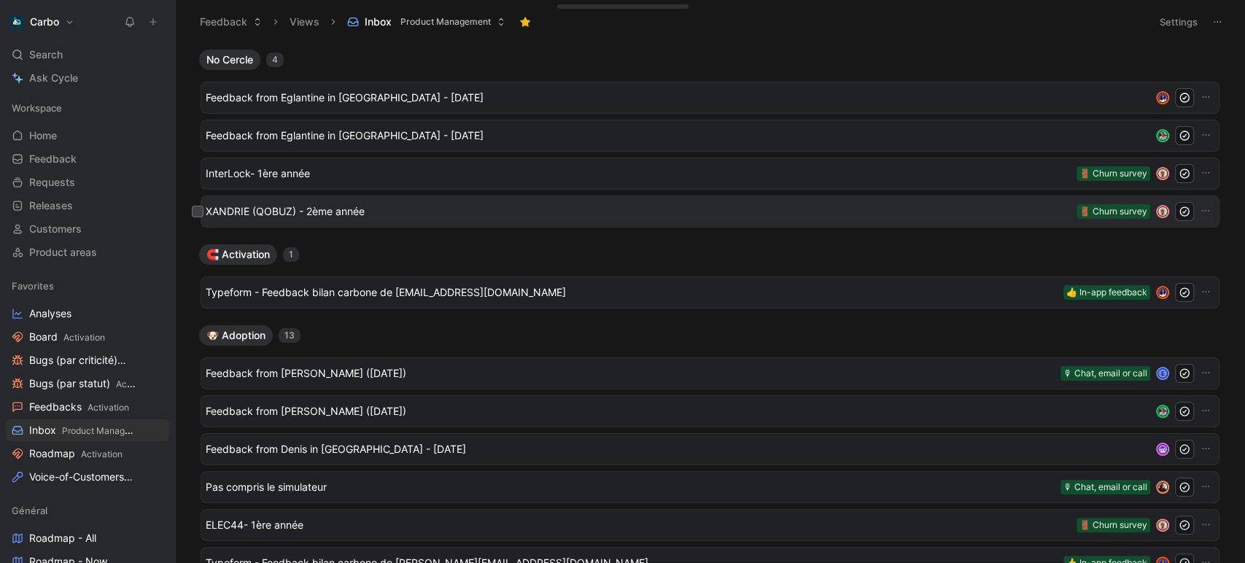
click at [367, 209] on span "XANDRIE (QOBUZ) - 2ème année" at bounding box center [638, 211] width 865 height 17
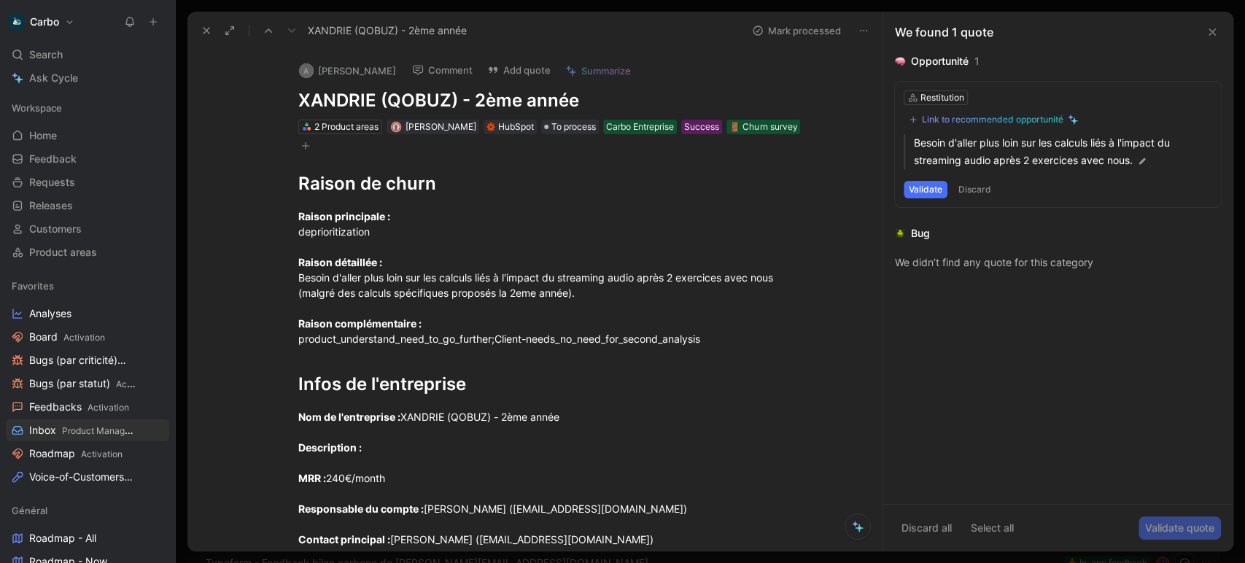
click at [199, 27] on button at bounding box center [206, 30] width 20 height 20
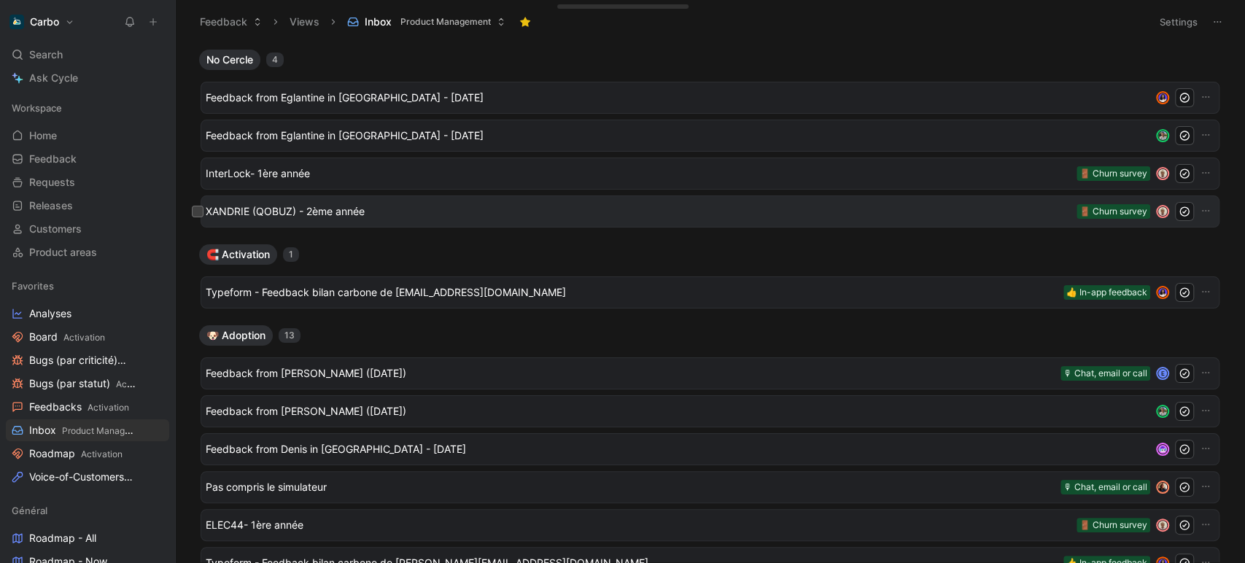
click at [344, 214] on span "XANDRIE (QOBUZ) - 2ème année" at bounding box center [638, 211] width 865 height 17
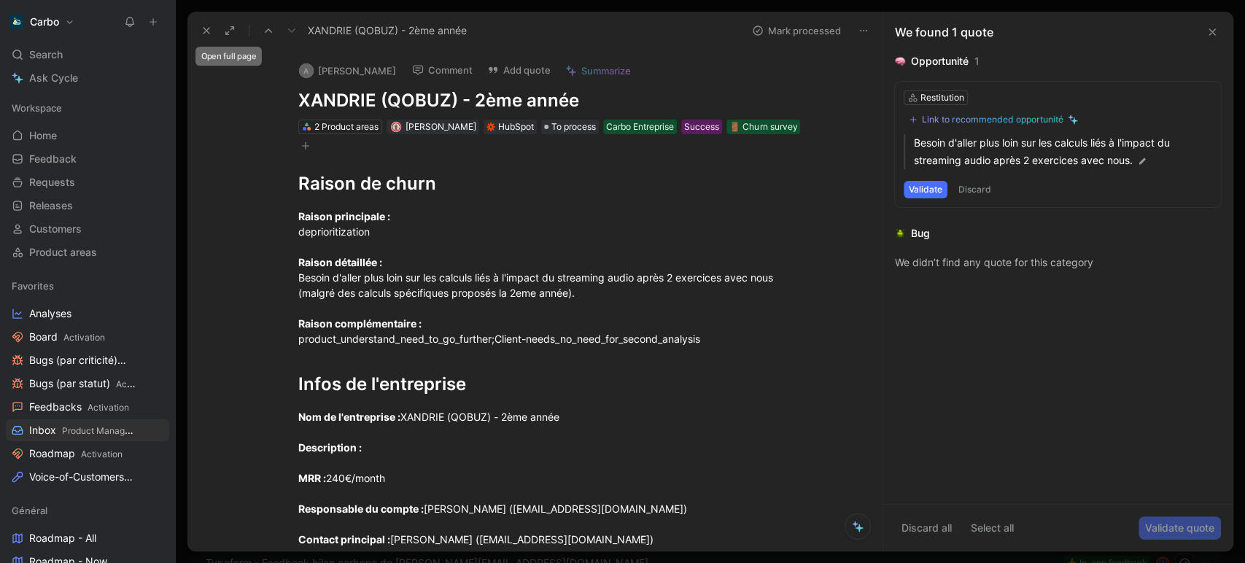
click at [211, 30] on icon at bounding box center [206, 31] width 12 height 12
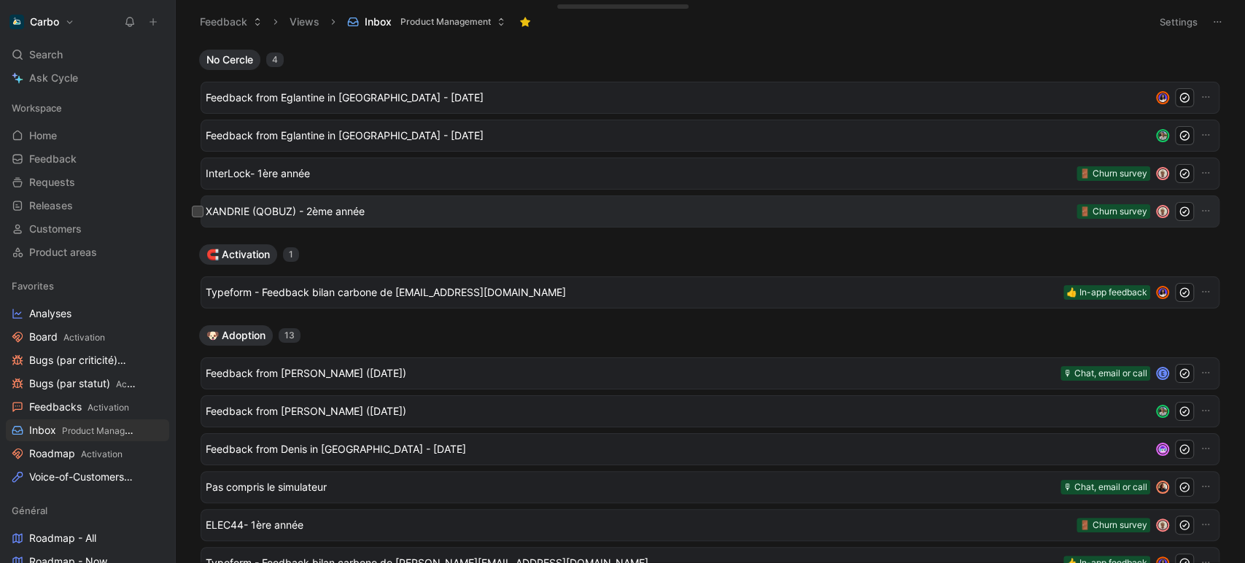
click at [362, 206] on span "XANDRIE (QOBUZ) - 2ème année" at bounding box center [638, 211] width 865 height 17
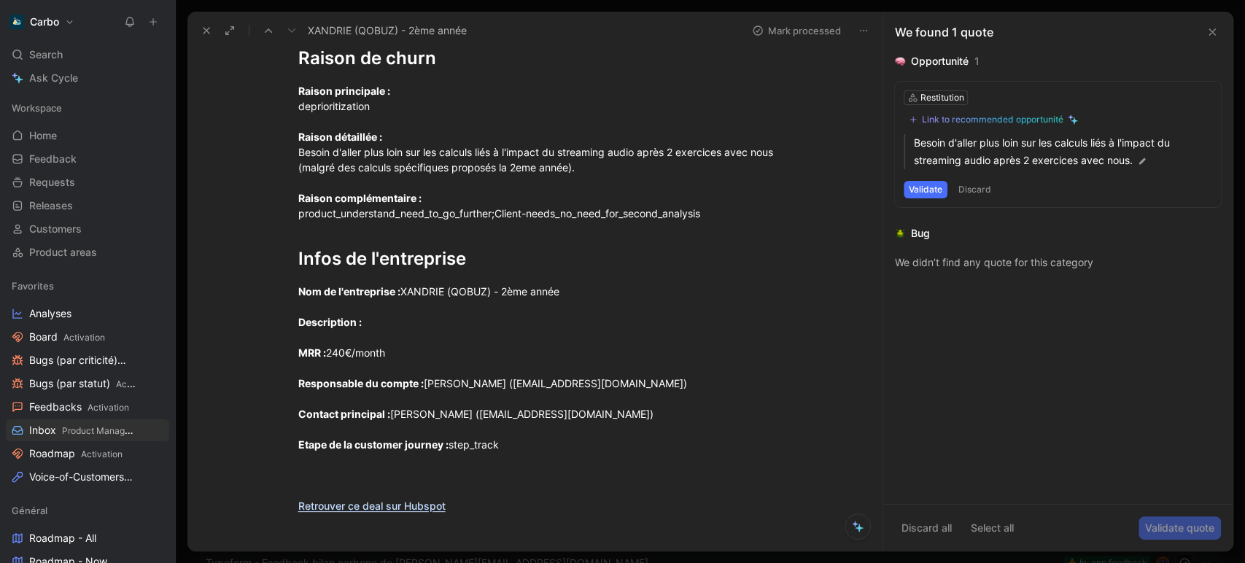
scroll to position [118, 0]
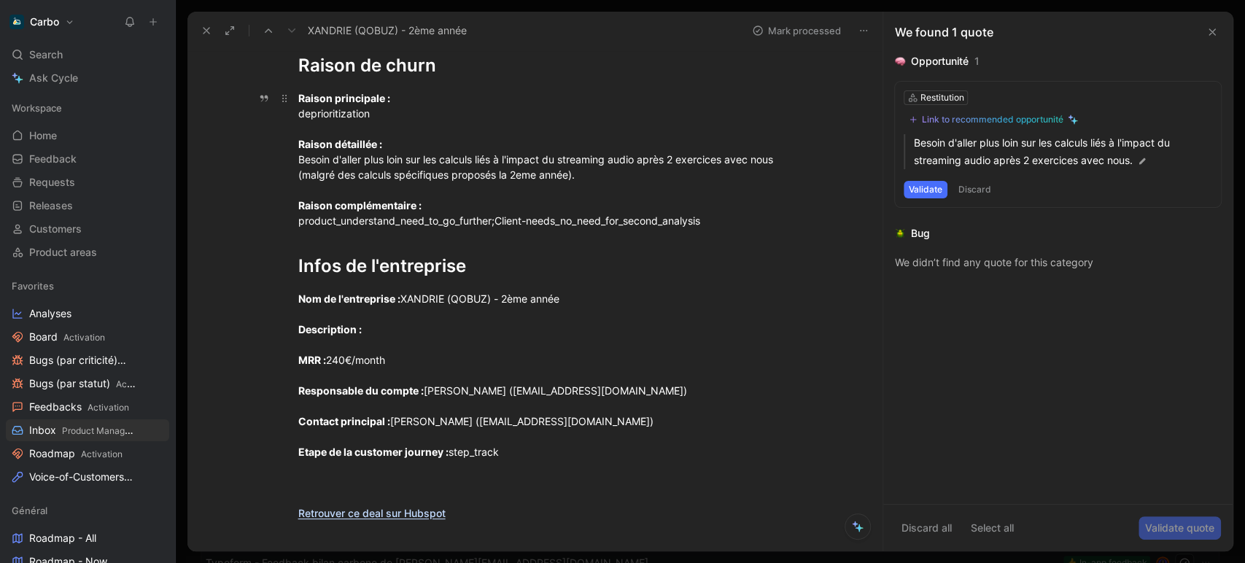
click at [413, 162] on div "Raison principale : deprioritization Raison détaillée : Besoin d'aller plus loi…" at bounding box center [550, 159] width 505 height 138
click at [587, 181] on div "Raison principale : deprioritization Raison détaillée : Besoin d'aller plus loi…" at bounding box center [550, 159] width 505 height 138
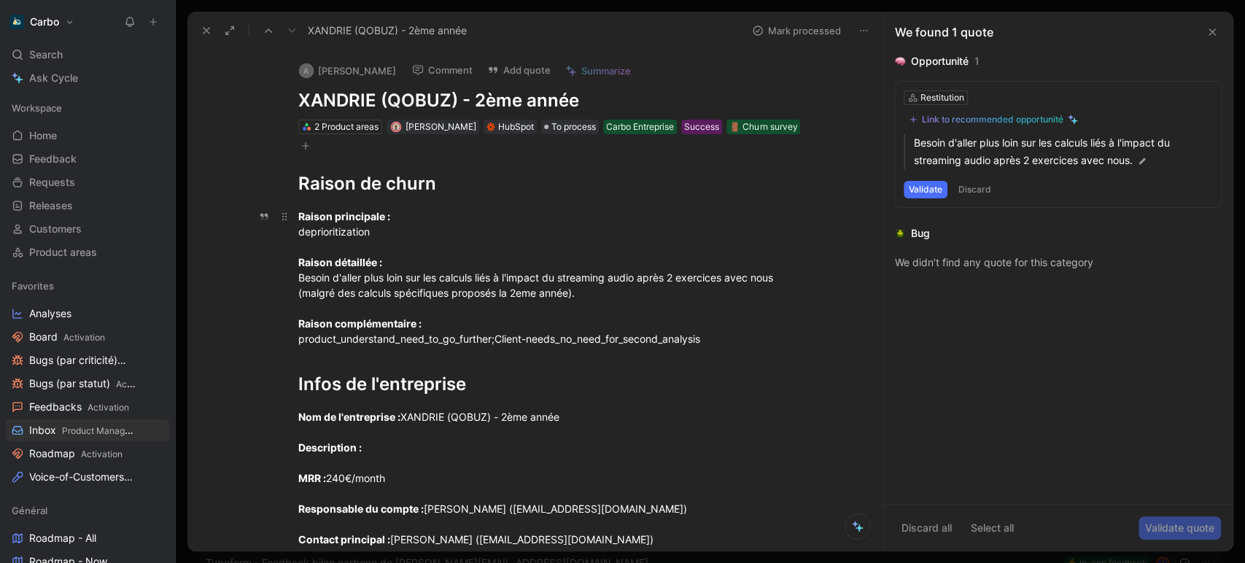
click at [523, 284] on div "Raison principale : deprioritization Raison détaillée : Besoin d'aller plus loi…" at bounding box center [550, 278] width 505 height 138
drag, startPoint x: 589, startPoint y: 291, endPoint x: 275, endPoint y: 279, distance: 314.4
click at [275, 279] on p "Raison principale : deprioritization Raison détaillée : Besoin d'aller plus loi…" at bounding box center [550, 277] width 560 height 147
click at [231, 254] on button "Quote" at bounding box center [226, 252] width 52 height 23
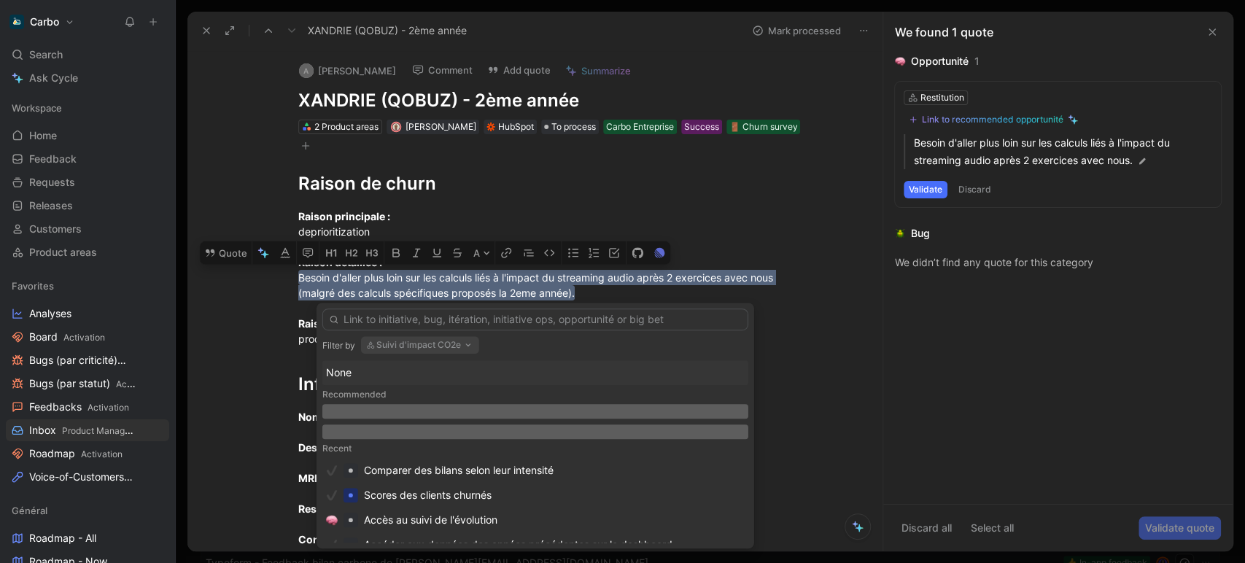
click at [347, 372] on div "None" at bounding box center [535, 372] width 418 height 17
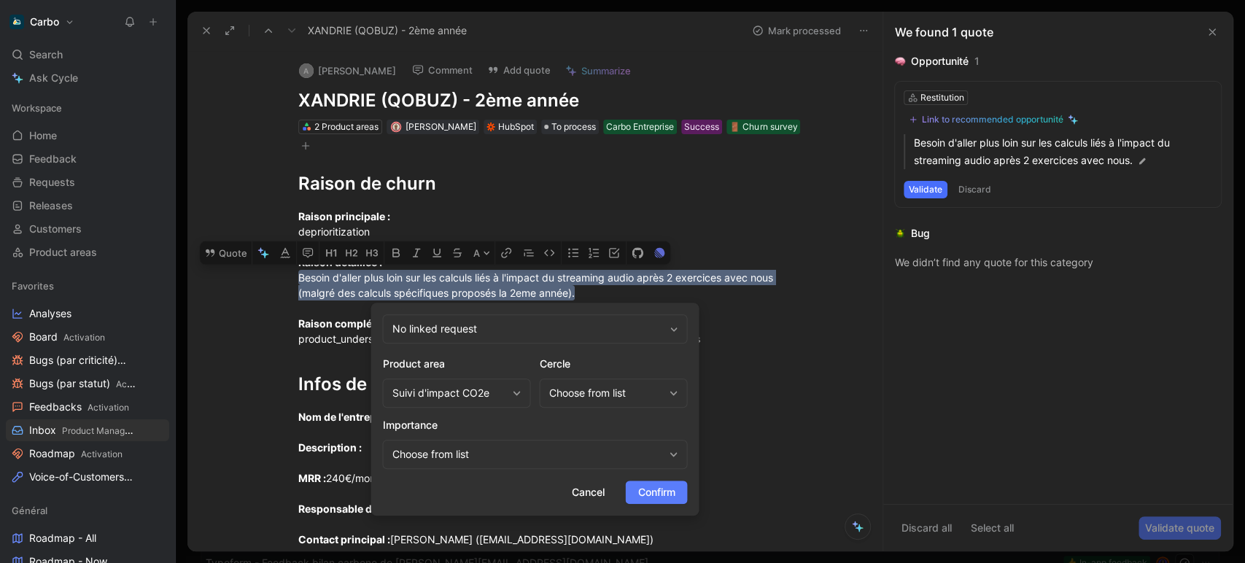
click at [674, 492] on span "Confirm" at bounding box center [655, 491] width 37 height 17
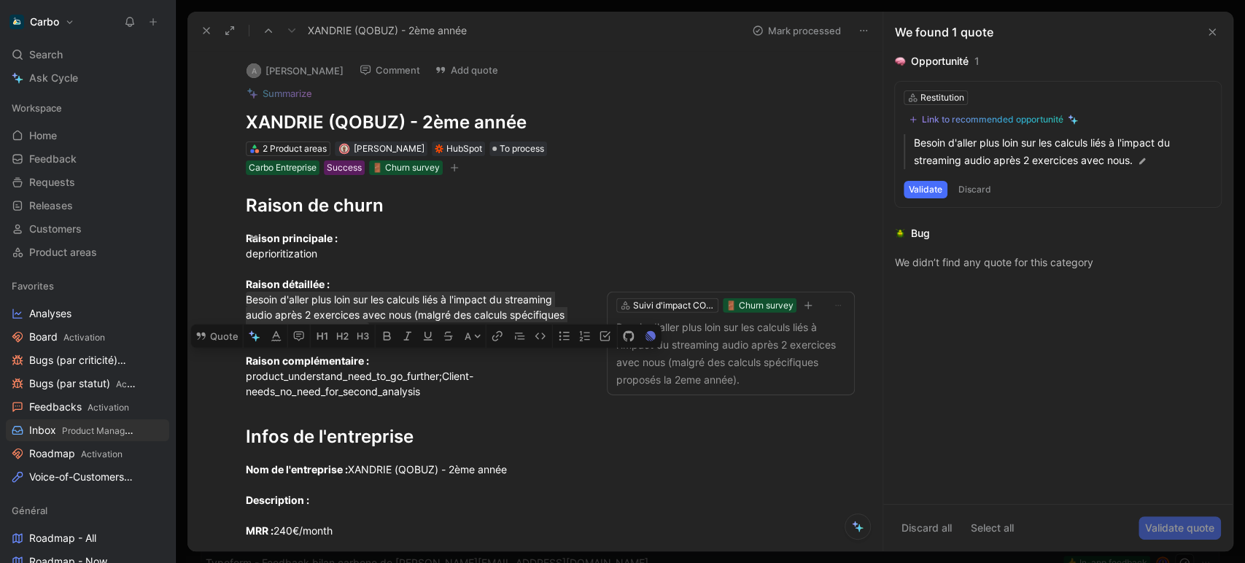
click at [456, 163] on icon "button" at bounding box center [454, 167] width 9 height 9
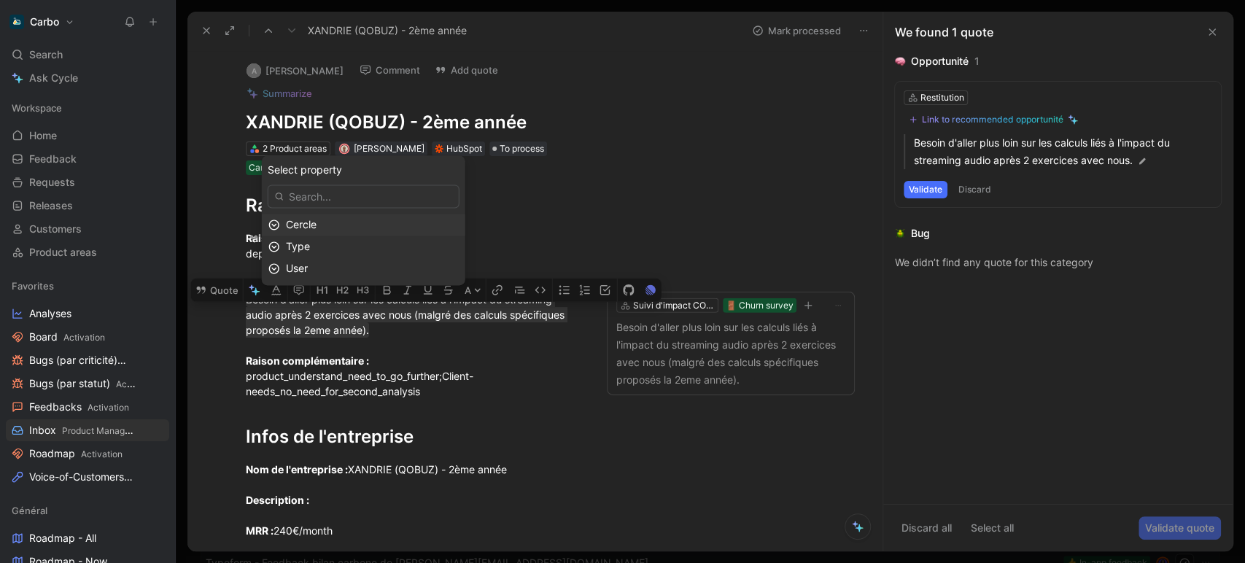
click at [369, 226] on div "Cercle" at bounding box center [372, 224] width 173 height 17
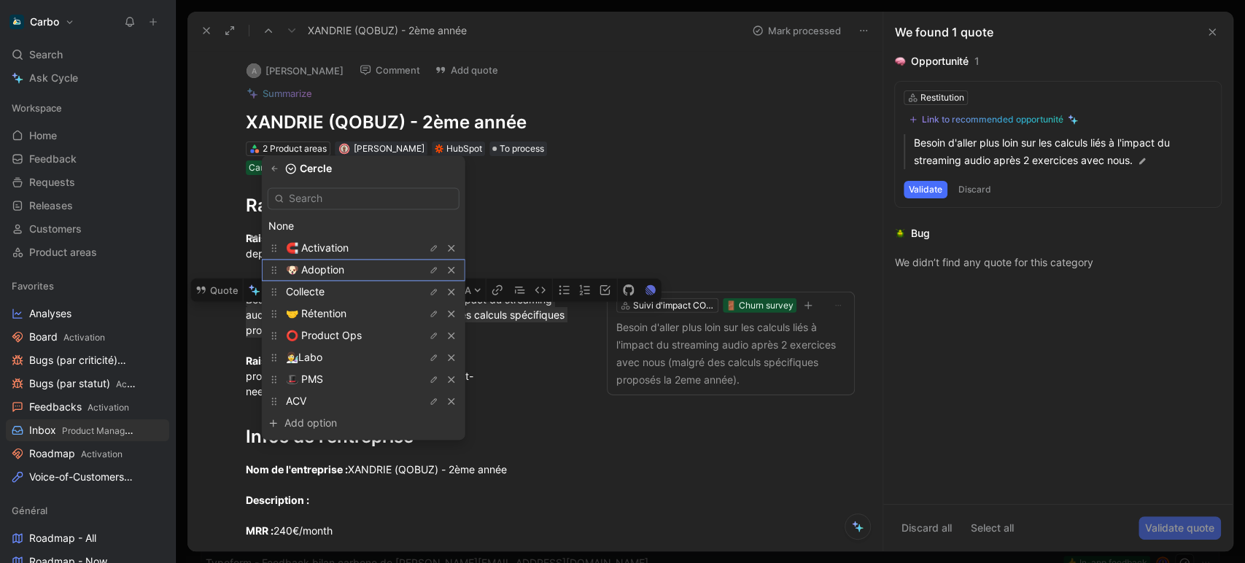
click at [338, 273] on span "🐶 Adoption" at bounding box center [315, 269] width 58 height 12
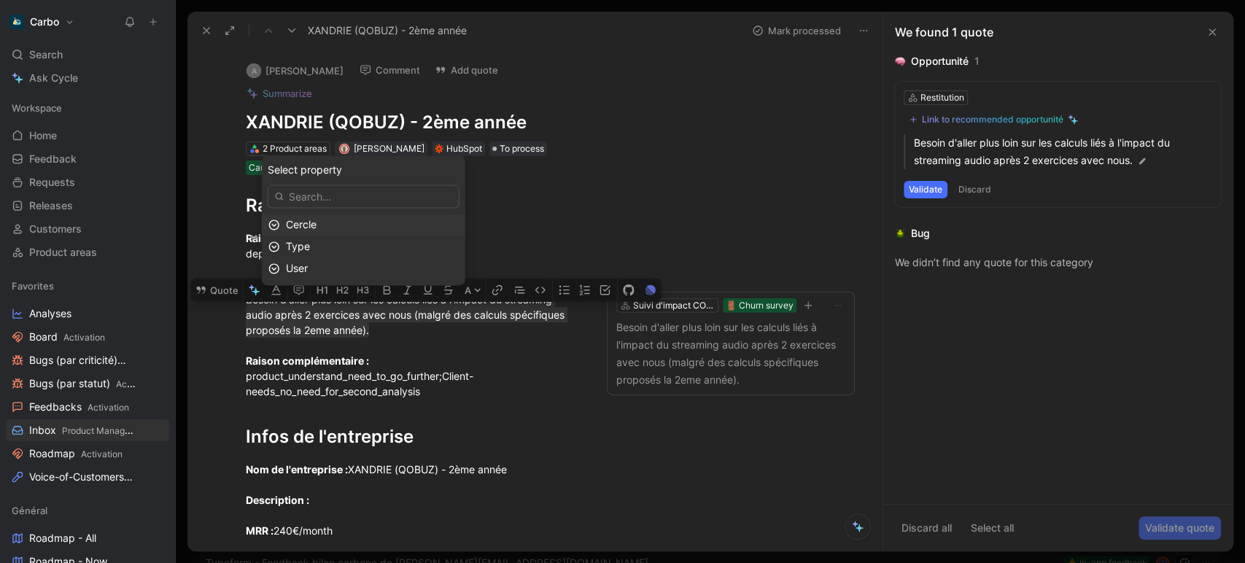
click at [206, 30] on use at bounding box center [206, 31] width 6 height 6
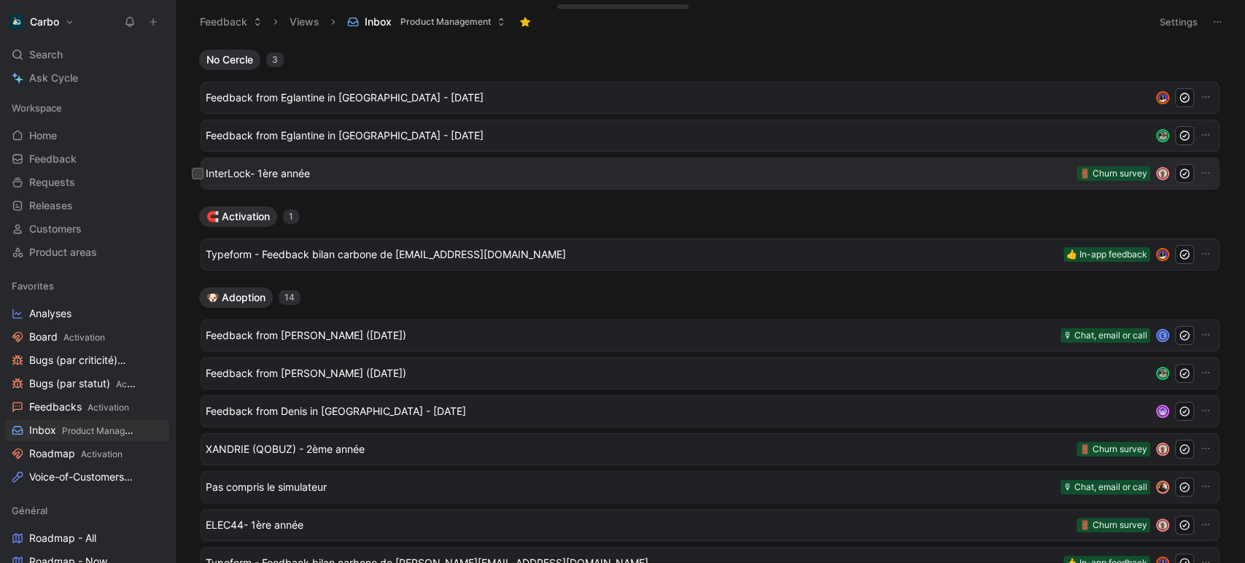
click at [321, 170] on span "InterLock- 1ère année" at bounding box center [638, 173] width 865 height 17
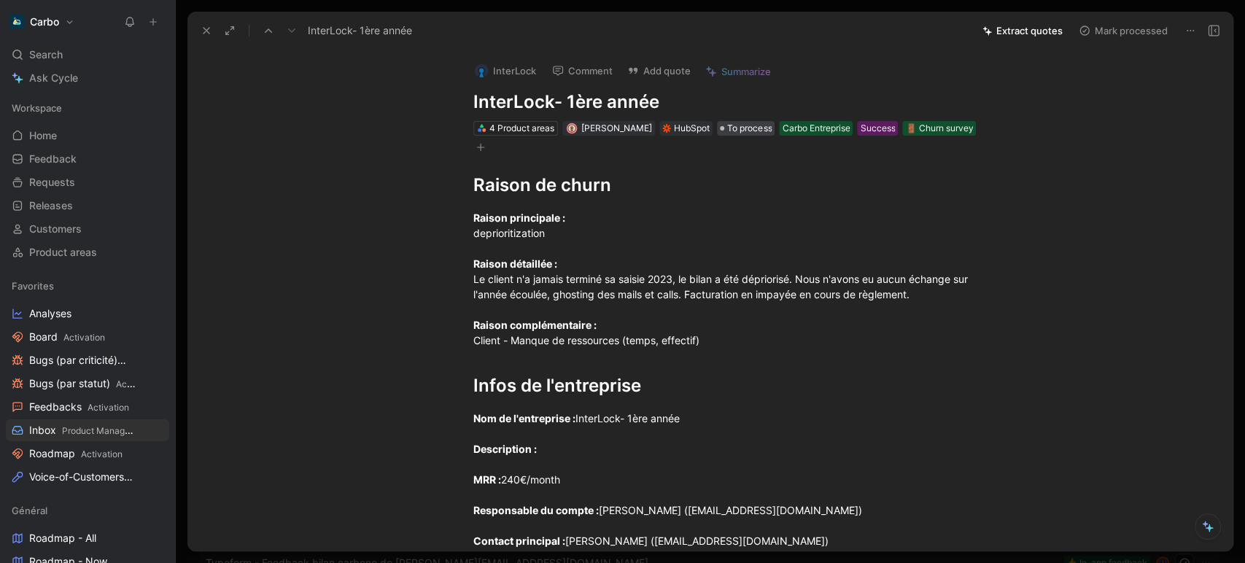
click at [732, 128] on span "To process" at bounding box center [749, 128] width 44 height 15
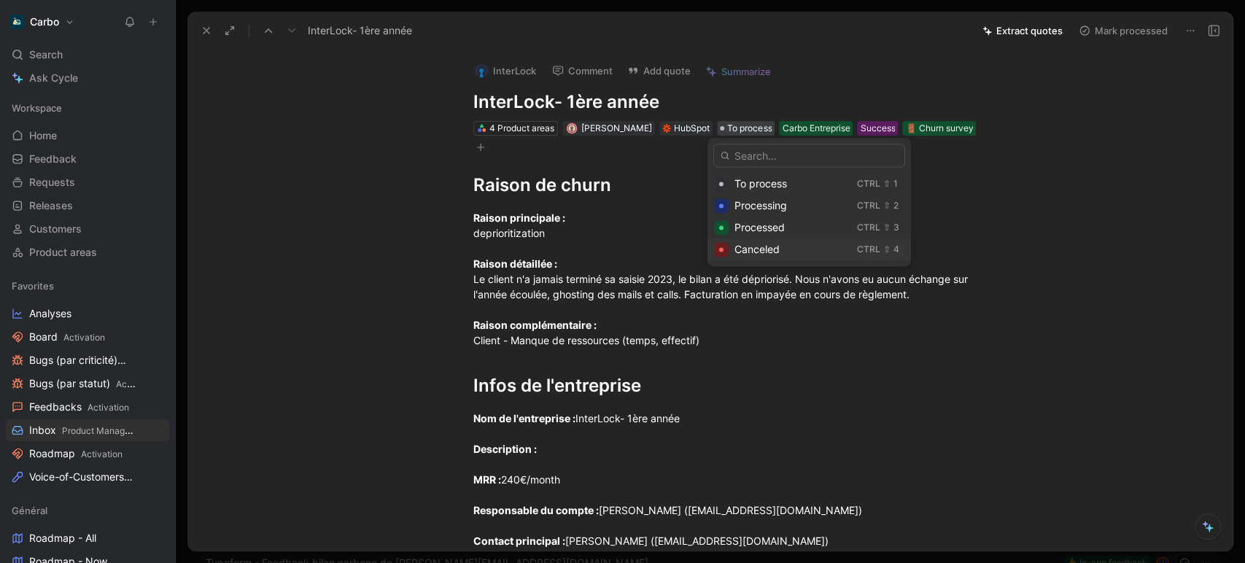
click at [776, 250] on span "Canceled" at bounding box center [756, 249] width 45 height 12
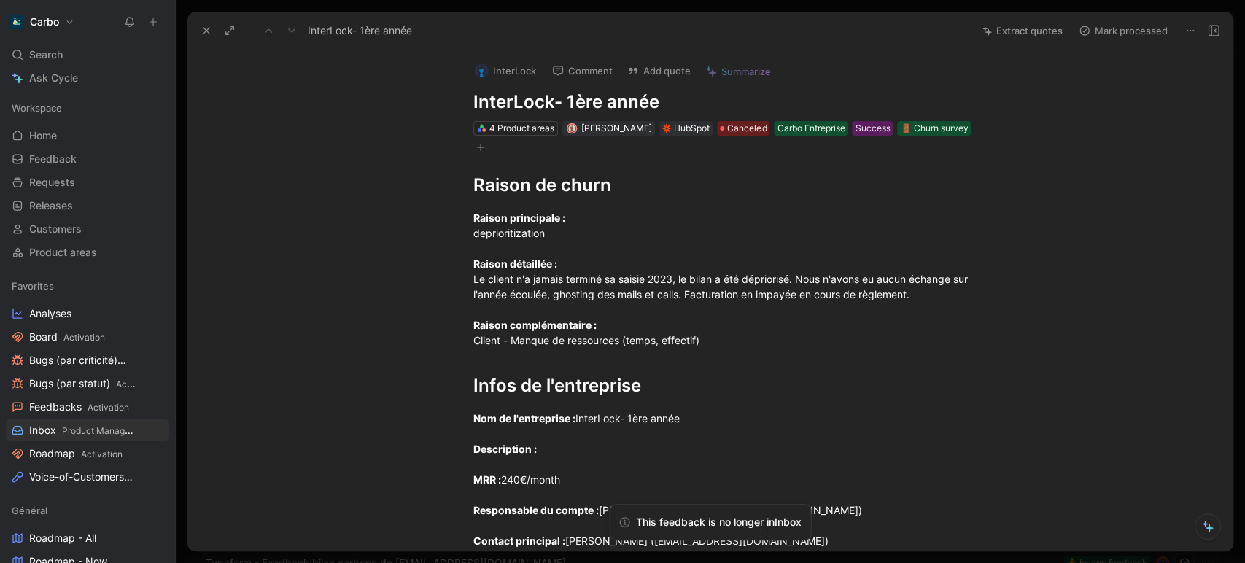
click at [204, 33] on use at bounding box center [206, 31] width 6 height 6
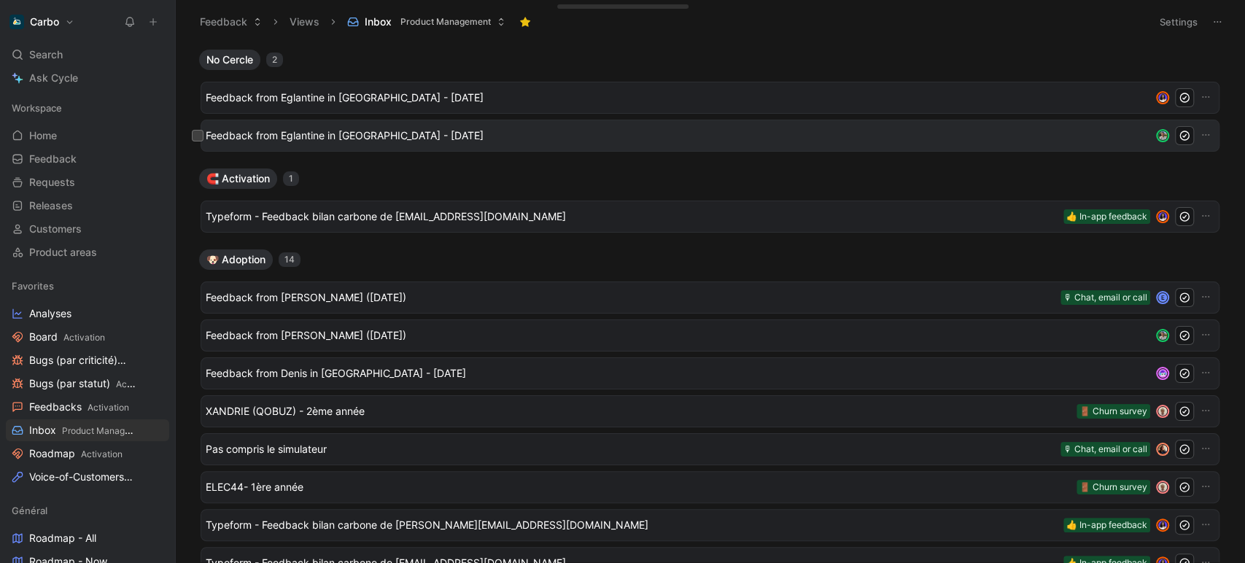
click at [325, 144] on div "Feedback from Eglantine in Slack - 8/26/2025" at bounding box center [710, 135] width 1008 height 19
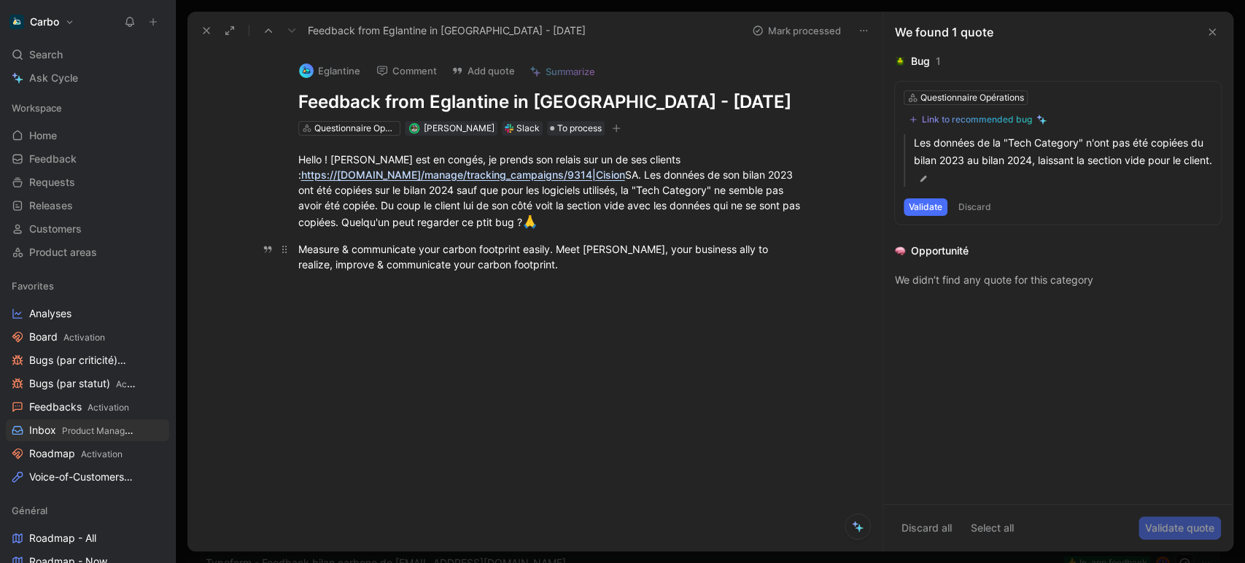
click at [440, 254] on div "Measure & communicate your carbon footprint easily. Meet Carbo, your business a…" at bounding box center [550, 256] width 505 height 31
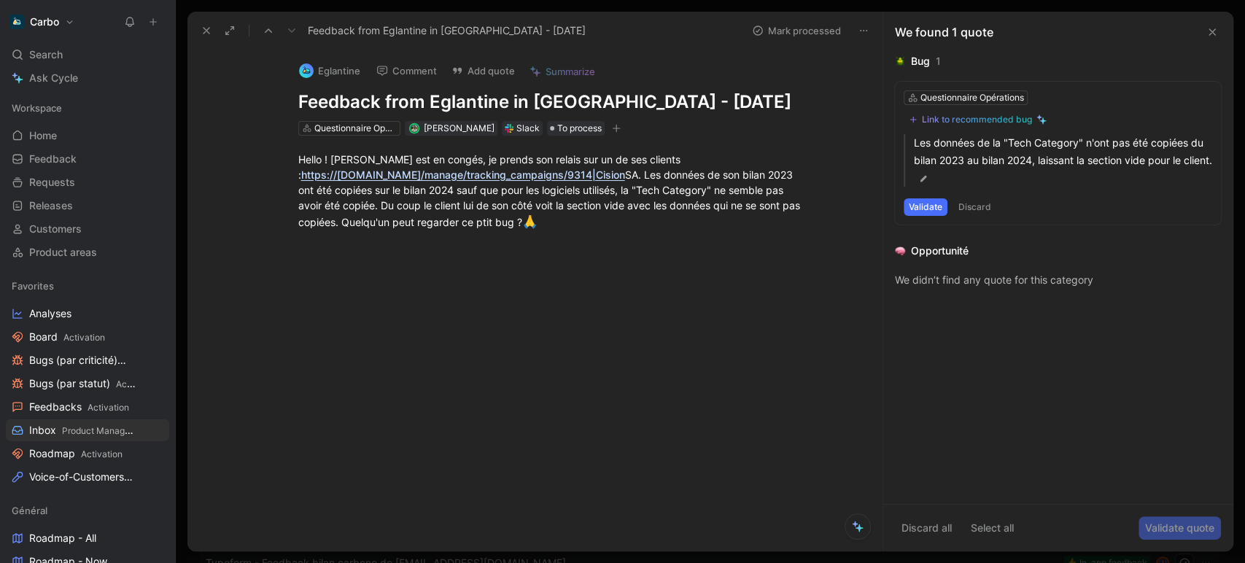
click at [612, 130] on icon "button" at bounding box center [616, 128] width 9 height 9
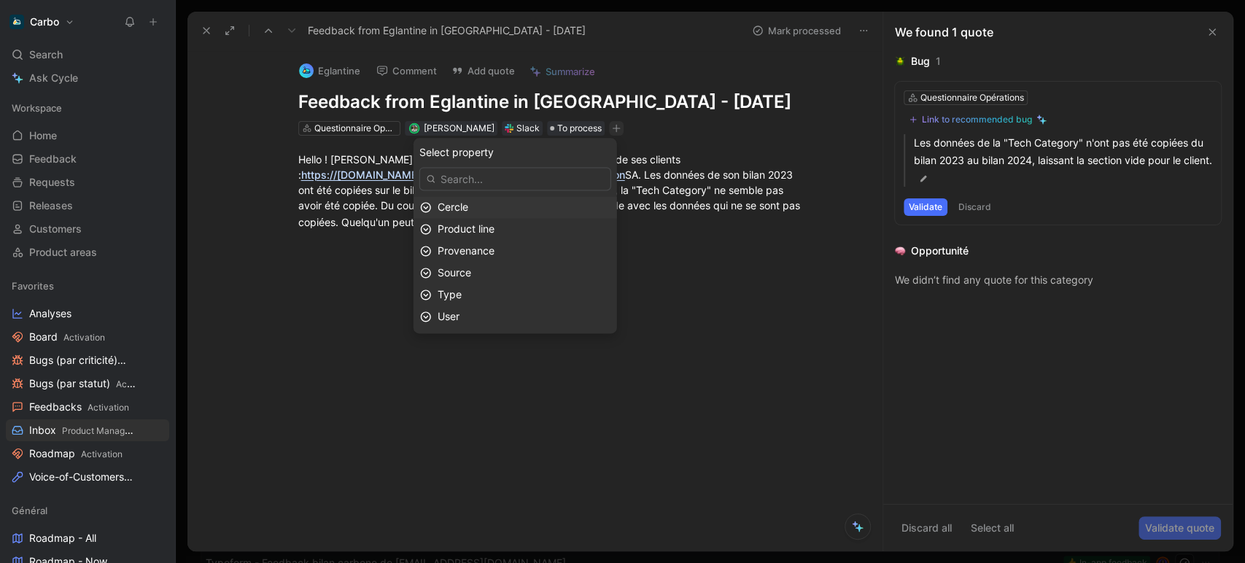
click at [502, 205] on div "Cercle" at bounding box center [523, 206] width 173 height 17
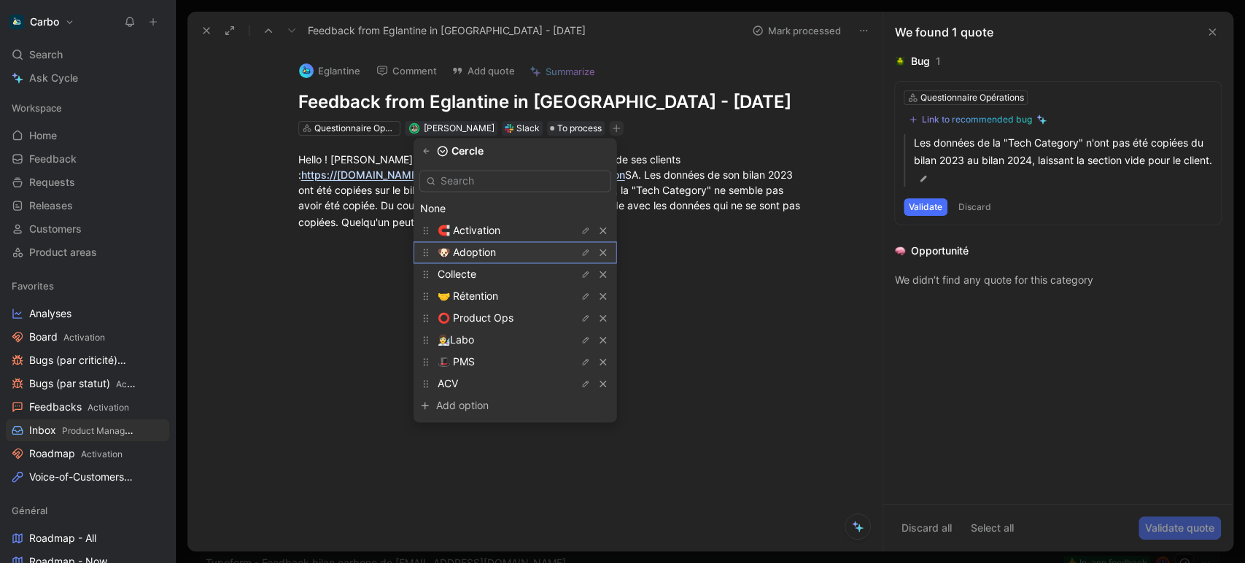
click at [496, 250] on span "🐶 Adoption" at bounding box center [466, 252] width 58 height 12
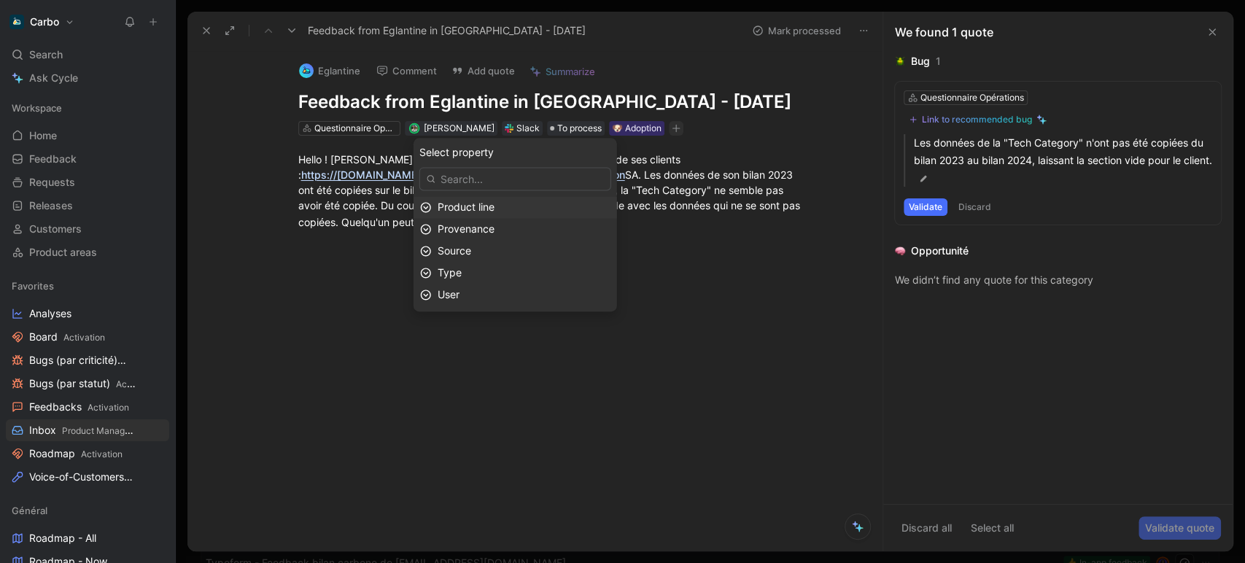
click at [494, 203] on span "Product line" at bounding box center [465, 206] width 57 height 12
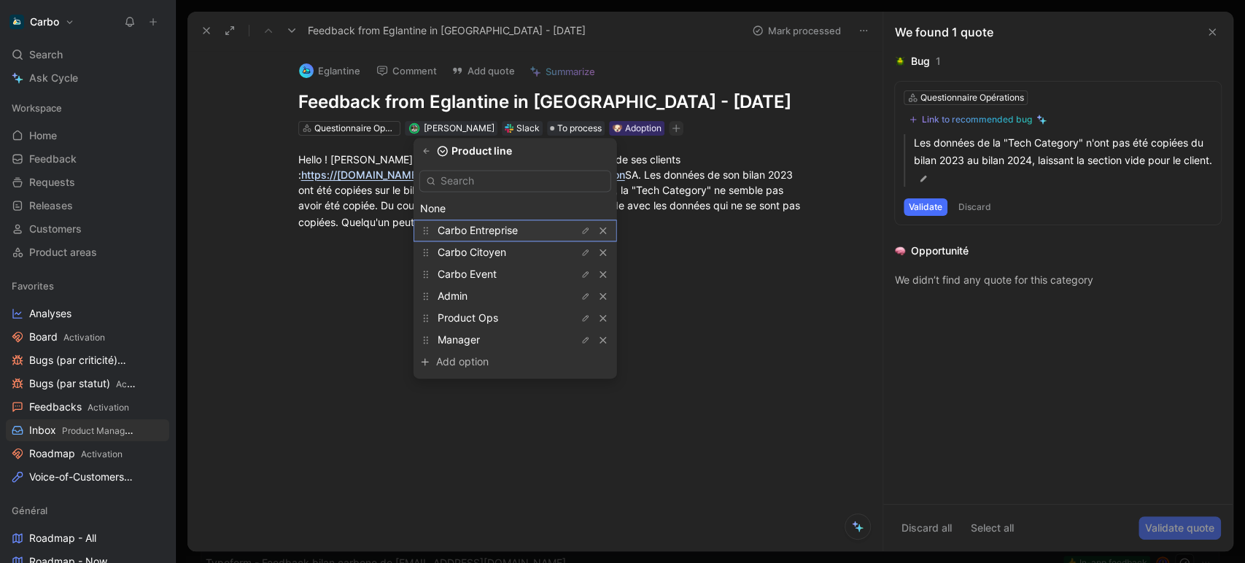
click at [503, 227] on span "Carbo Entreprise" at bounding box center [477, 230] width 80 height 12
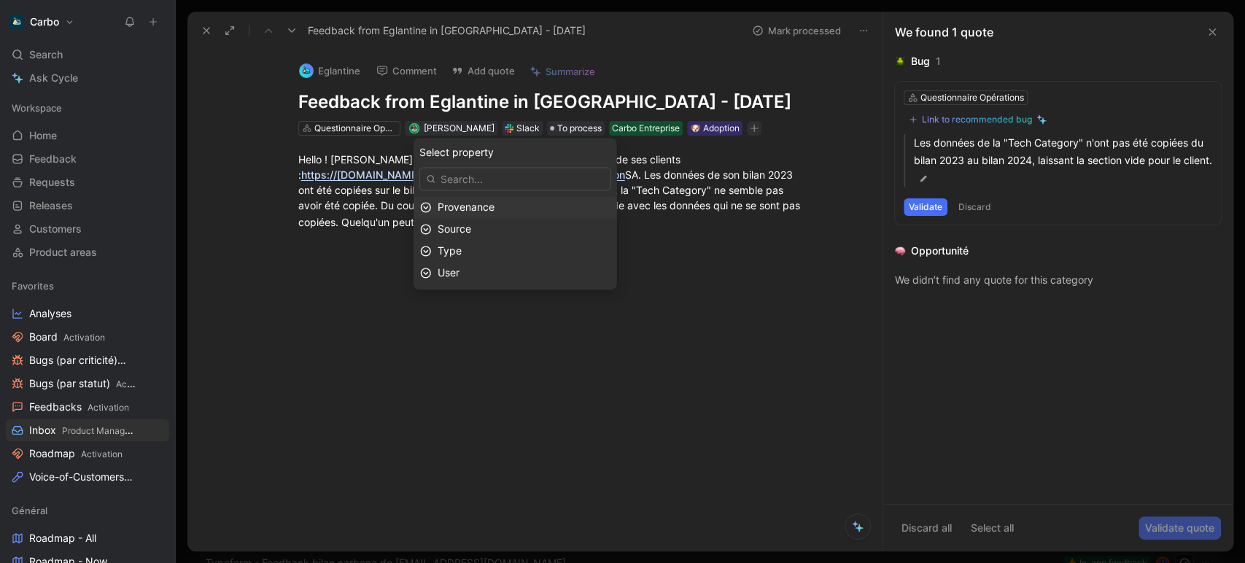
click at [494, 204] on span "Provenance" at bounding box center [465, 206] width 57 height 12
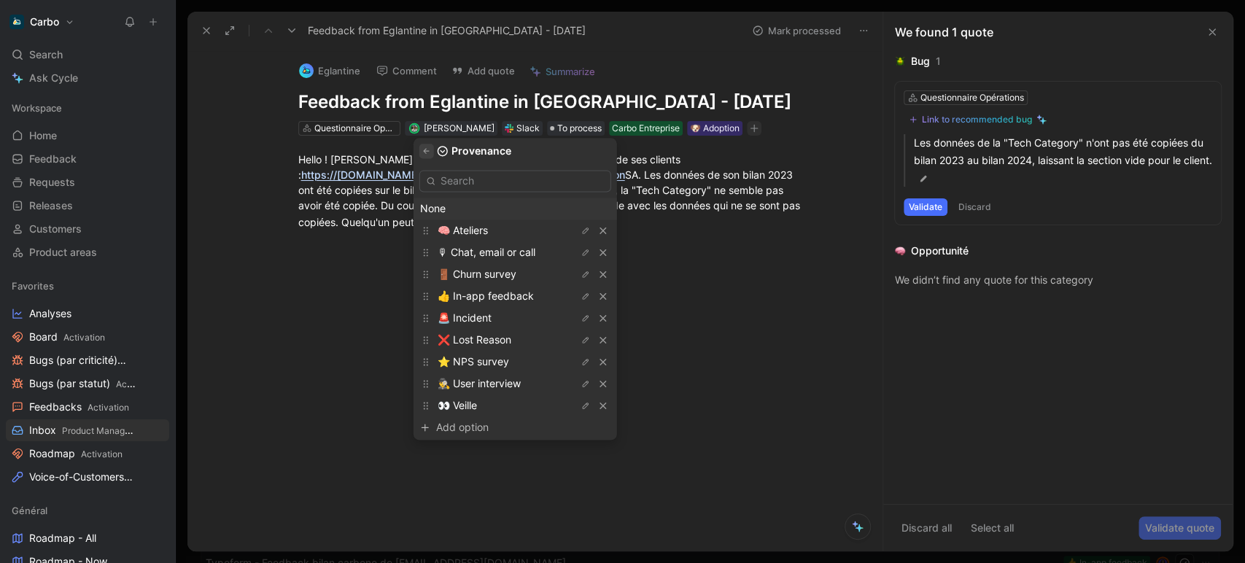
click at [434, 151] on button "button" at bounding box center [426, 151] width 15 height 15
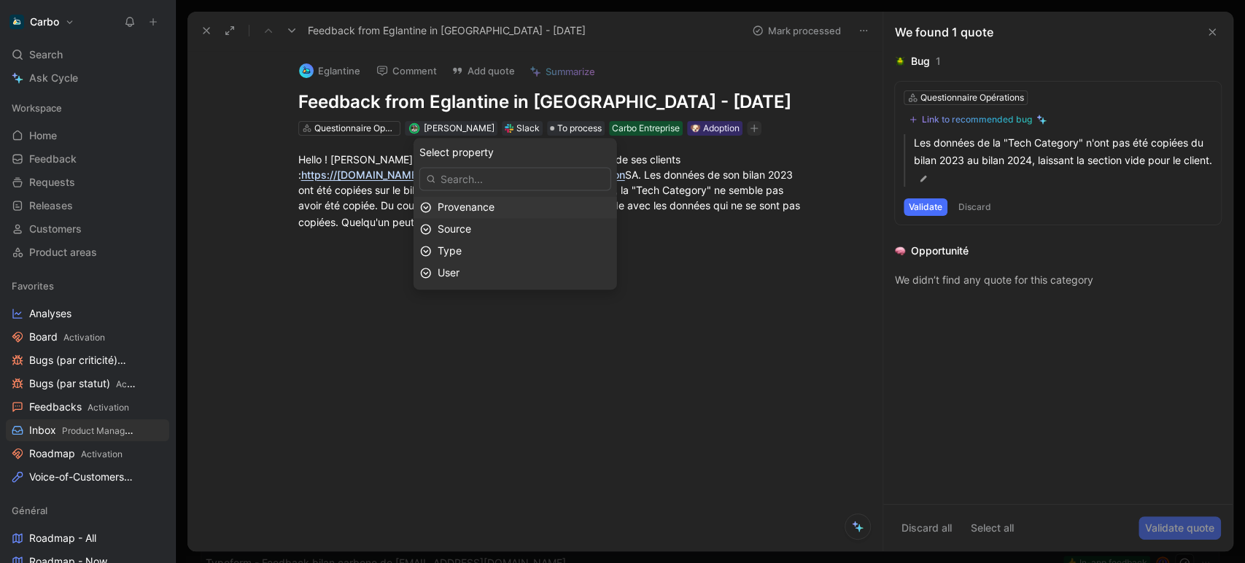
click at [494, 201] on span "Provenance" at bounding box center [465, 206] width 57 height 12
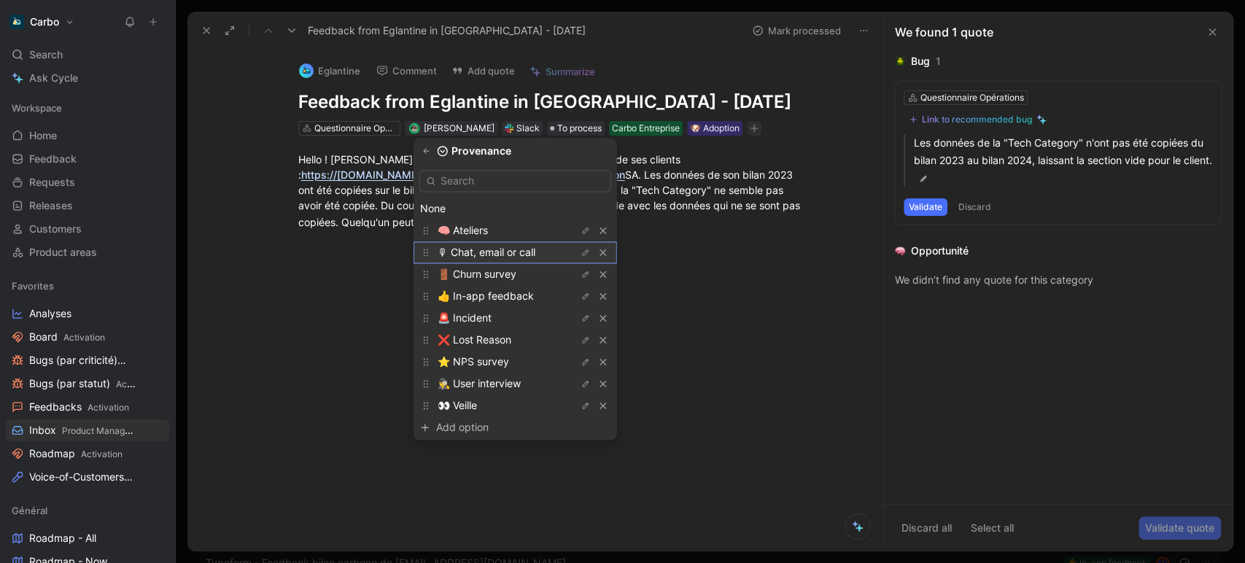
click at [518, 246] on span "🎙 Chat, email or call" at bounding box center [486, 252] width 98 height 12
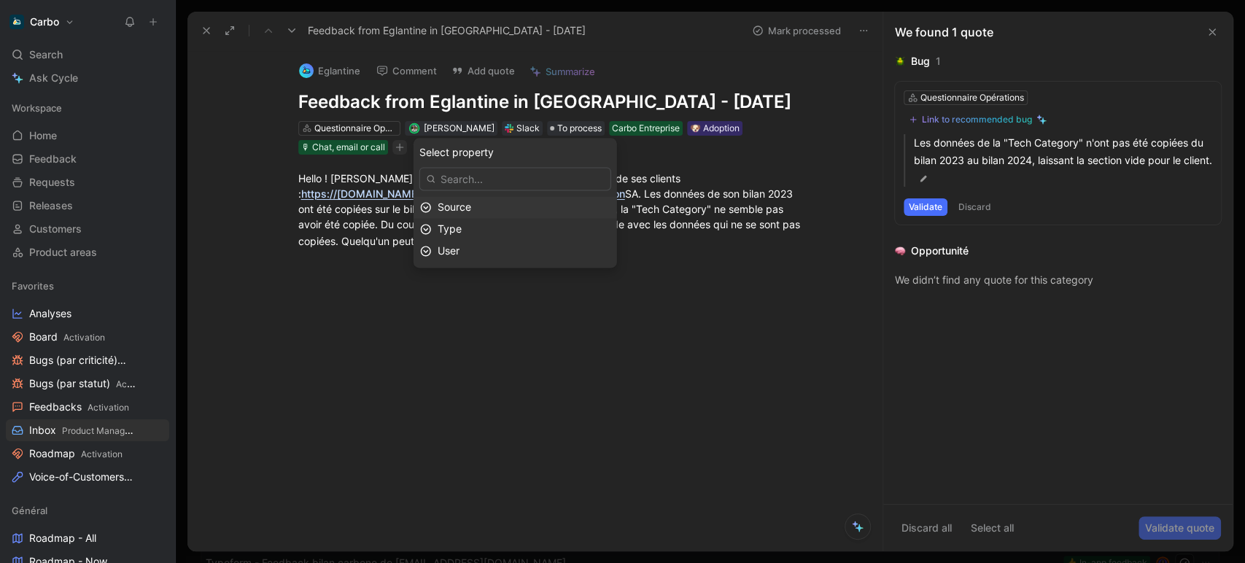
click at [499, 210] on div "Source" at bounding box center [523, 206] width 173 height 17
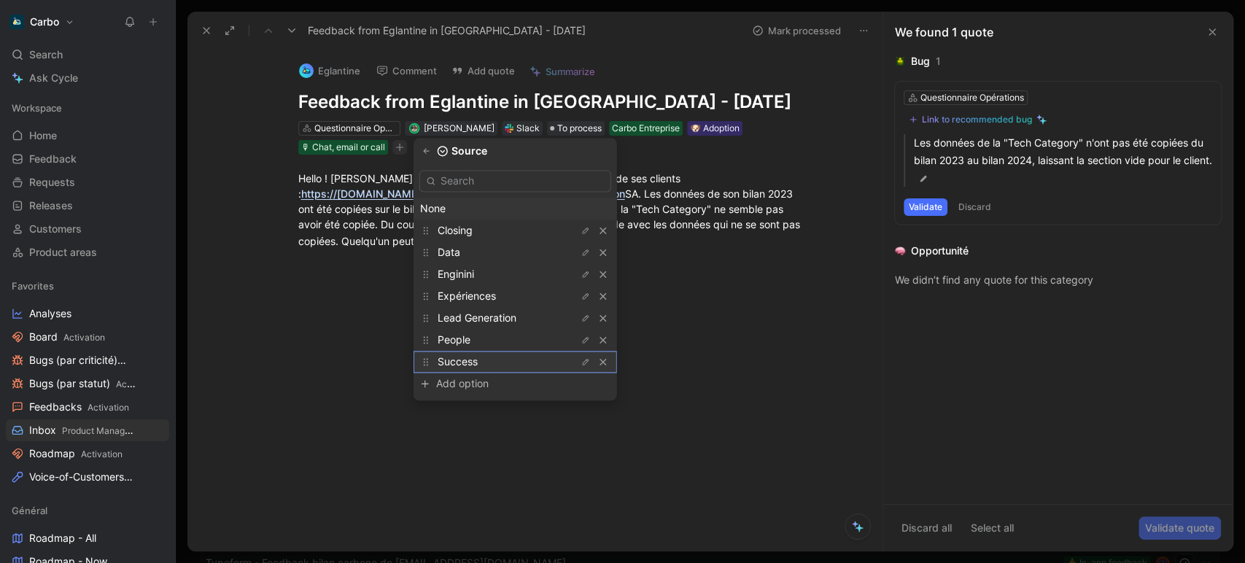
click at [499, 359] on div "Success" at bounding box center [491, 361] width 109 height 17
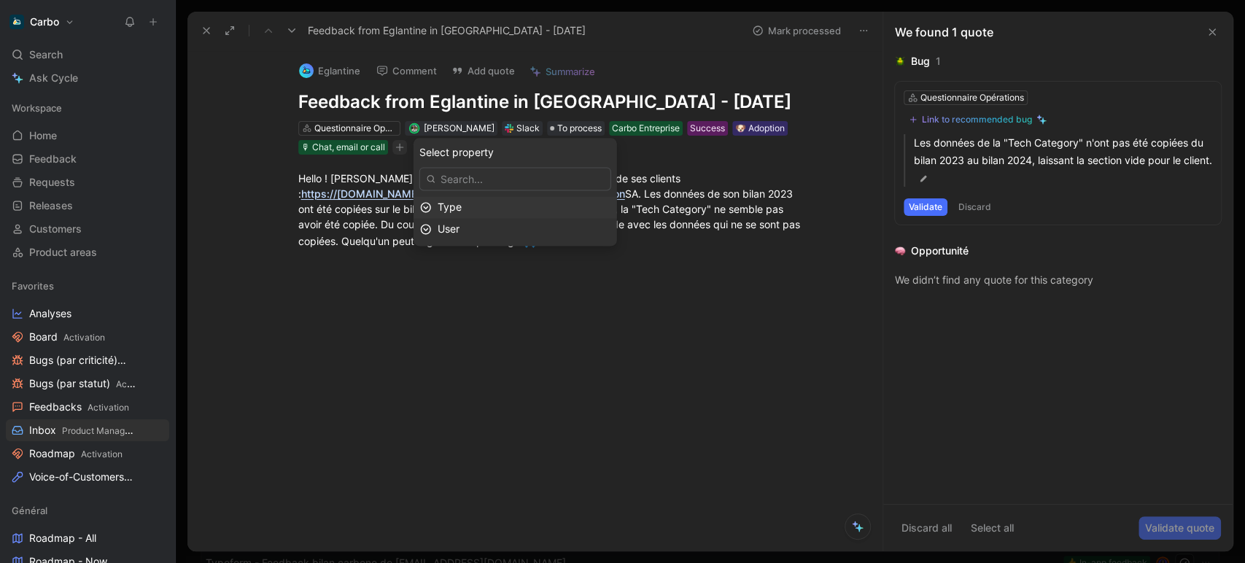
click at [491, 205] on div "Type" at bounding box center [523, 206] width 173 height 17
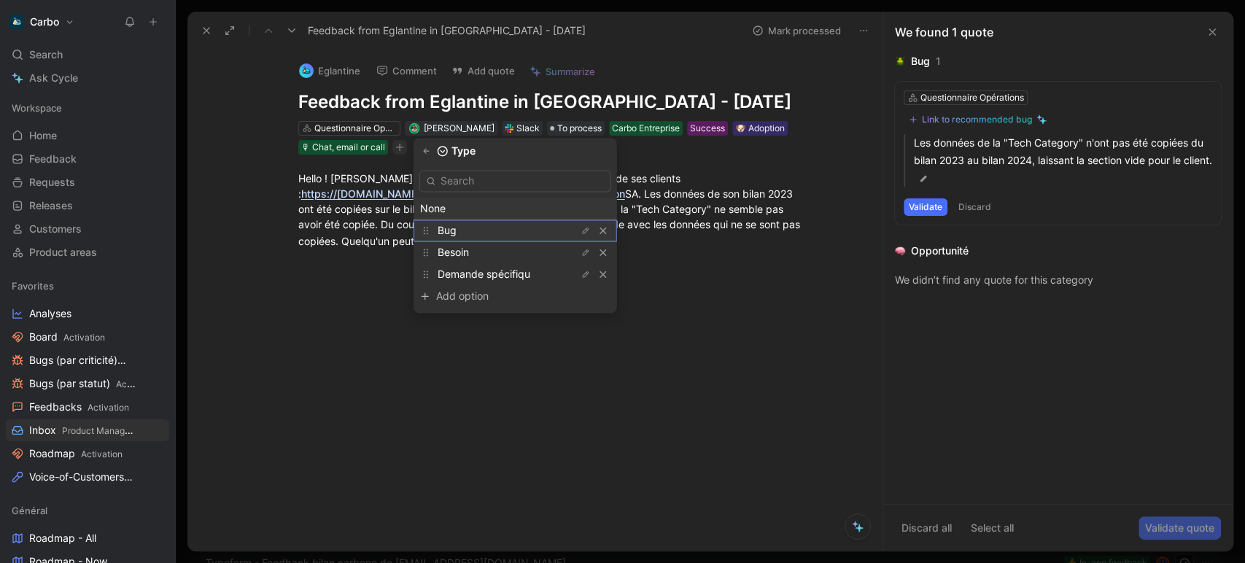
click at [502, 227] on div "Bug" at bounding box center [491, 230] width 109 height 17
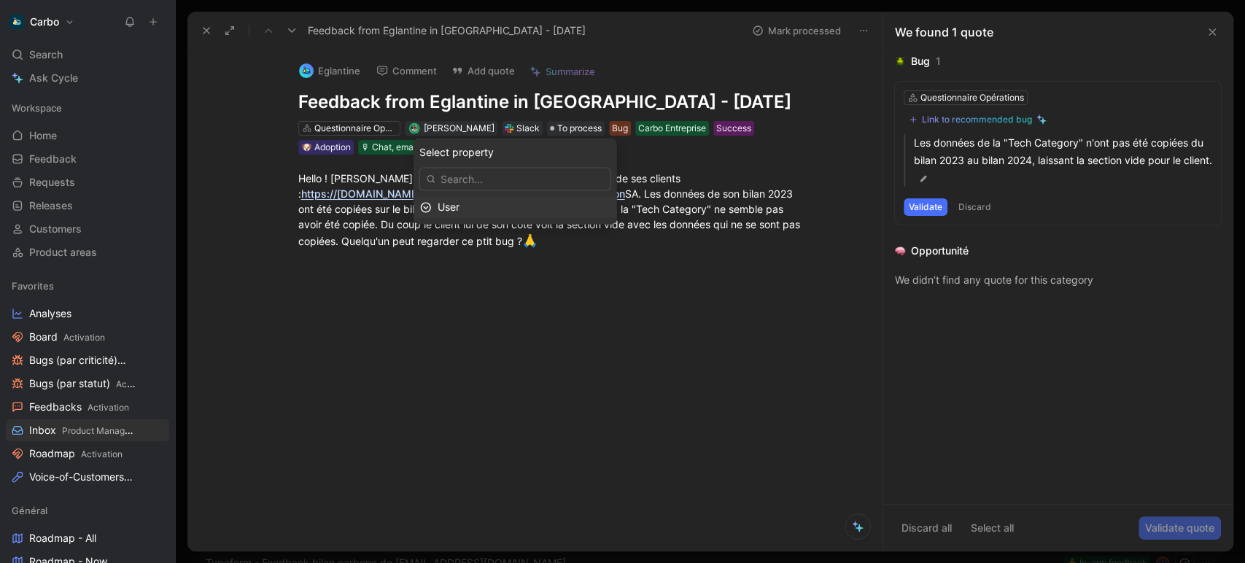
click at [490, 208] on div "User" at bounding box center [523, 206] width 173 height 17
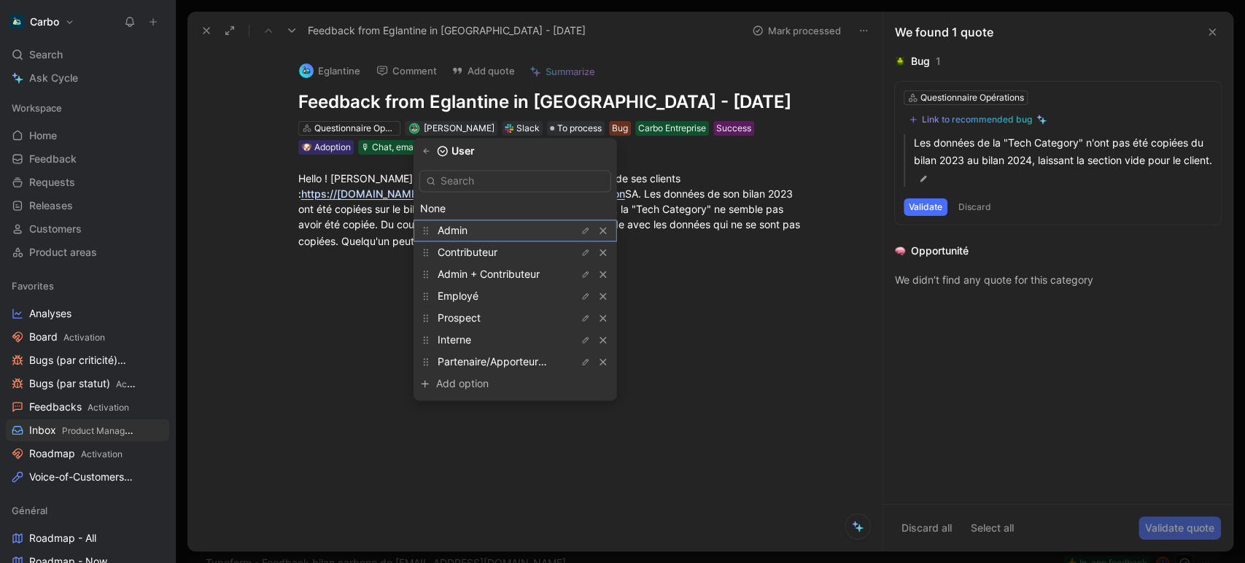
click at [467, 227] on span "Admin" at bounding box center [452, 230] width 30 height 12
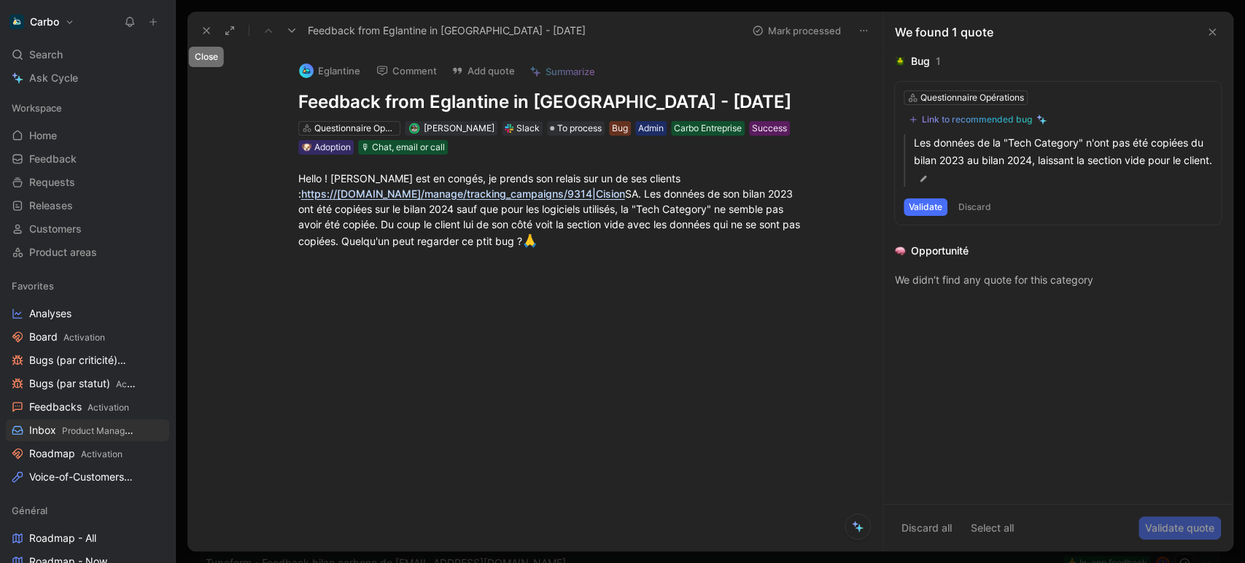
click at [206, 32] on icon at bounding box center [206, 31] width 12 height 12
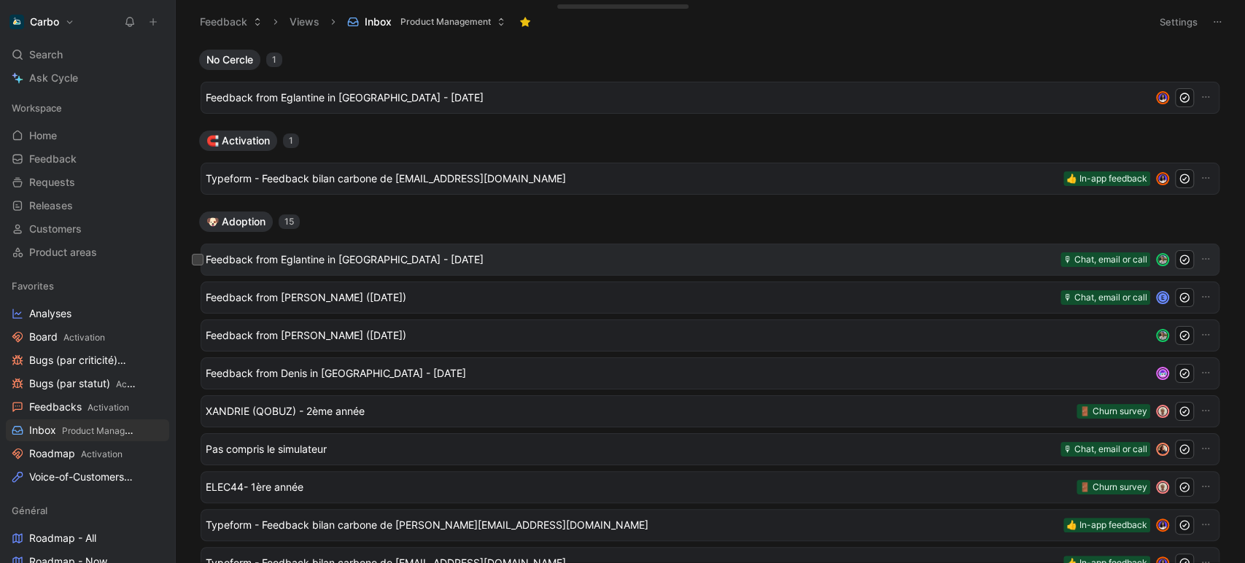
click at [375, 254] on span "Feedback from Eglantine in Slack - 8/26/2025" at bounding box center [630, 259] width 849 height 17
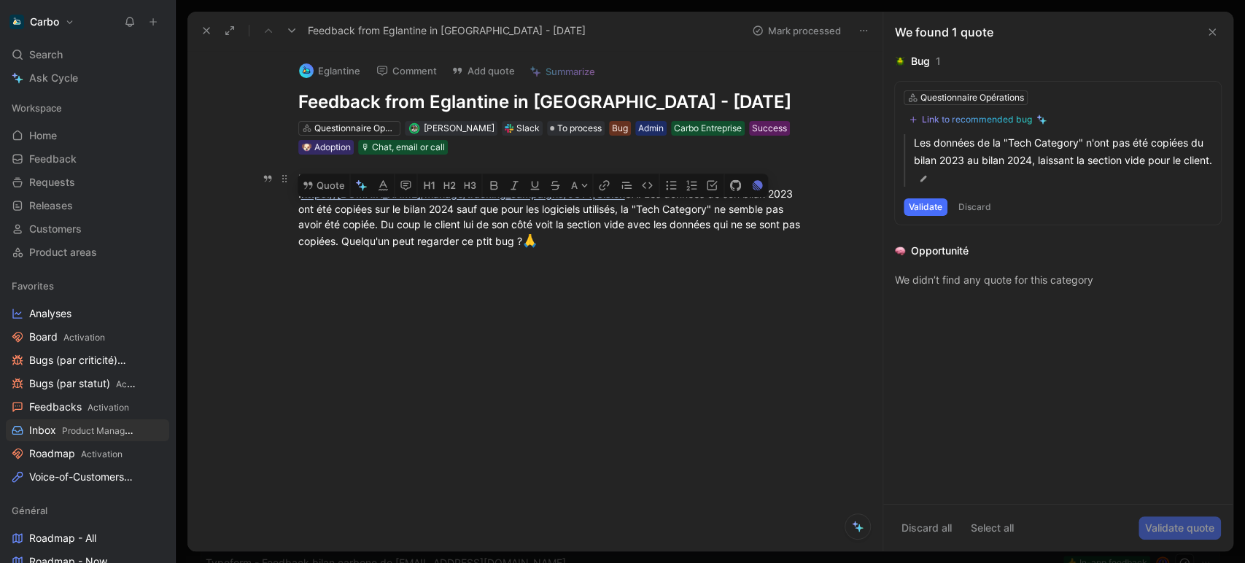
drag, startPoint x: 665, startPoint y: 204, endPoint x: 399, endPoint y: 222, distance: 266.7
click at [399, 222] on div "Hello ! Marie est en congés, je prends son relais sur un de ses clients : https…" at bounding box center [550, 211] width 505 height 80
copy div ""Tech Category" ne semble pas avoir été copiée."
click at [437, 97] on h1 "Feedback from Eglantine in Slack - 8/26/2025" at bounding box center [550, 101] width 505 height 23
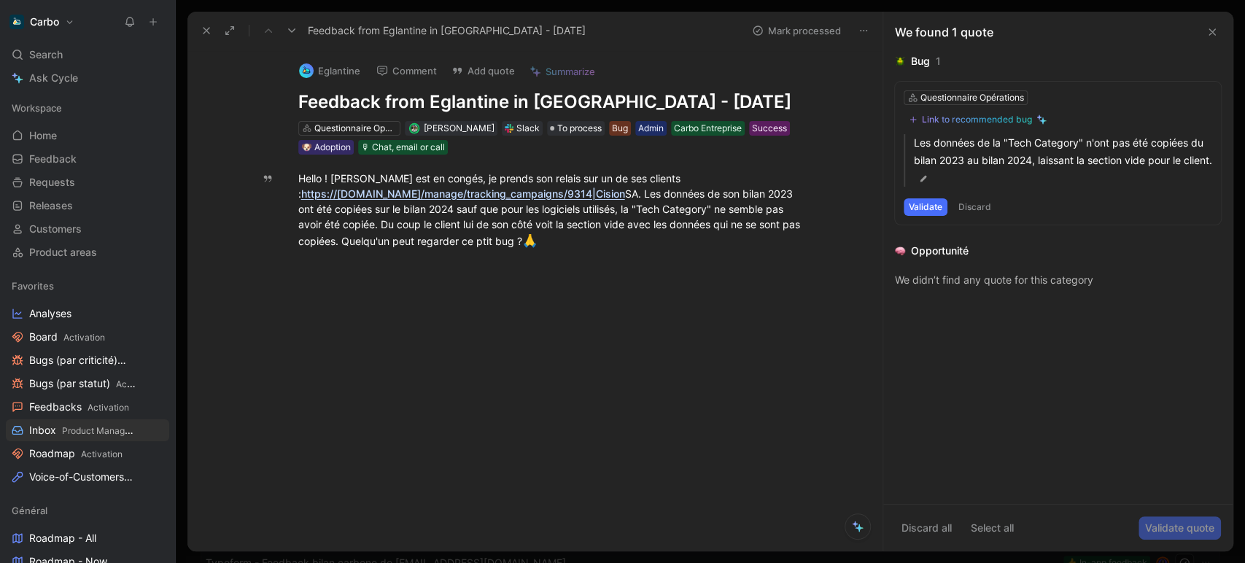
click at [437, 97] on h1 "Feedback from Eglantine in Slack - 8/26/2025" at bounding box center [550, 101] width 505 height 23
click at [209, 28] on icon at bounding box center [206, 31] width 12 height 12
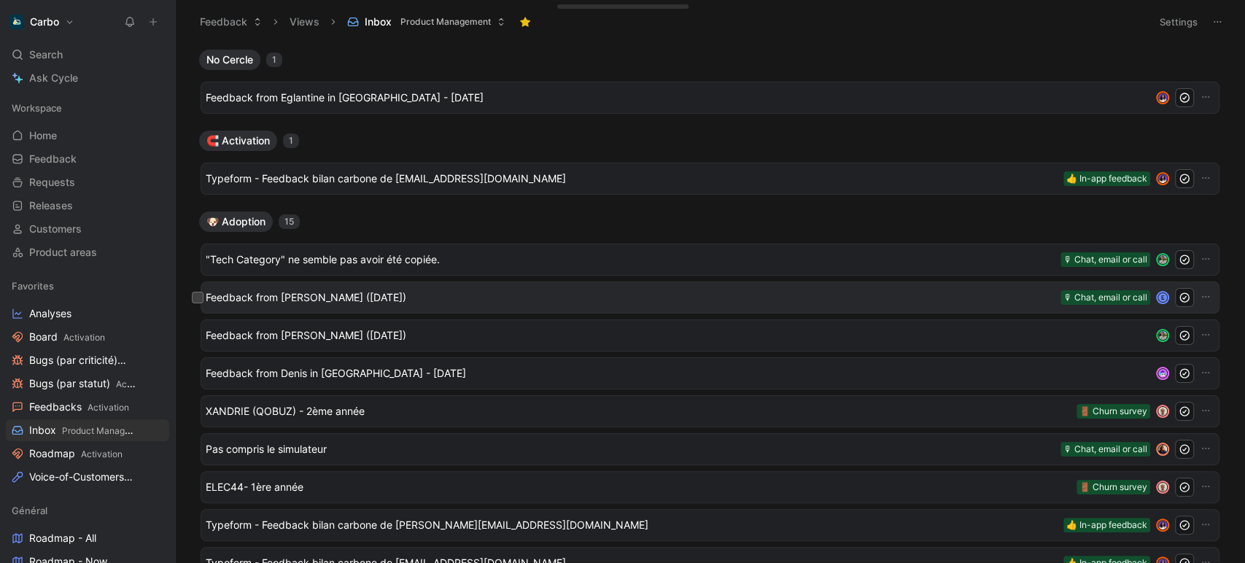
click at [363, 300] on span "Feedback from Etienne Denis (Aug 26, 2025)" at bounding box center [630, 297] width 849 height 17
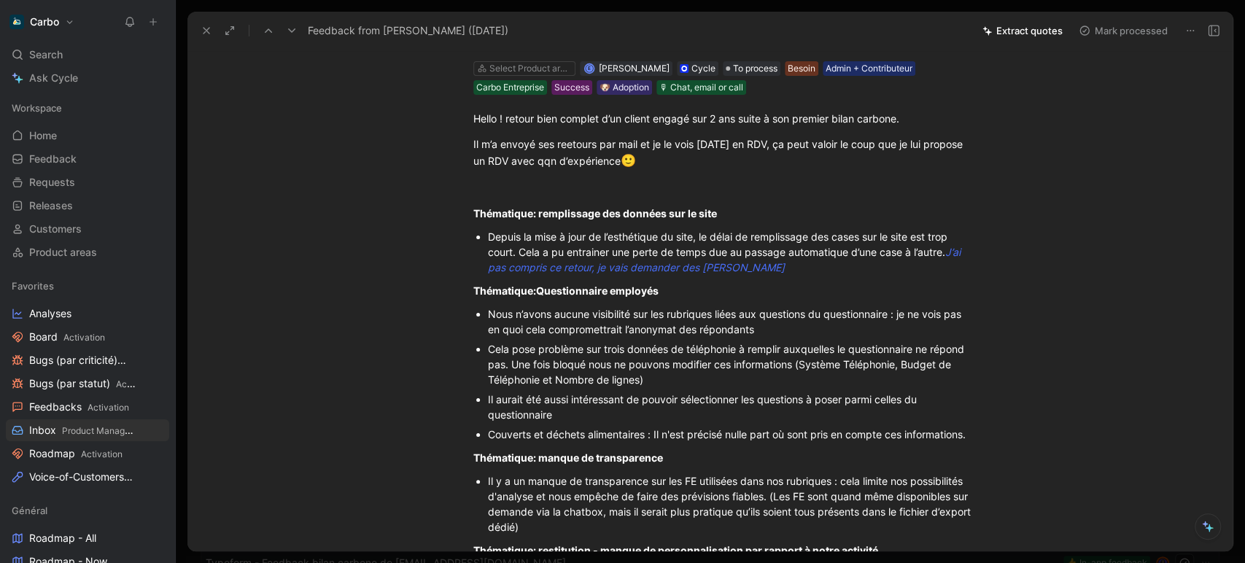
scroll to position [60, 0]
click at [591, 359] on span "Cela pose problème sur trois données de téléphonie à remplir auxquelles le ques…" at bounding box center [727, 364] width 479 height 43
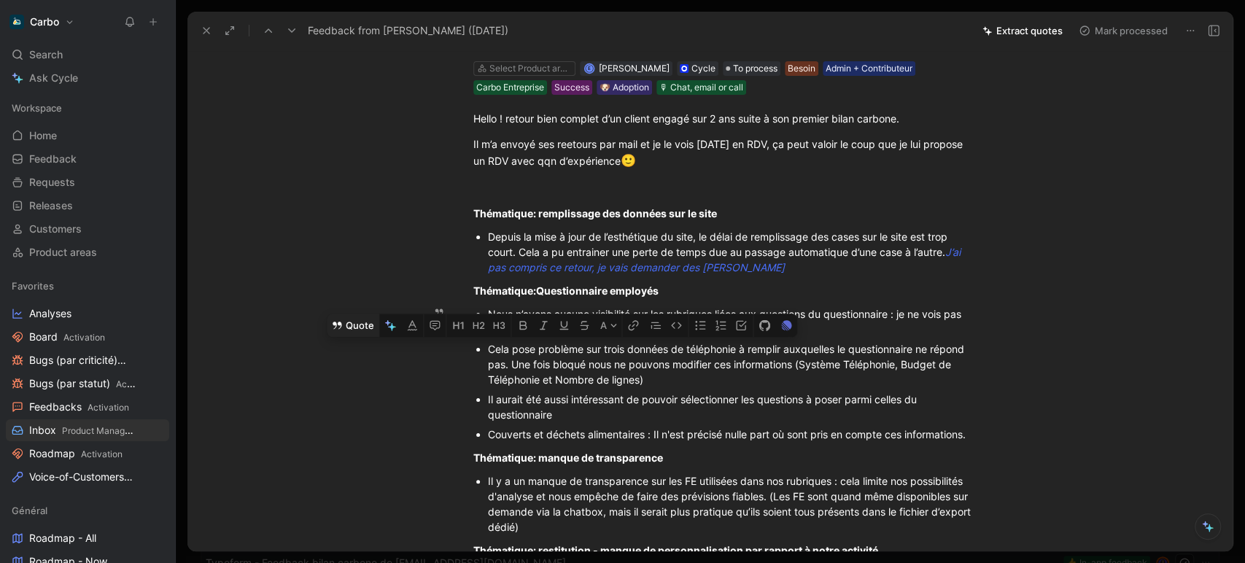
click at [358, 326] on button "Quote" at bounding box center [353, 324] width 52 height 23
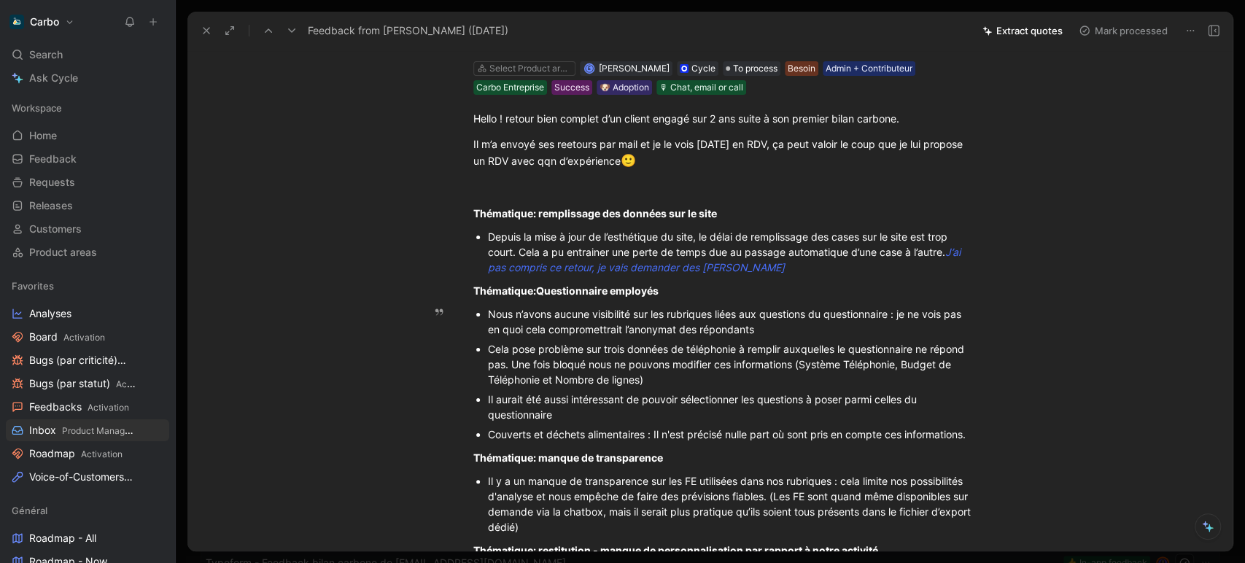
click at [512, 408] on span "Il aurait été aussi intéressant de pouvoir sélectionner les questions à poser p…" at bounding box center [704, 407] width 432 height 28
click at [198, 28] on button at bounding box center [206, 30] width 20 height 20
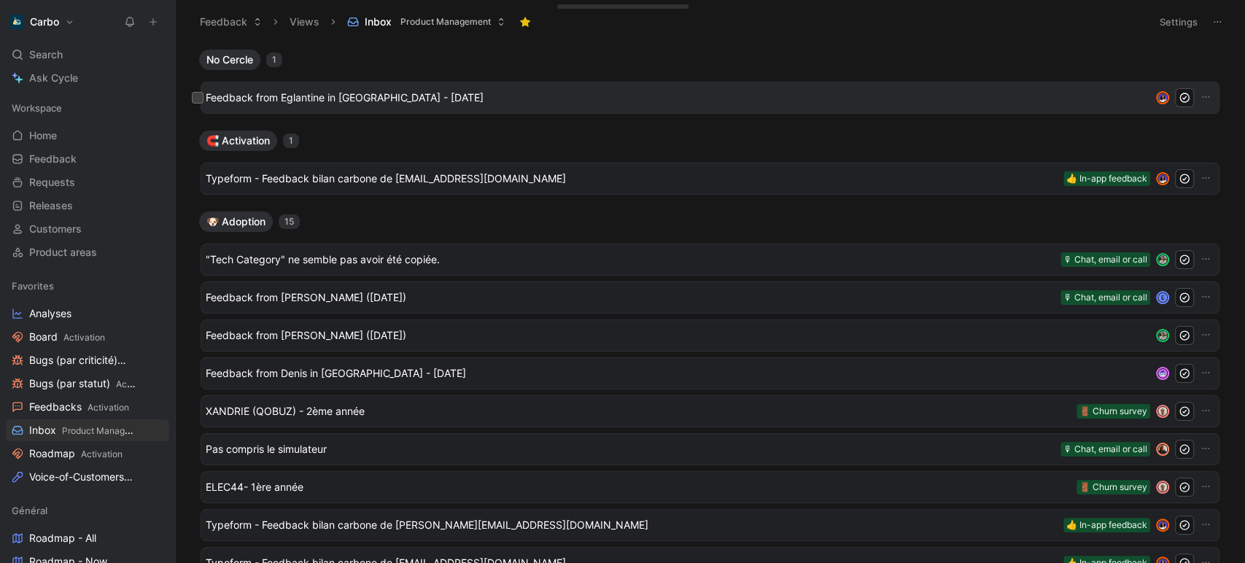
click at [304, 109] on div "Feedback from Eglantine in Slack - 8/27/2025" at bounding box center [709, 98] width 1019 height 32
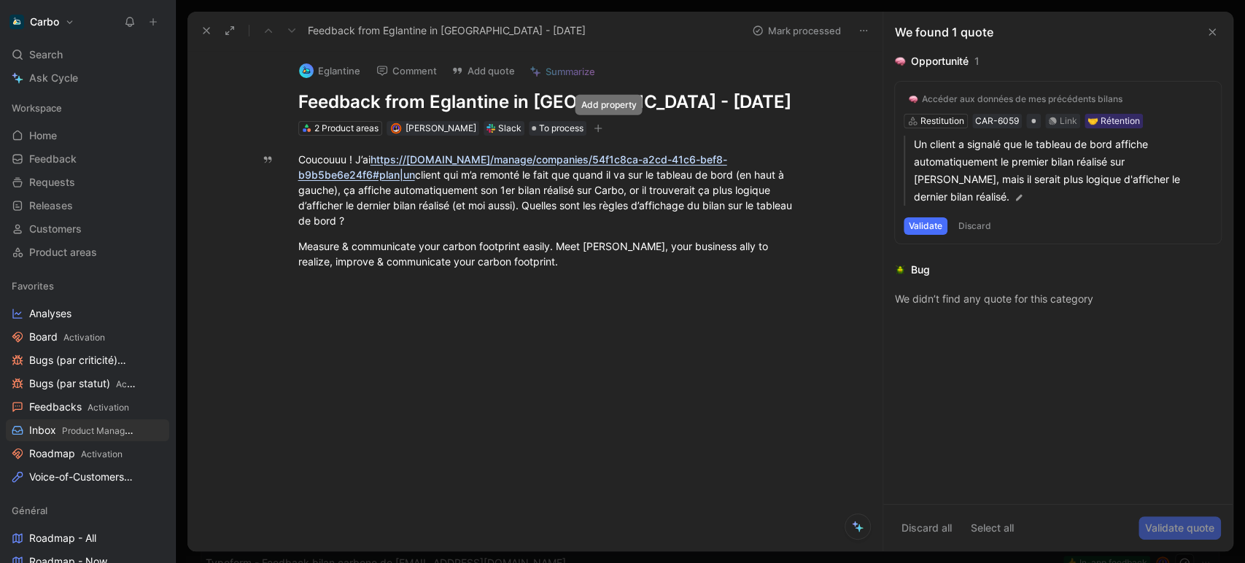
click at [599, 130] on icon "button" at bounding box center [598, 129] width 1 height 8
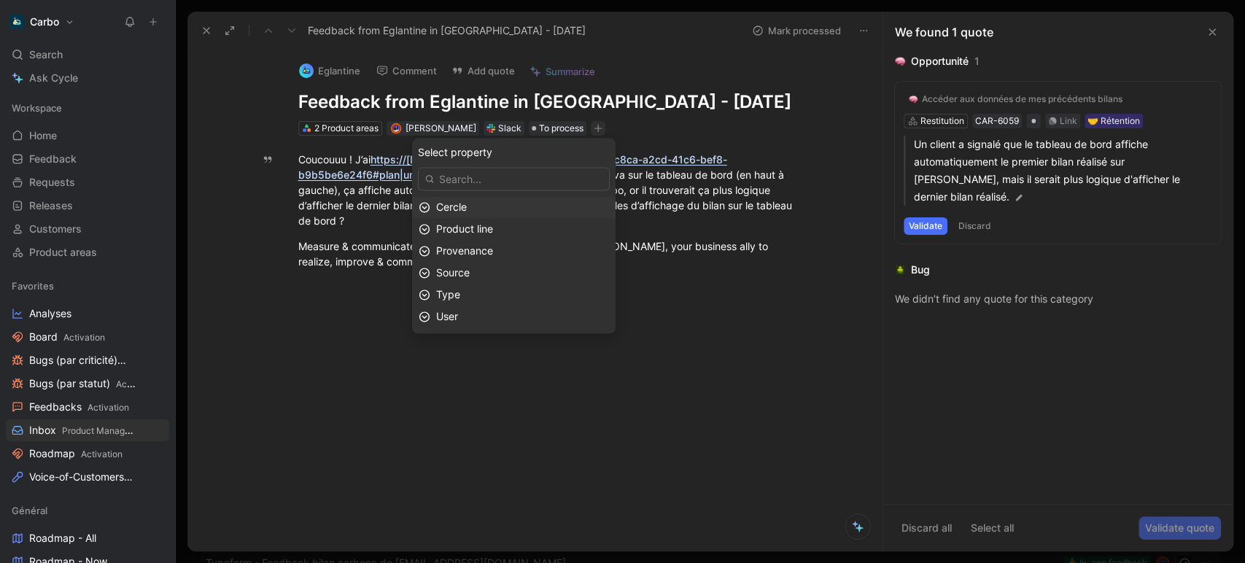
click at [504, 205] on div "Cercle" at bounding box center [522, 206] width 173 height 17
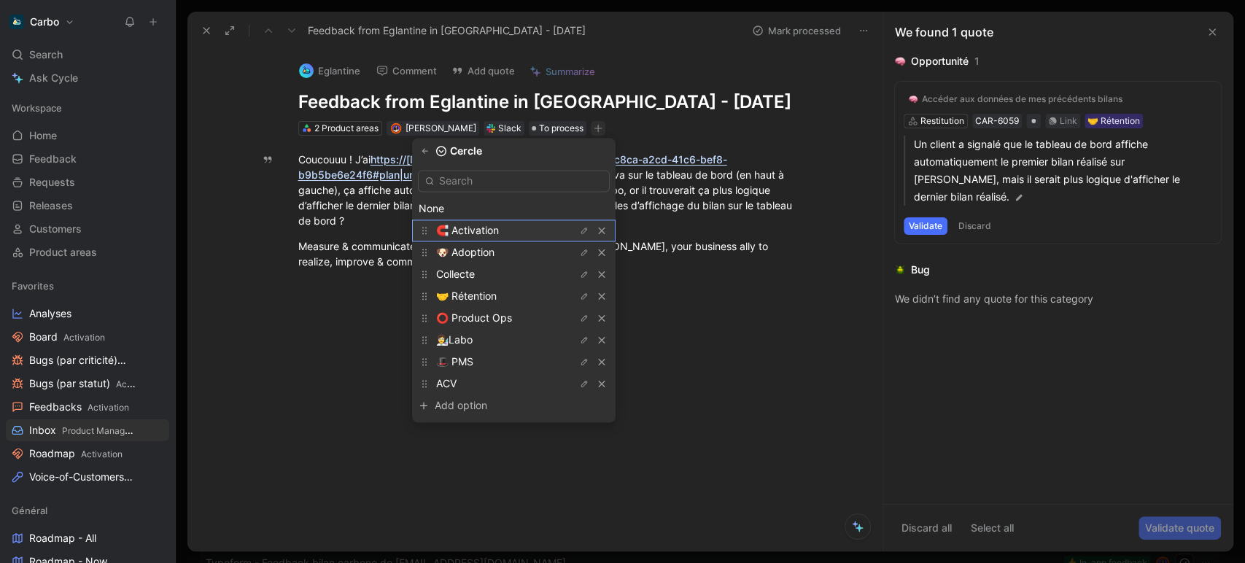
click at [499, 228] on span "🧲 Activation" at bounding box center [467, 230] width 63 height 12
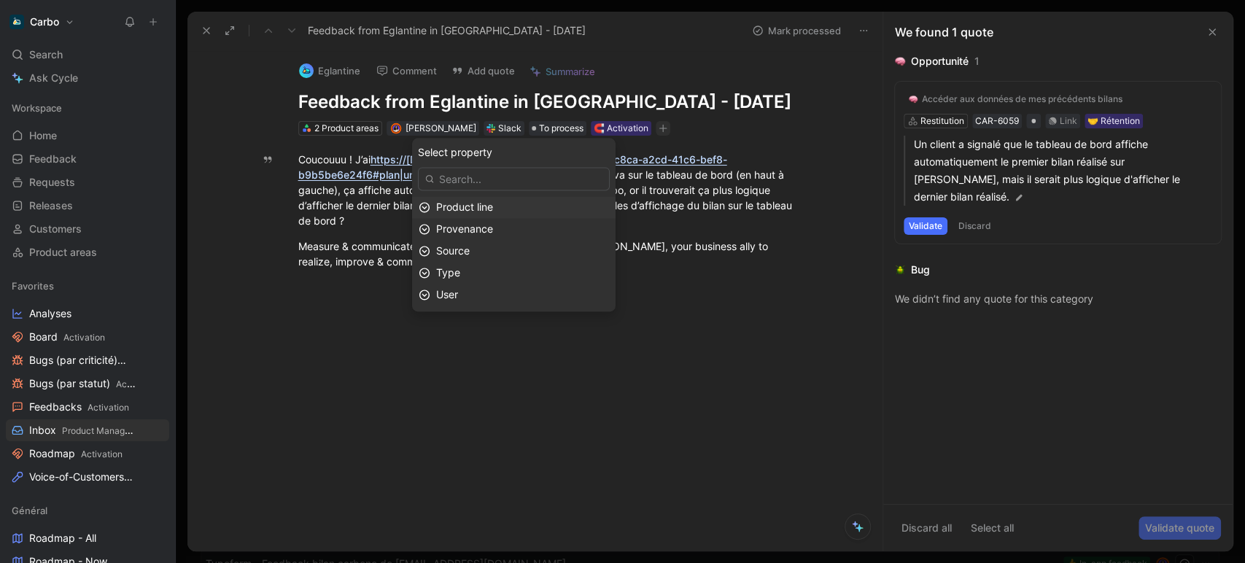
click at [498, 199] on div "Product line" at bounding box center [522, 206] width 173 height 17
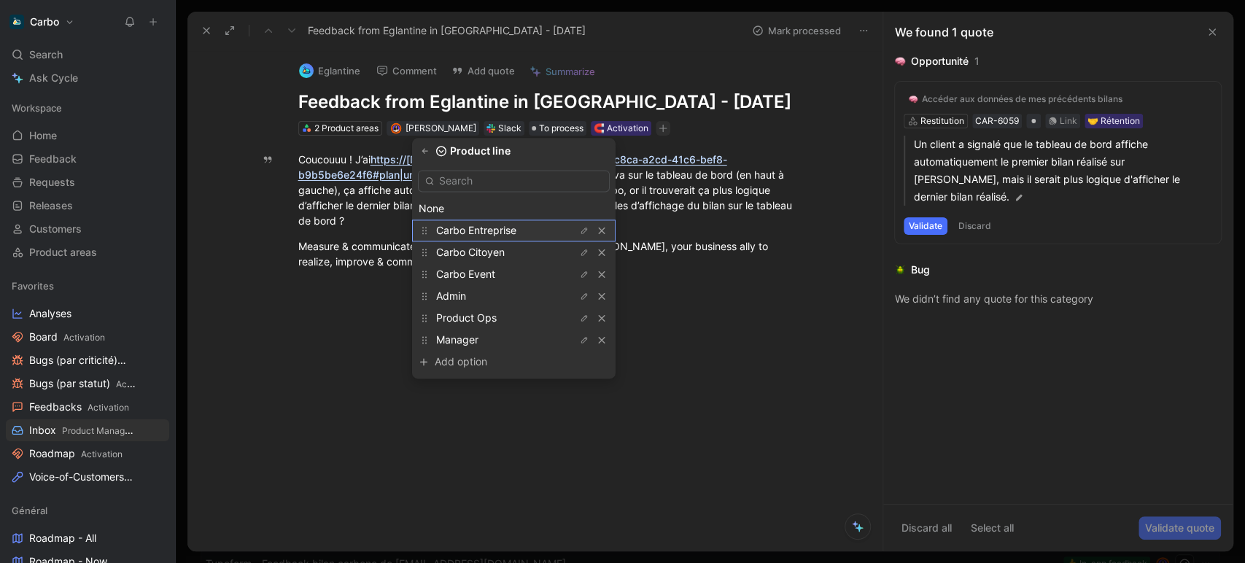
click at [508, 226] on span "Carbo Entreprise" at bounding box center [476, 230] width 80 height 12
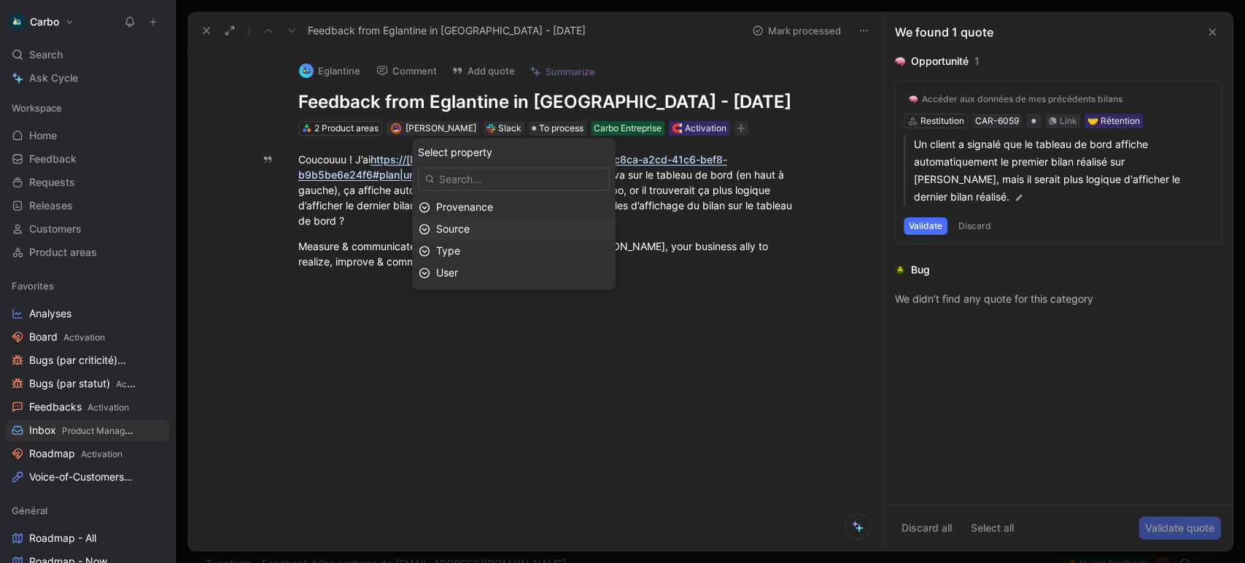
click at [483, 227] on div "Source" at bounding box center [522, 228] width 173 height 17
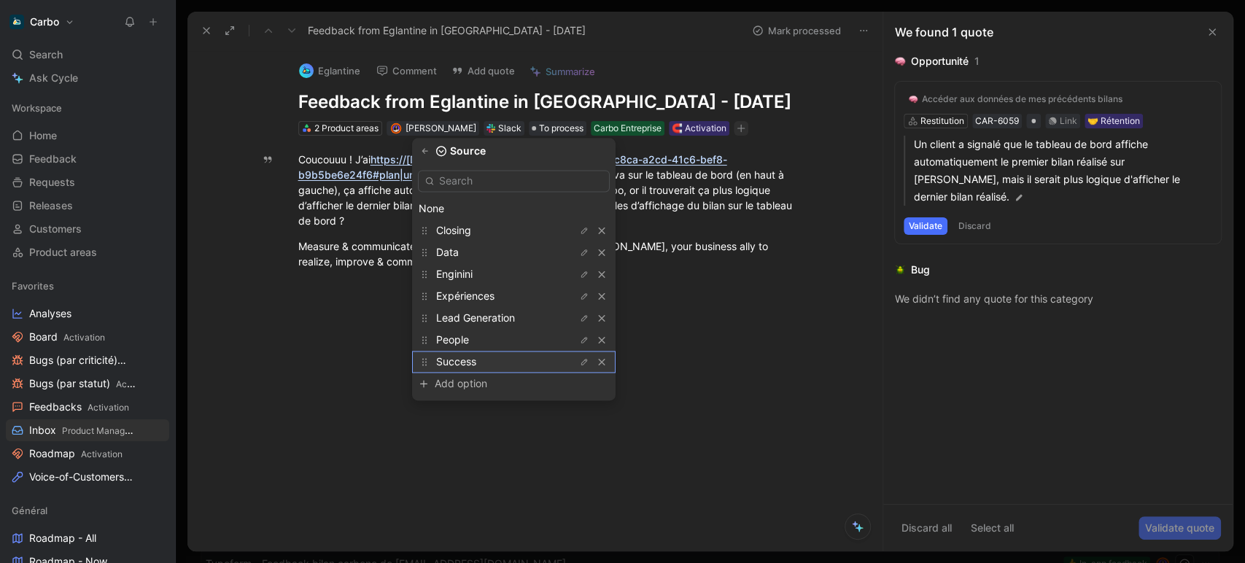
click at [496, 360] on div "Success" at bounding box center [490, 361] width 109 height 17
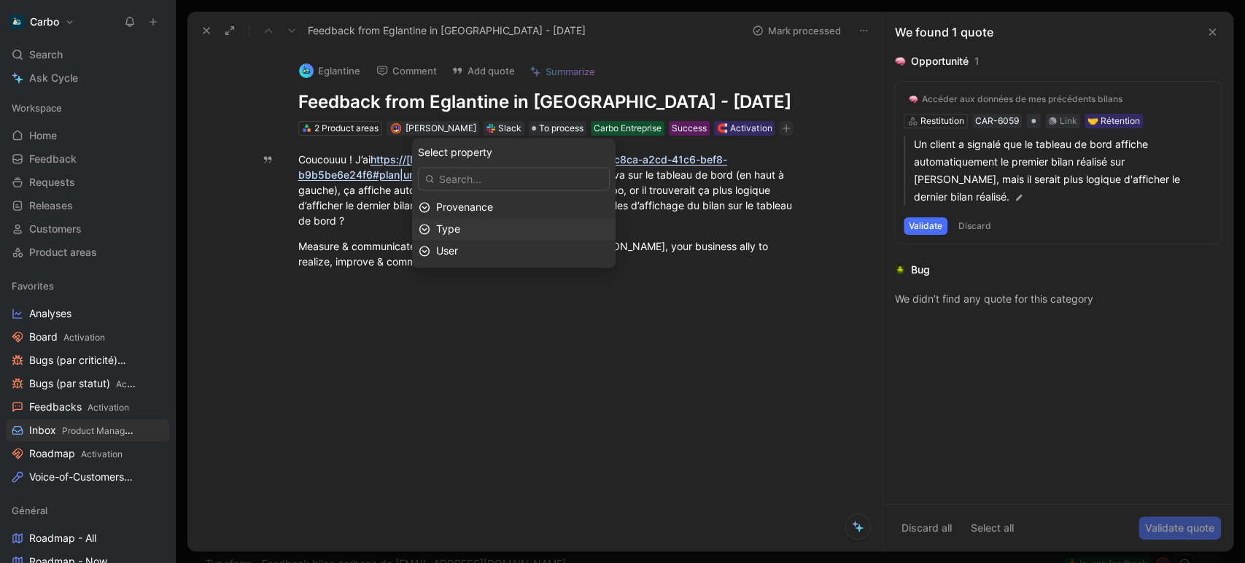
click at [483, 226] on div "Type" at bounding box center [522, 228] width 173 height 17
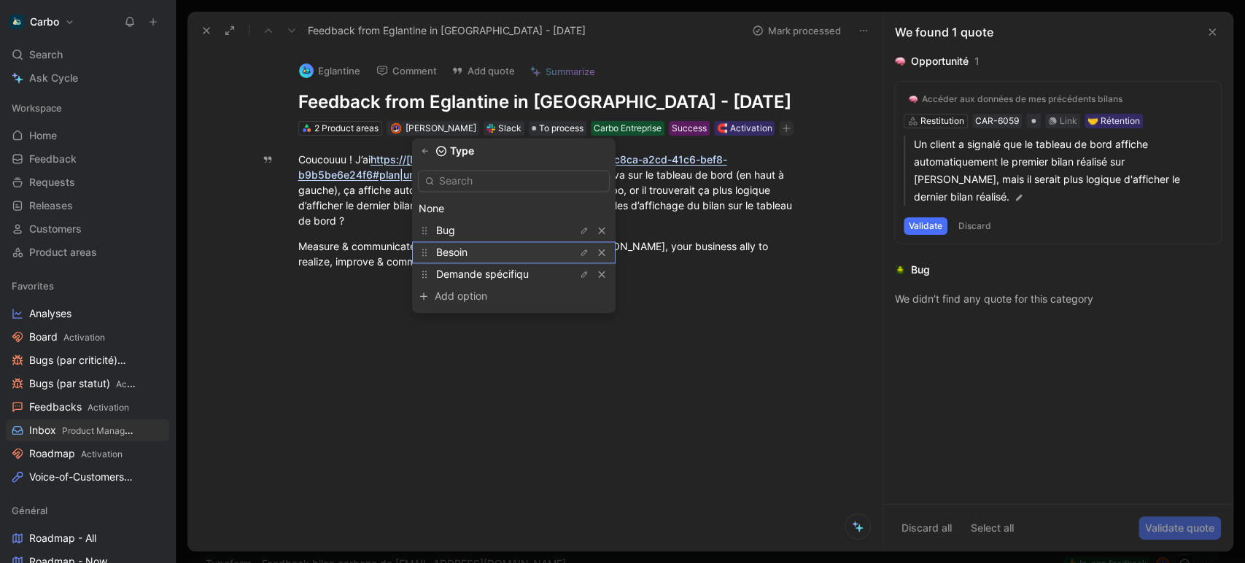
click at [483, 249] on div "Besoin" at bounding box center [490, 252] width 109 height 17
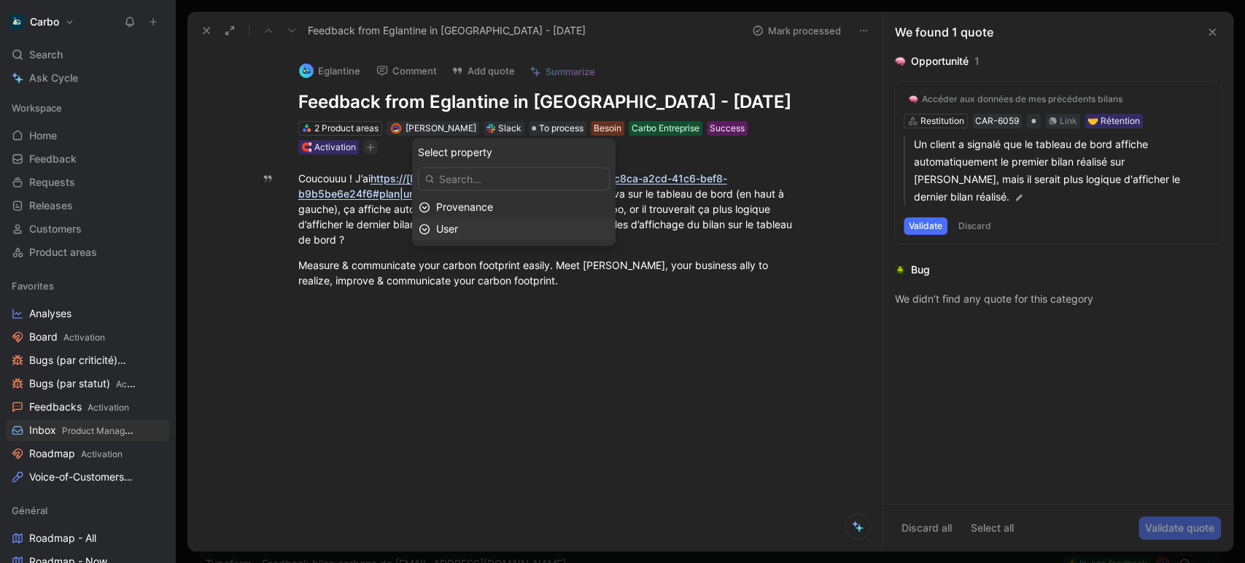
click at [480, 228] on div "User" at bounding box center [522, 228] width 173 height 17
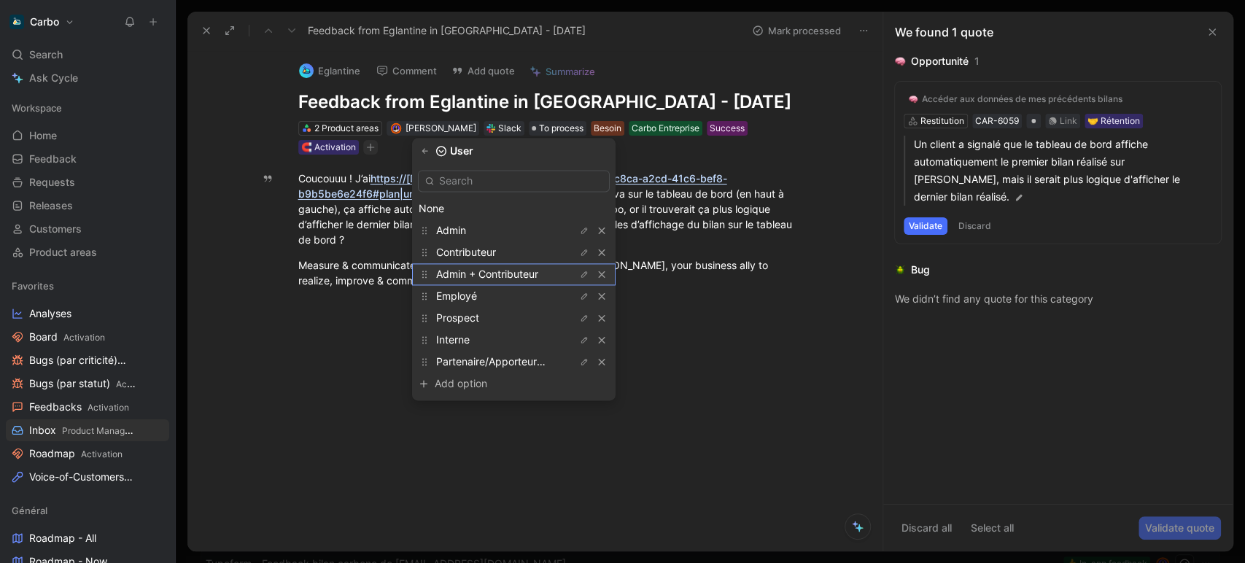
click at [495, 274] on span "Admin + Contributeur" at bounding box center [487, 274] width 102 height 12
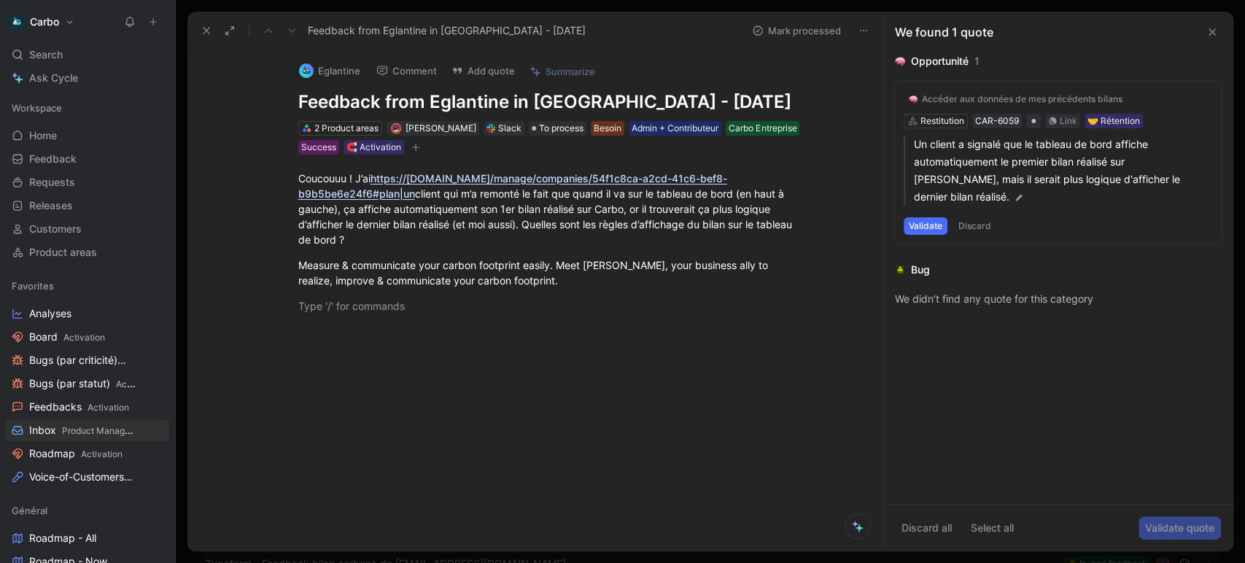
click at [478, 104] on h1 "Feedback from Eglantine in Slack - 8/27/2025" at bounding box center [550, 101] width 505 height 23
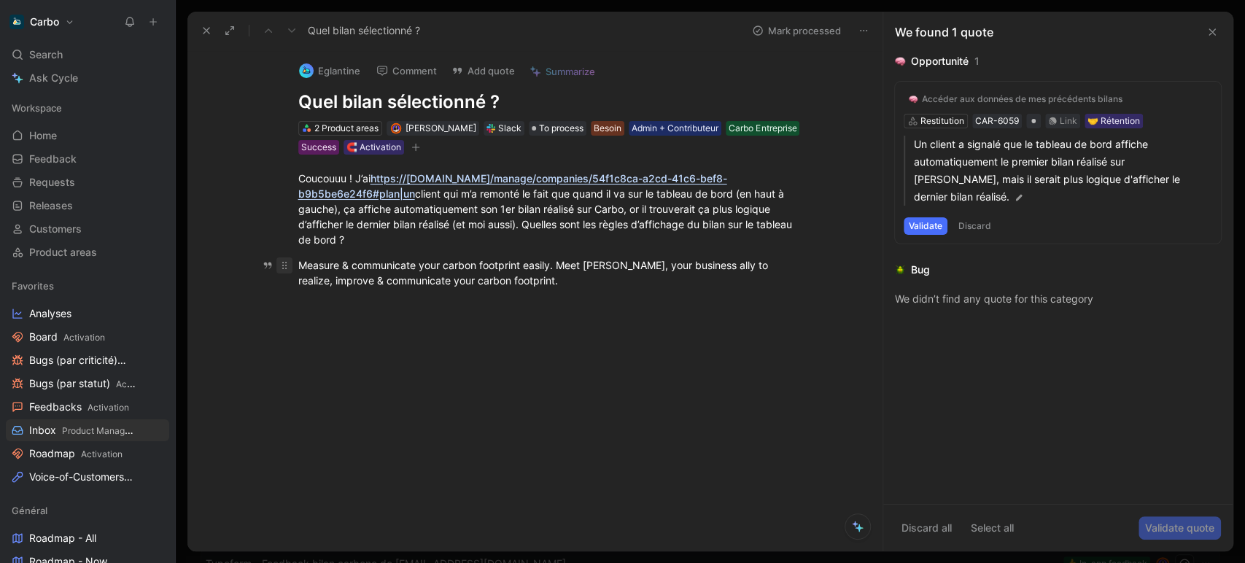
click at [284, 265] on p "Measure & communicate your carbon footprint easily. Meet Carbo, your business a…" at bounding box center [550, 272] width 560 height 39
click at [350, 276] on p "Measure & com" at bounding box center [550, 265] width 560 height 24
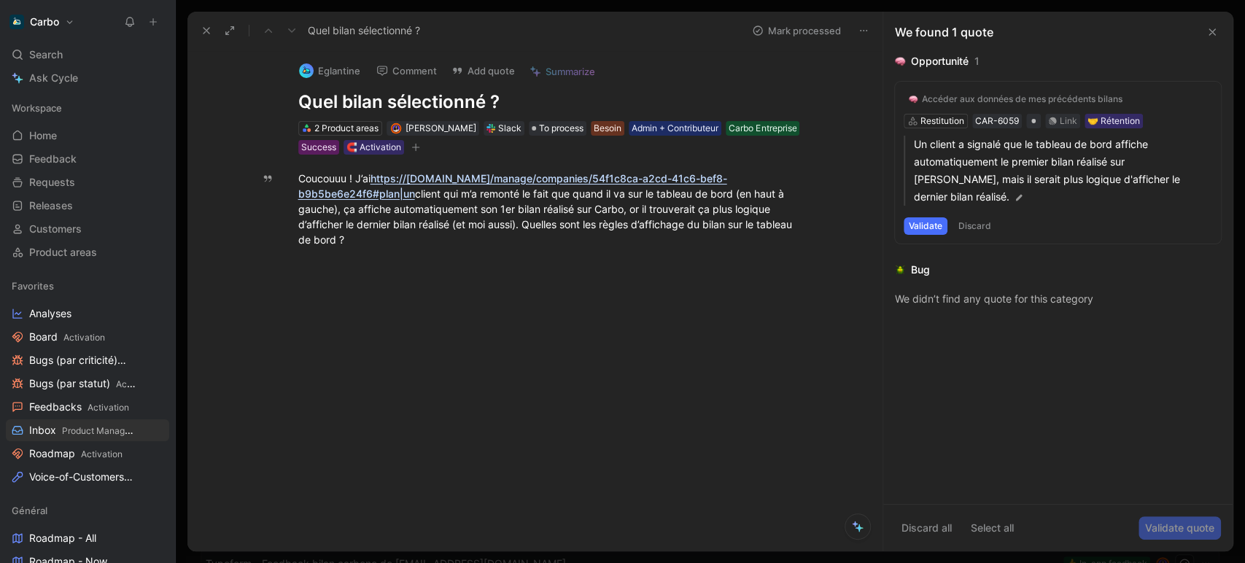
click at [1215, 35] on icon at bounding box center [1212, 32] width 12 height 12
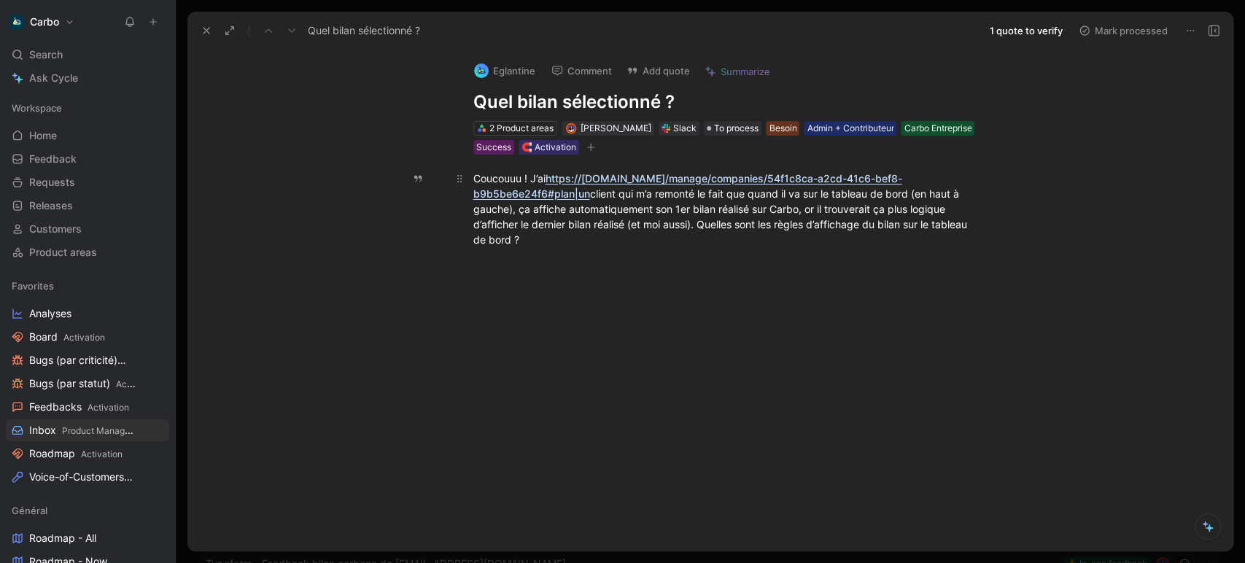
click at [550, 222] on div "Coucouuu ! J’ai https://pro.hellocarbo.com/manage/companies/54f1c8ca-a2cd-41c6-…" at bounding box center [725, 209] width 505 height 77
click at [1205, 30] on button at bounding box center [1213, 30] width 20 height 20
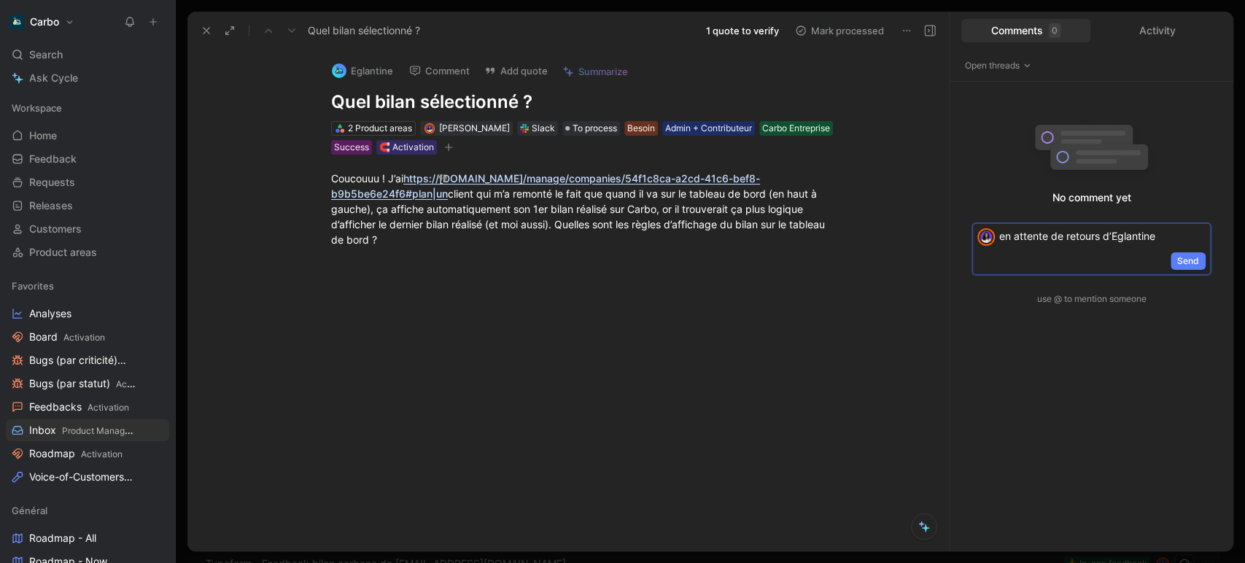
click at [1193, 264] on span "Send" at bounding box center [1188, 261] width 22 height 15
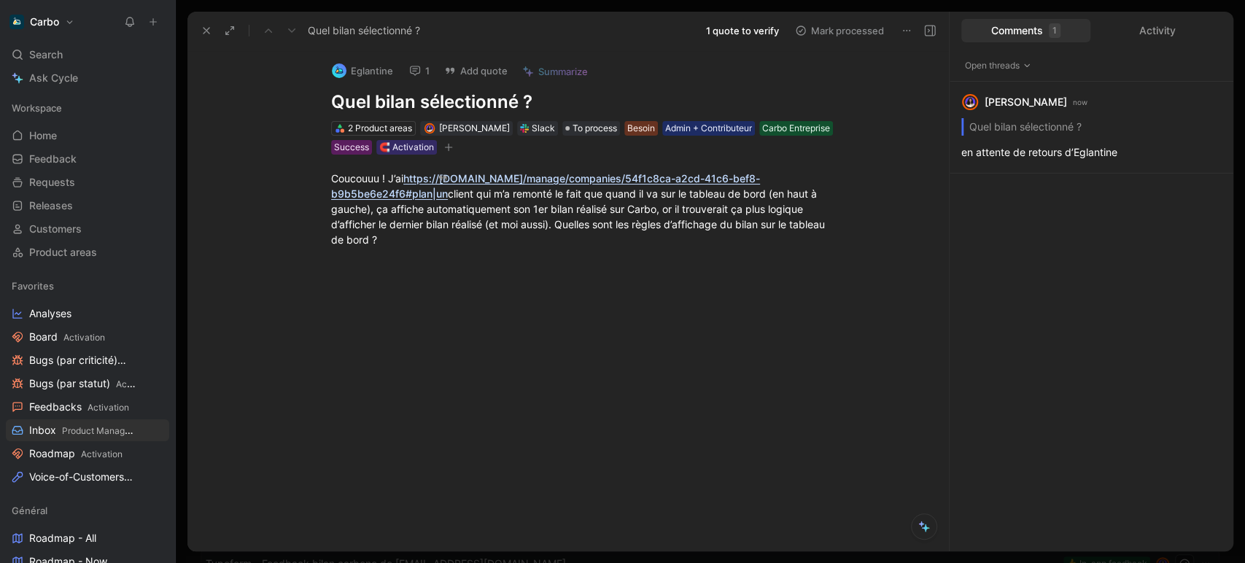
click at [202, 34] on icon at bounding box center [206, 31] width 12 height 12
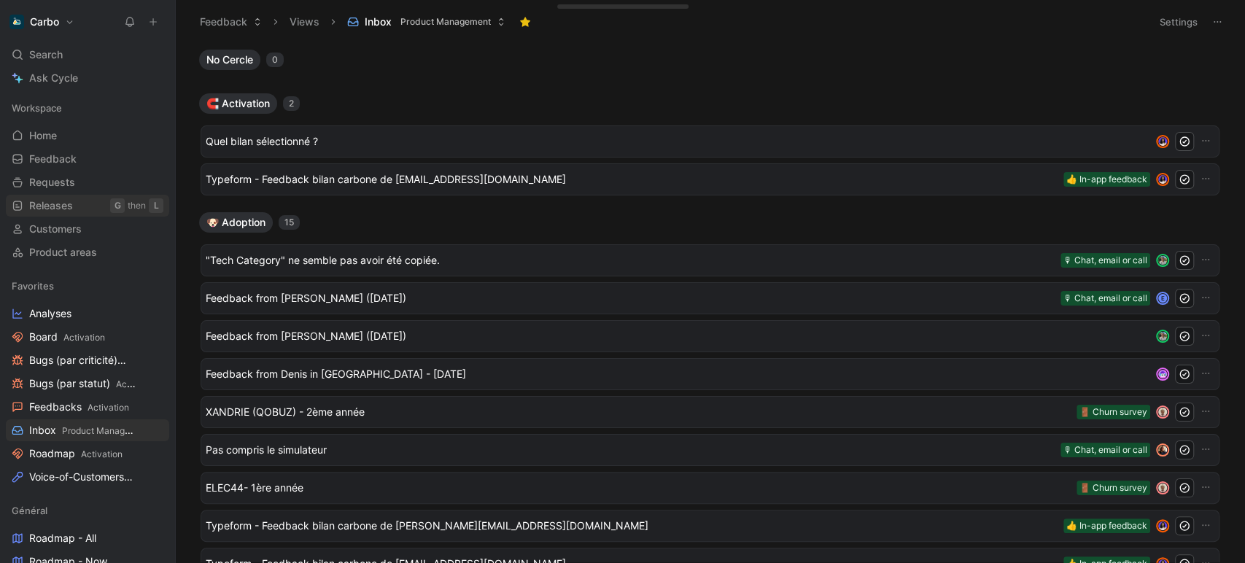
click at [62, 204] on span "Releases" at bounding box center [51, 205] width 44 height 15
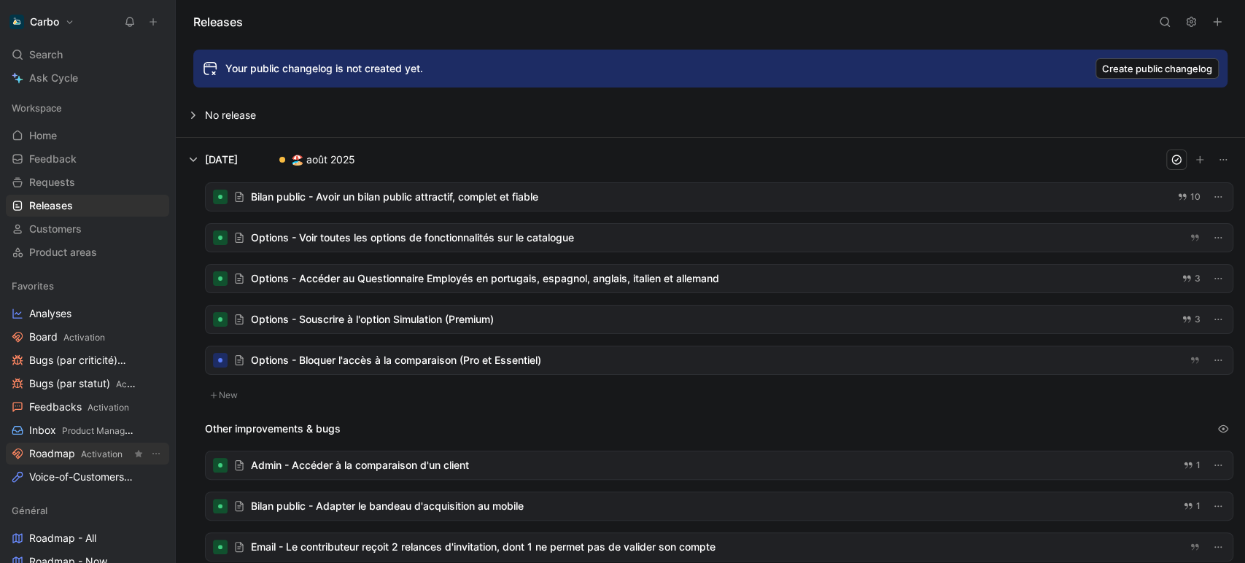
click at [73, 445] on link "Roadmap Activation" at bounding box center [87, 454] width 163 height 22
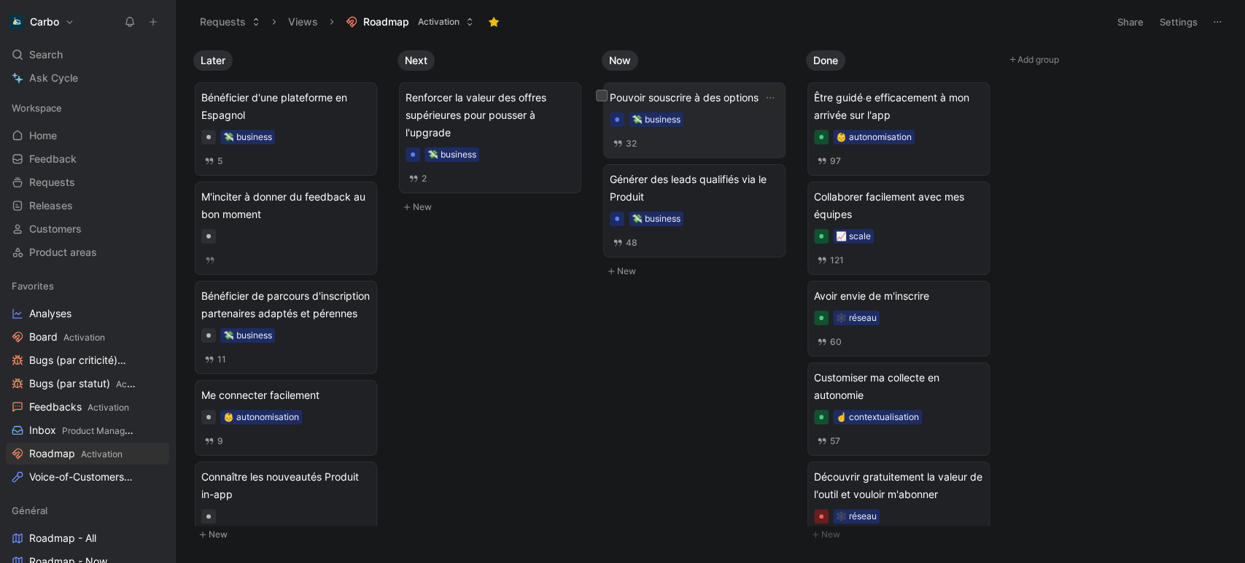
click at [717, 123] on div "💸 business" at bounding box center [693, 119] width 169 height 15
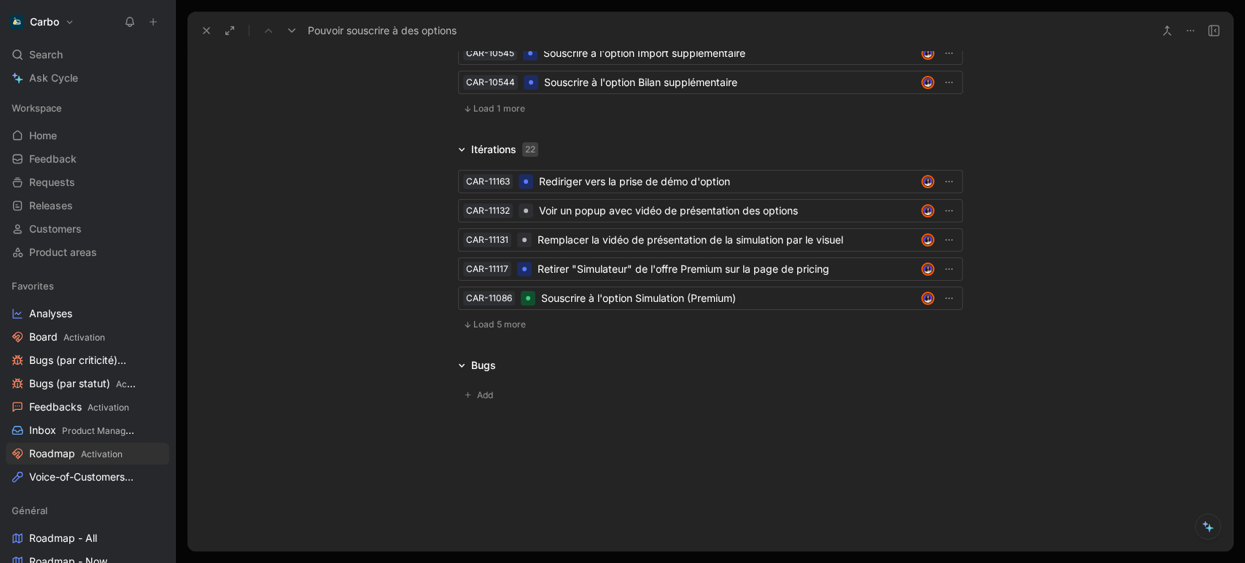
scroll to position [3501, 0]
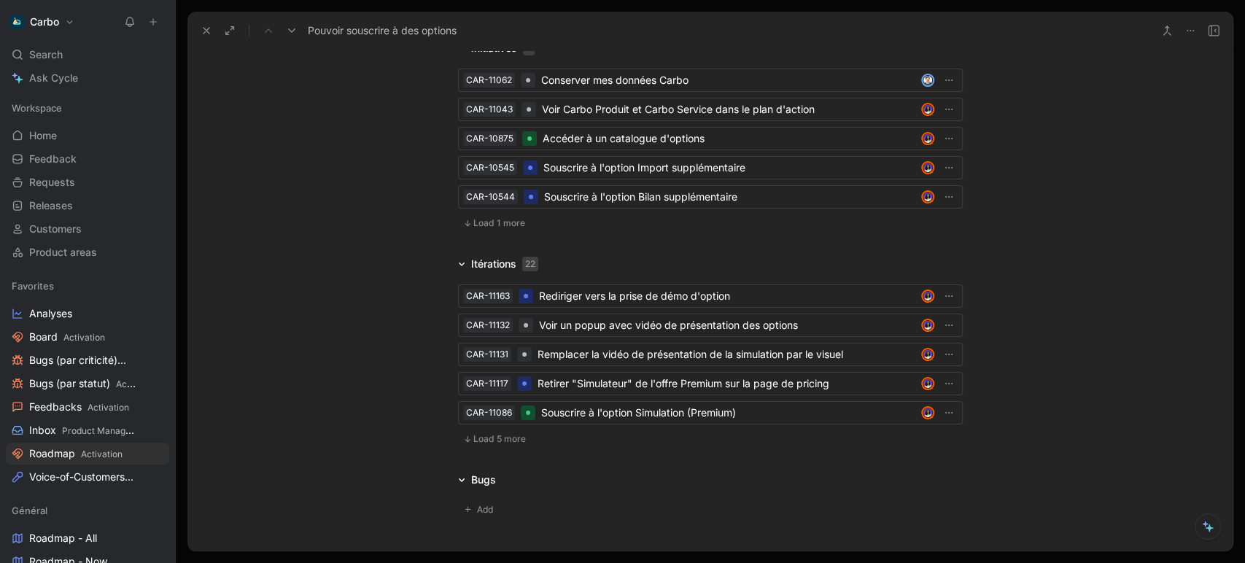
click at [496, 229] on span "Load 1 more" at bounding box center [499, 223] width 52 height 12
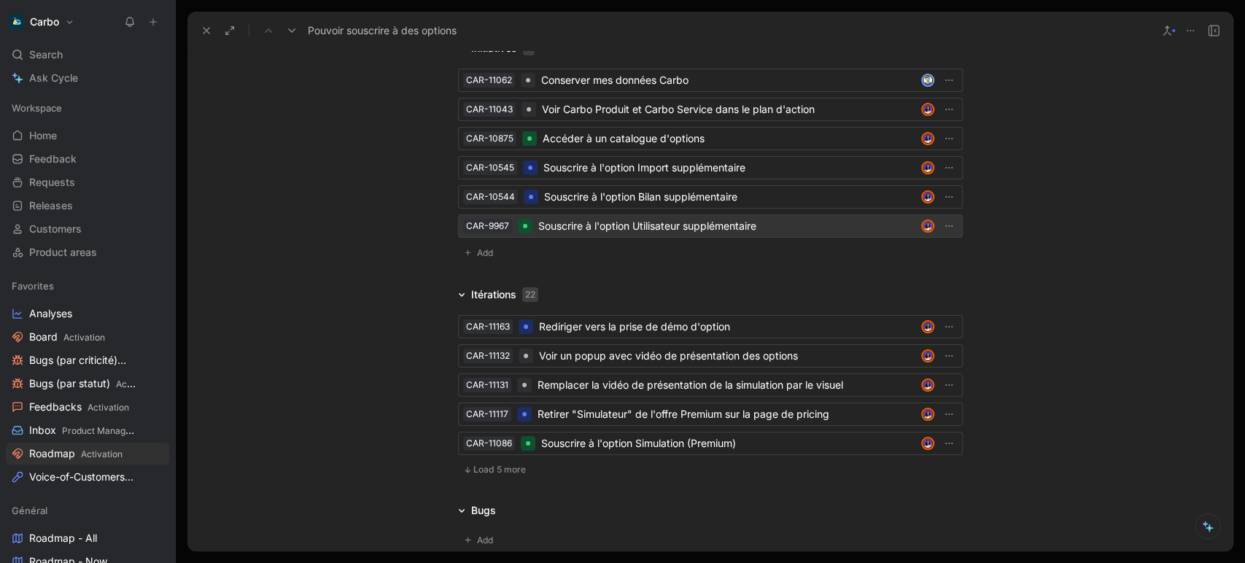
click at [651, 235] on div "Souscrire à l'option Utilisateur supplémentaire" at bounding box center [726, 225] width 377 height 17
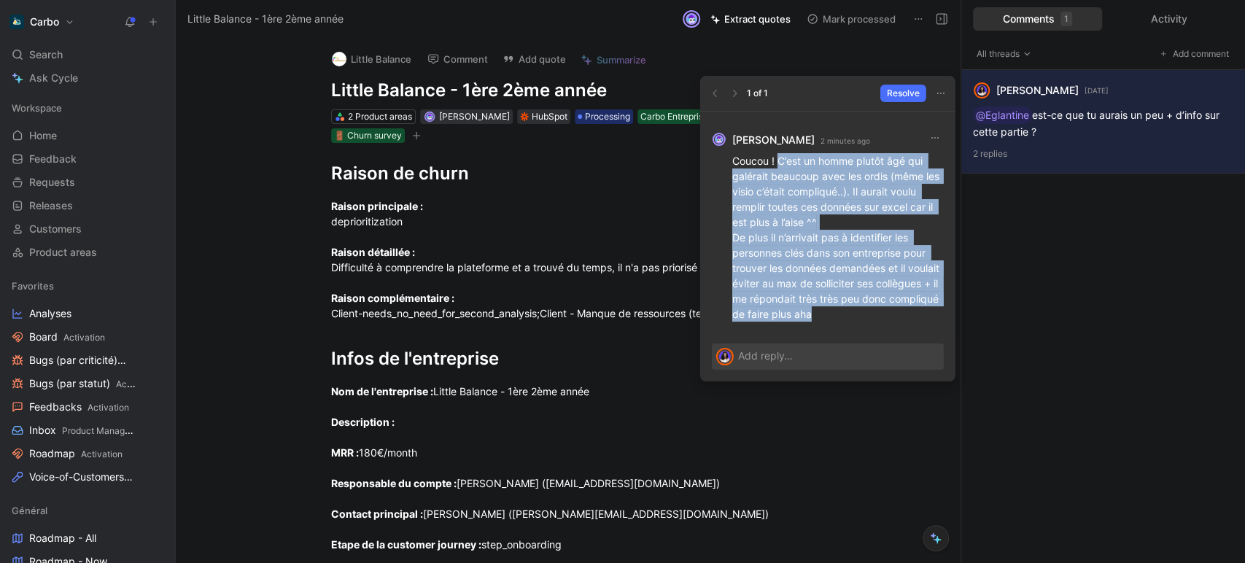
drag, startPoint x: 778, startPoint y: 172, endPoint x: 915, endPoint y: 314, distance: 197.5
click at [915, 314] on p "Coucou ! C’est un homme plutôt âgé qui galérait beaucoup avec les ordis (même l…" at bounding box center [837, 237] width 211 height 168
copy p "C’est un homme plutôt âgé qui galérait beaucoup avec les ordis (même les visio …"
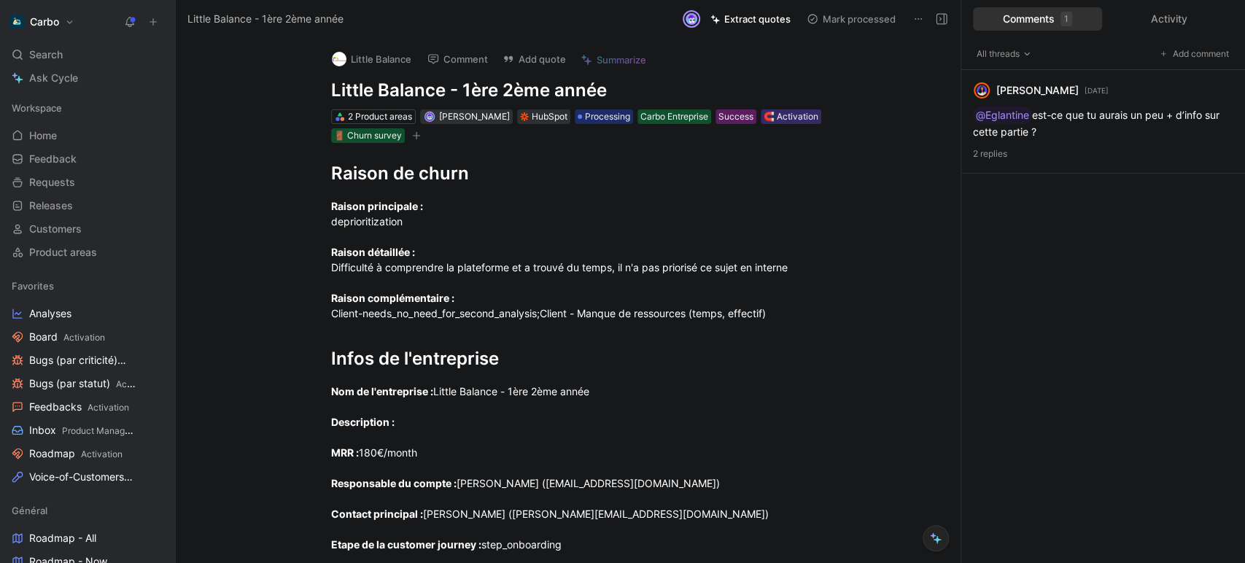
scroll to position [234, 0]
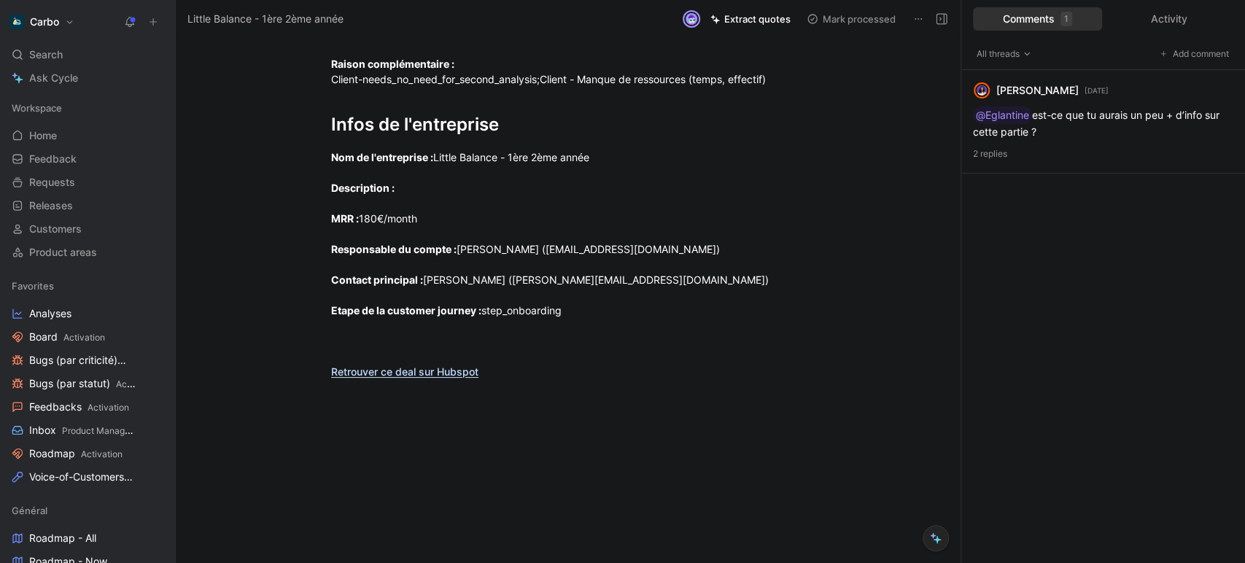
click at [513, 371] on div "Nom de l'entreprise : Little Balance - 1ère 2ème année Description : MRR : 180€…" at bounding box center [583, 264] width 505 height 230
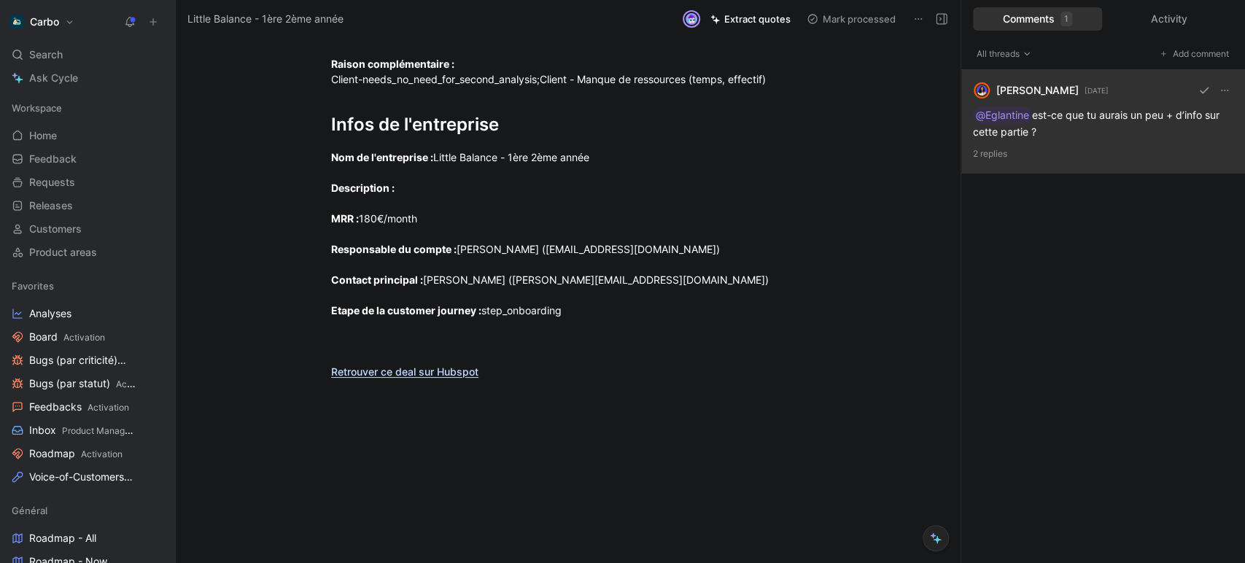
click at [1098, 147] on p "2 replies" at bounding box center [1103, 154] width 260 height 15
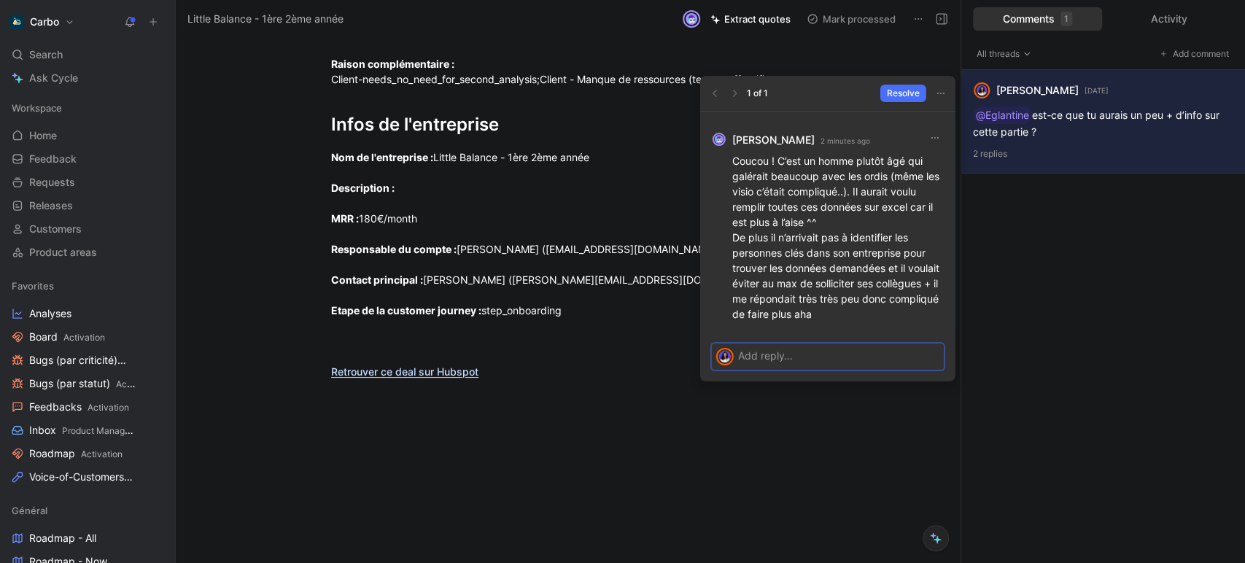
click at [822, 351] on p at bounding box center [838, 355] width 201 height 15
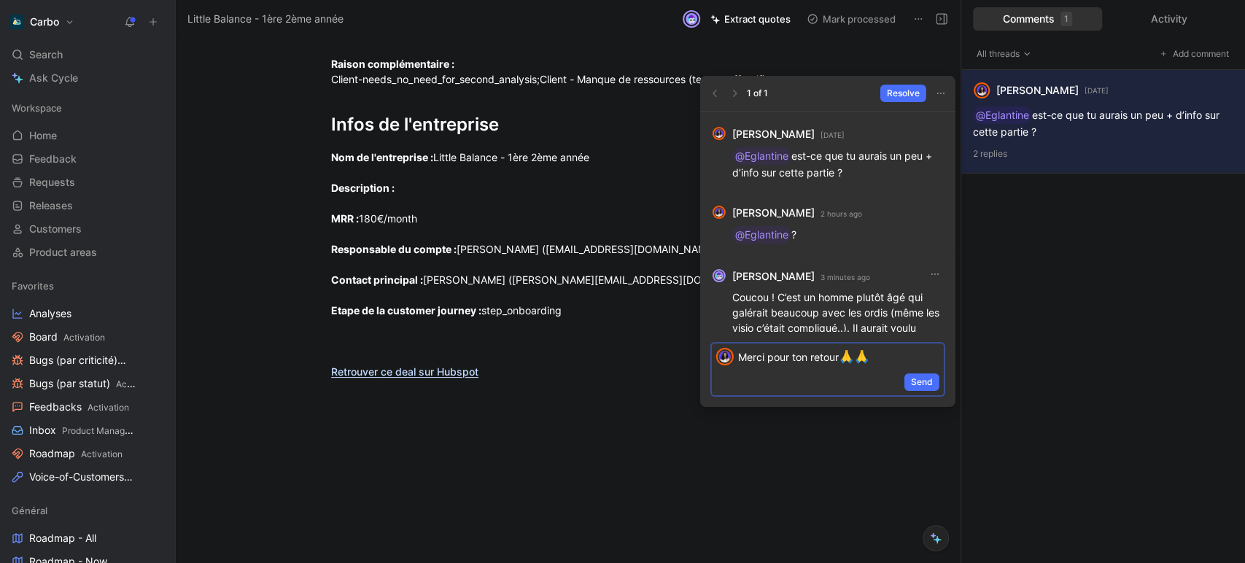
scroll to position [0, 0]
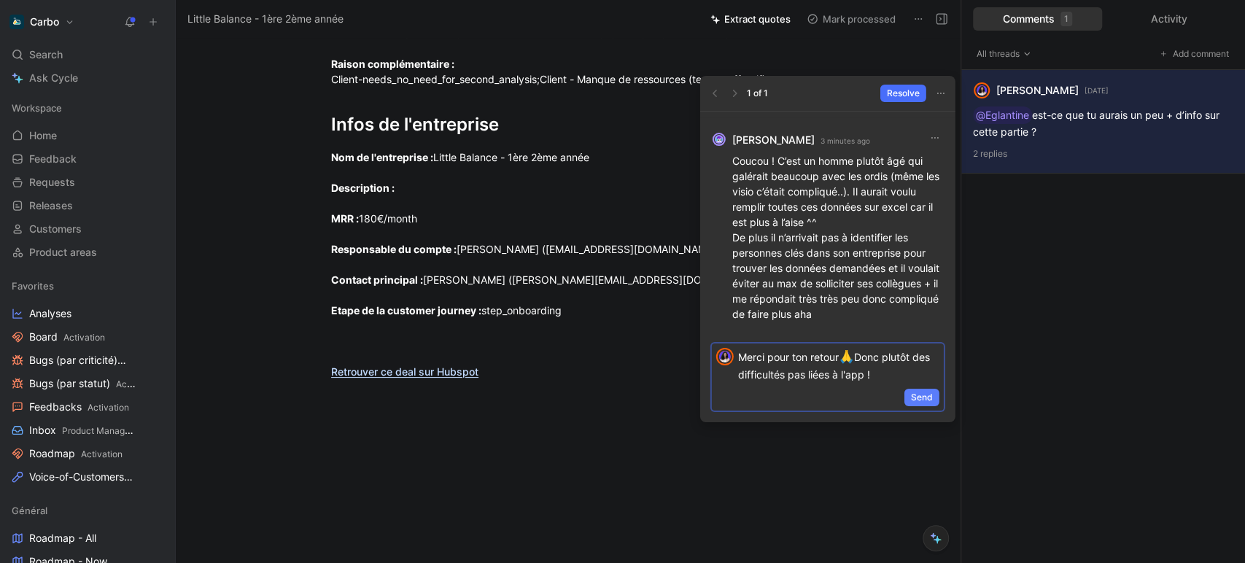
click at [934, 395] on button "Send" at bounding box center [921, 397] width 35 height 17
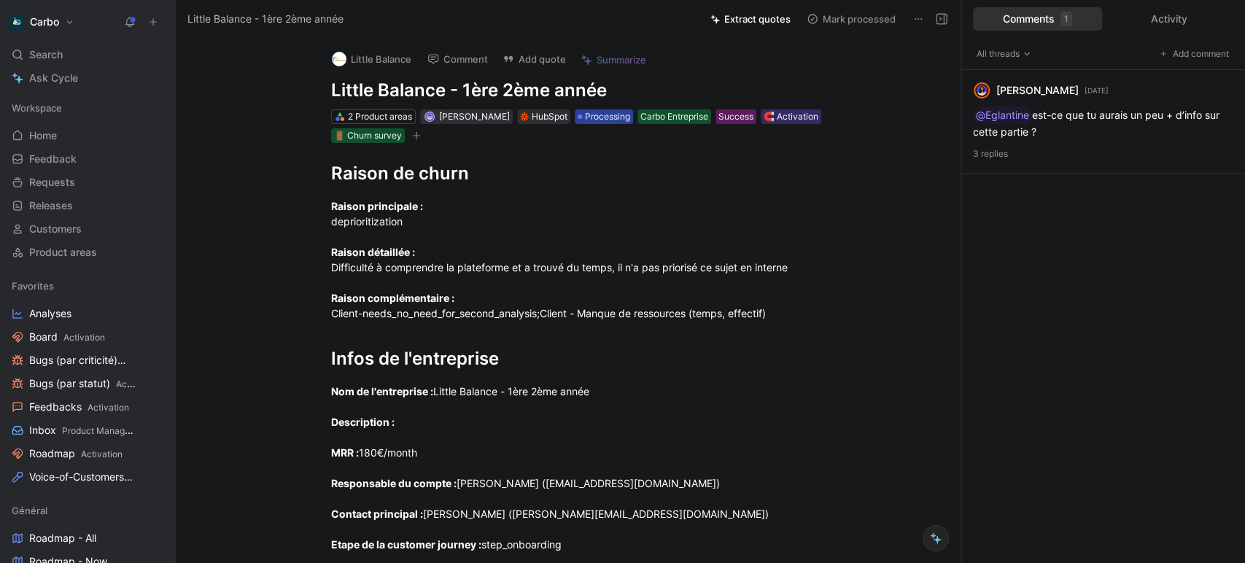
click at [601, 116] on span "Processing" at bounding box center [607, 116] width 45 height 15
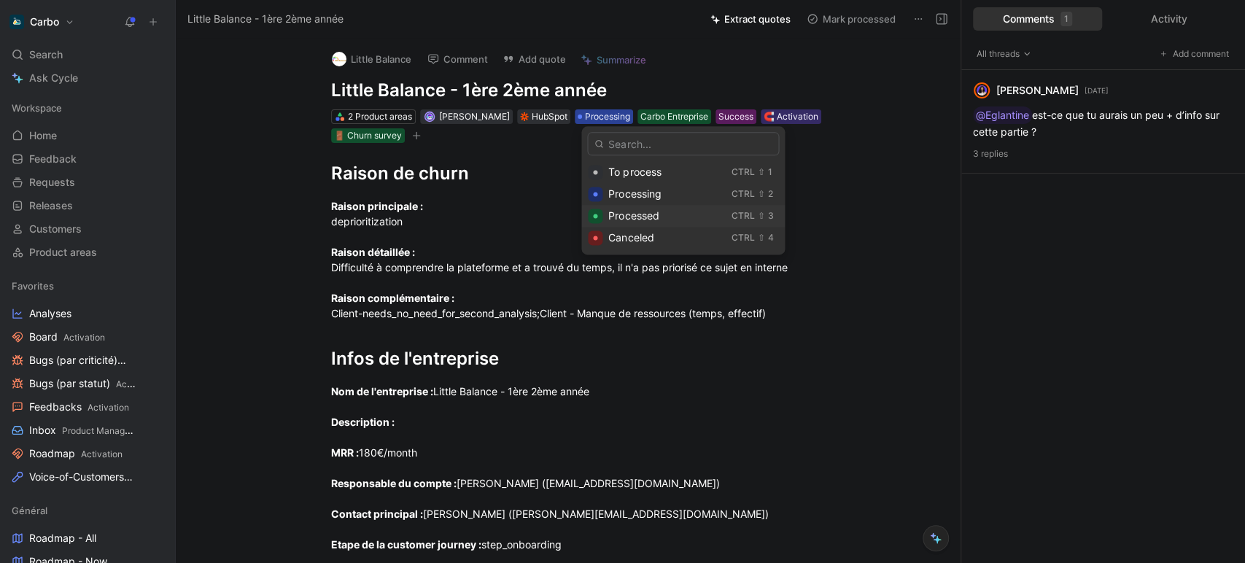
click at [653, 217] on span "Processed" at bounding box center [633, 215] width 50 height 12
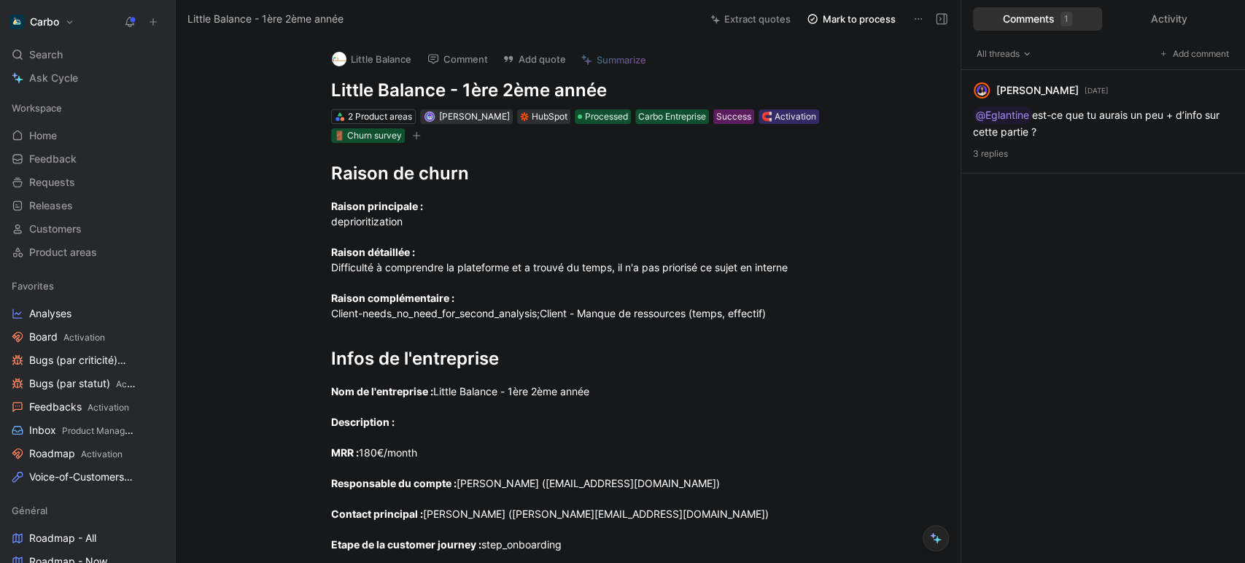
click at [120, 20] on button at bounding box center [130, 22] width 20 height 20
